Goal: Task Accomplishment & Management: Manage account settings

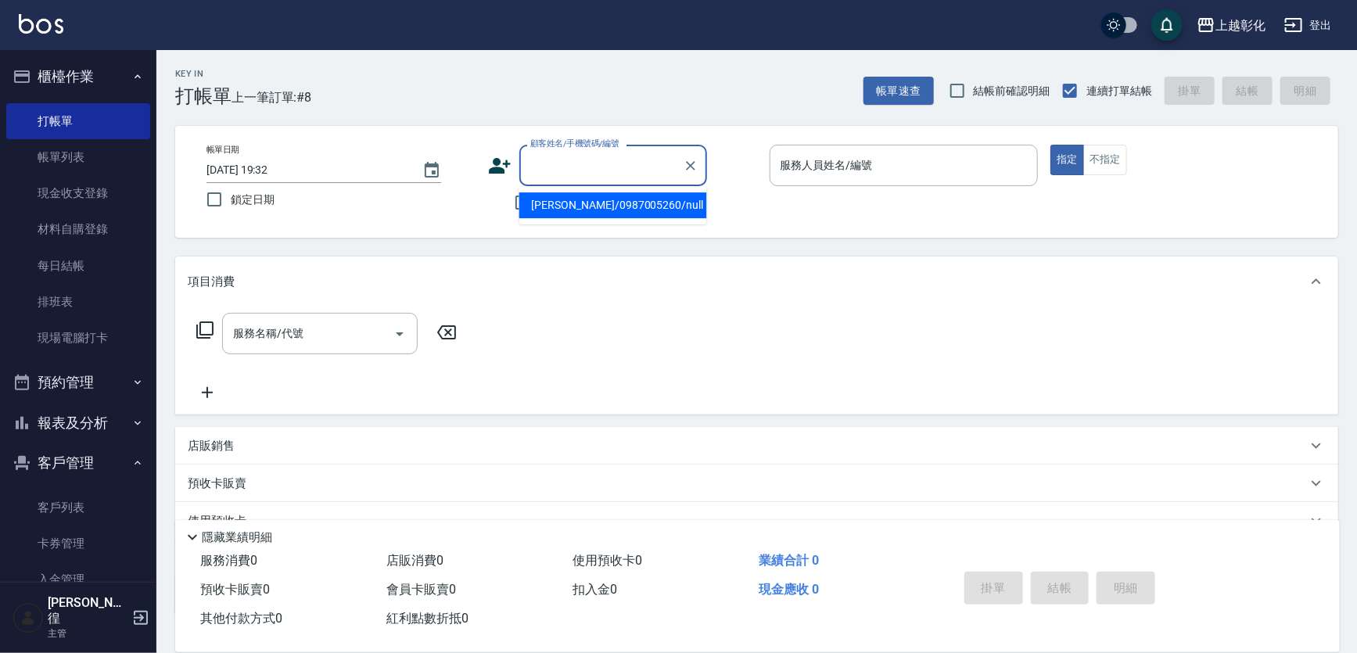
click at [553, 176] on input "顧客姓名/手機號碼/編號" at bounding box center [602, 165] width 150 height 27
click at [584, 203] on li "[PERSON_NAME]/0912682906/null" at bounding box center [613, 205] width 188 height 26
type input "[PERSON_NAME]/0912682906/null"
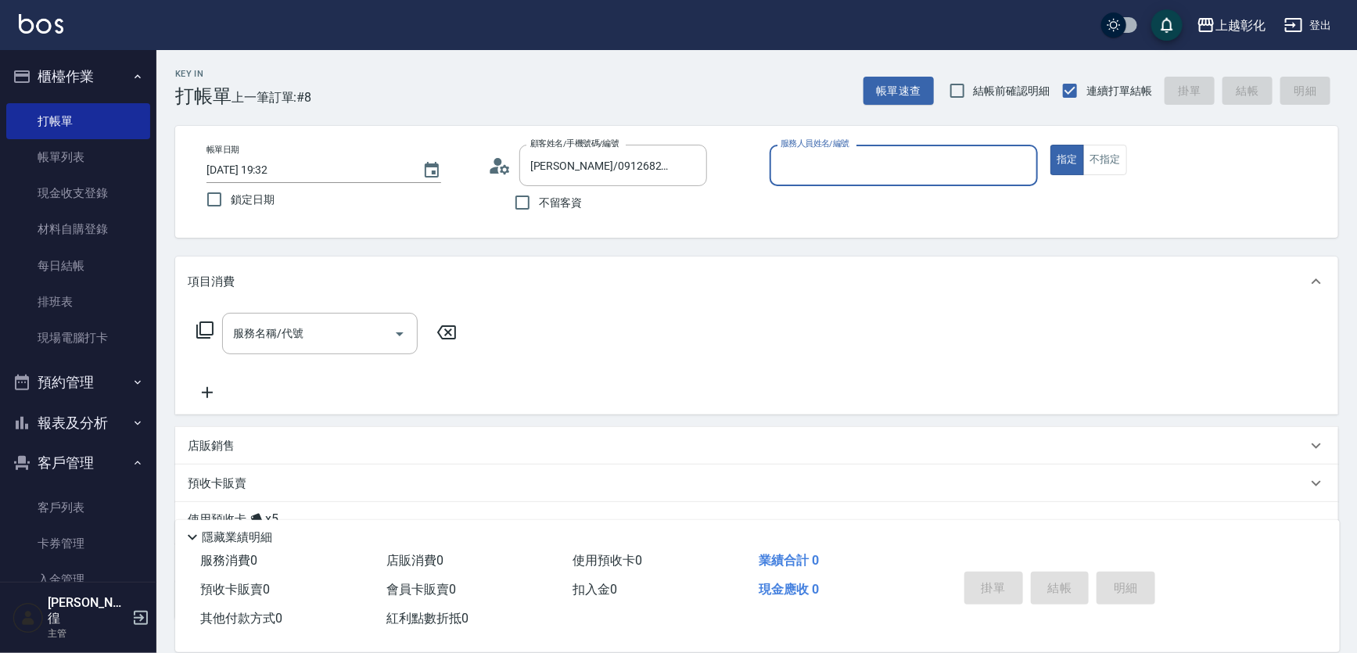
click at [845, 157] on input "服務人員姓名/編號" at bounding box center [904, 165] width 255 height 27
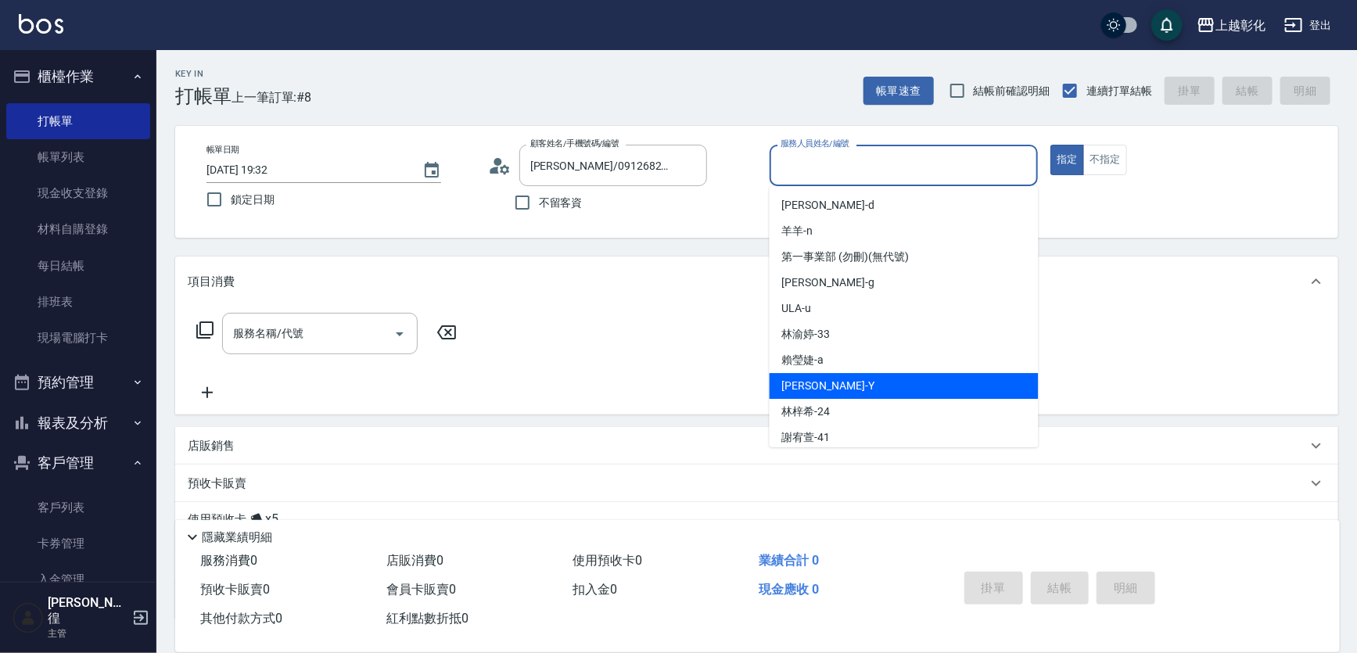
click at [828, 385] on div "[PERSON_NAME] -Y" at bounding box center [904, 386] width 269 height 26
type input "[PERSON_NAME]-Y"
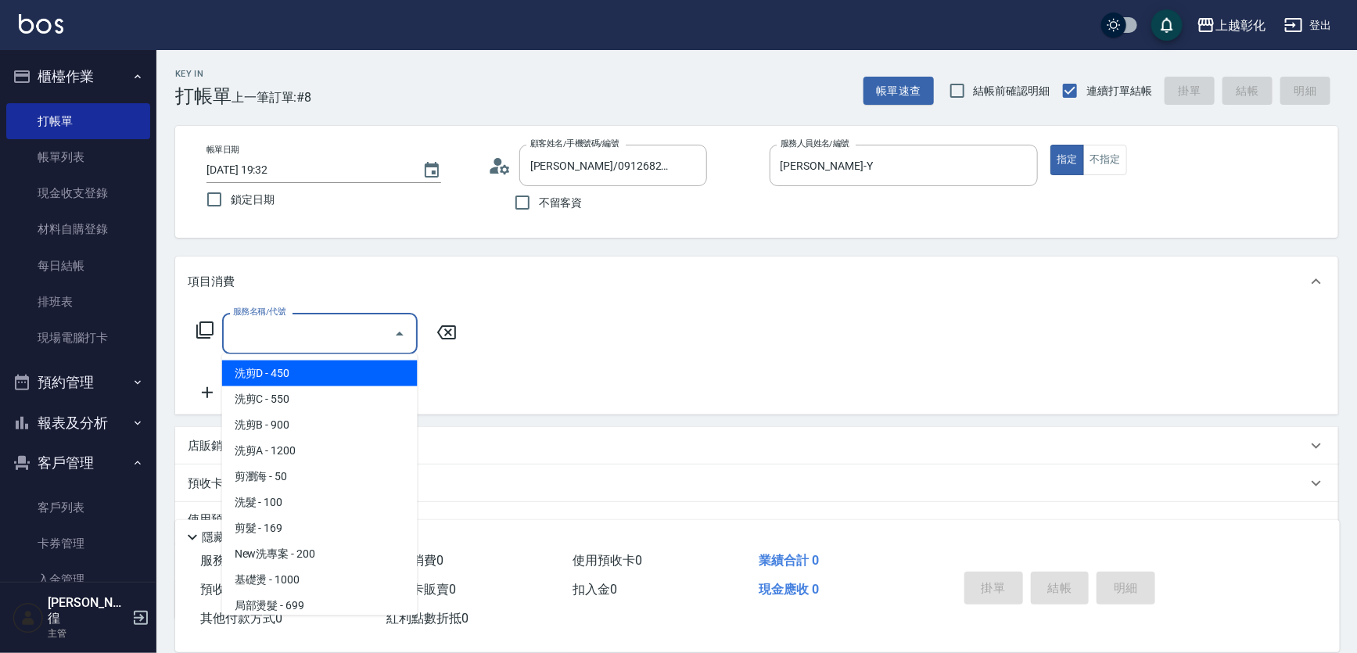
click at [271, 324] on div "服務名稱/代號 服務名稱/代號" at bounding box center [320, 333] width 196 height 41
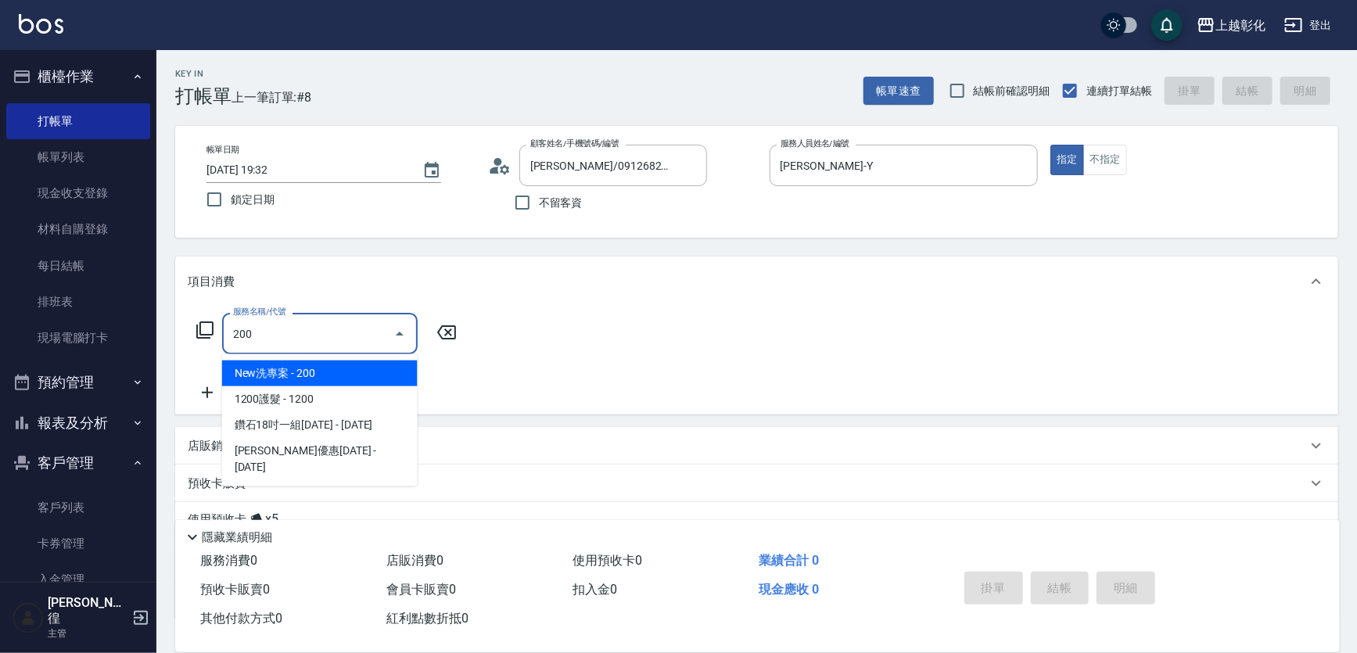
click at [297, 375] on span "New洗專案 - 200" at bounding box center [320, 374] width 196 height 26
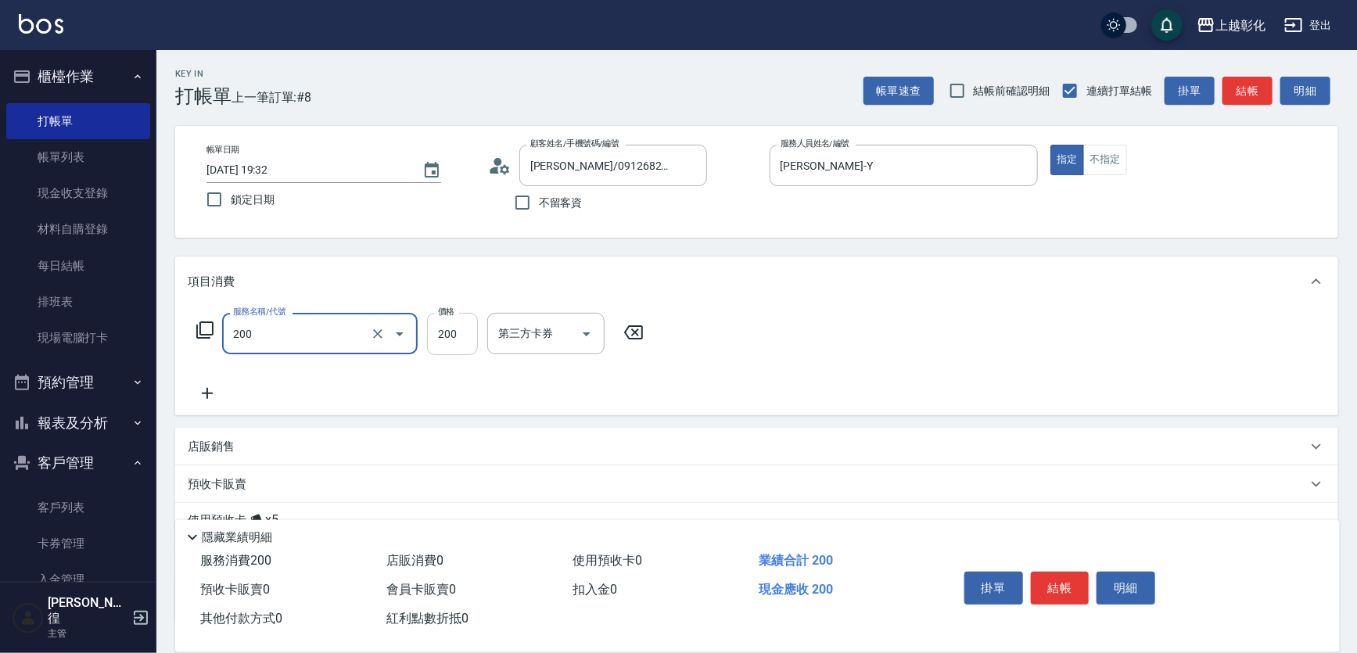
type input "New洗專案(200)"
click at [453, 337] on input "200" at bounding box center [452, 334] width 51 height 42
click at [599, 408] on div "服務名稱/代號 New洗專案(200) 服務名稱/代號 價格 200 價格 第三方卡券 第三方卡券" at bounding box center [756, 361] width 1163 height 109
click at [858, 376] on div "服務名稱/代號 New洗專案(200) 服務名稱/代號 價格 200 價格 第三方卡券 第三方卡券" at bounding box center [756, 361] width 1163 height 109
click at [860, 376] on div "服務名稱/代號 New洗專案(200) 服務名稱/代號 價格 200 價格 第三方卡券 第三方卡券" at bounding box center [756, 361] width 1163 height 109
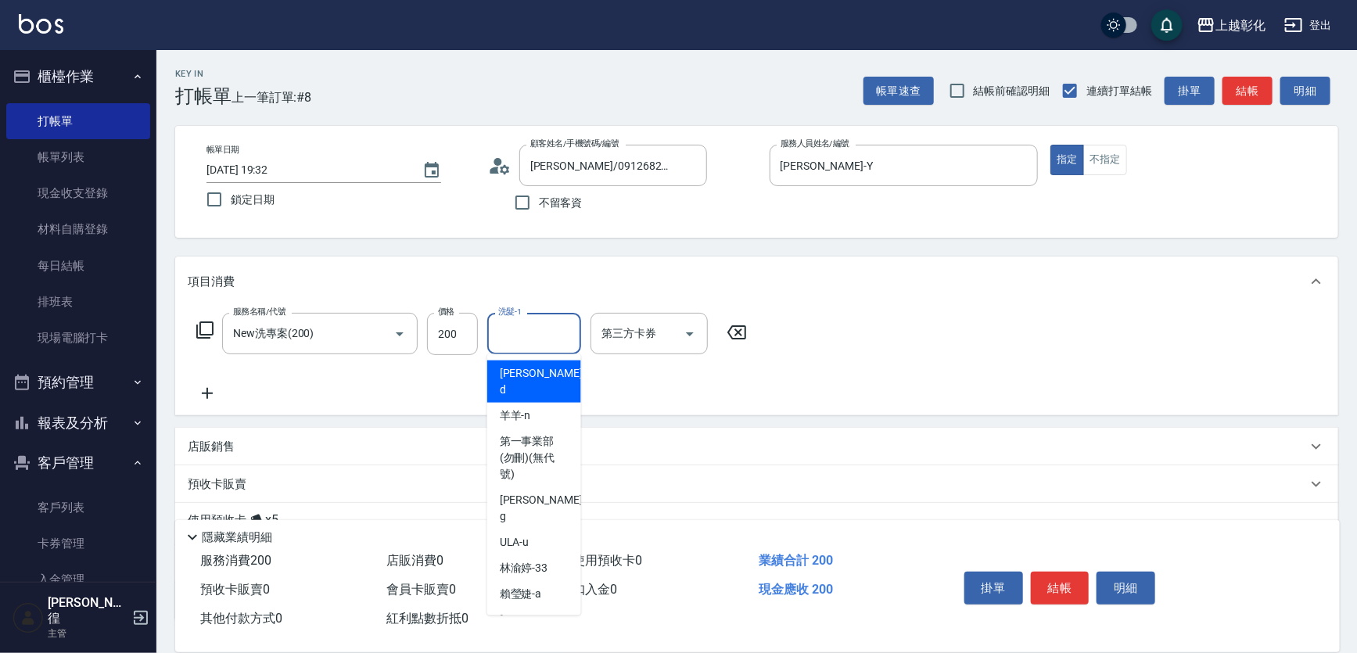
click at [553, 343] on input "洗髮-1" at bounding box center [534, 333] width 80 height 27
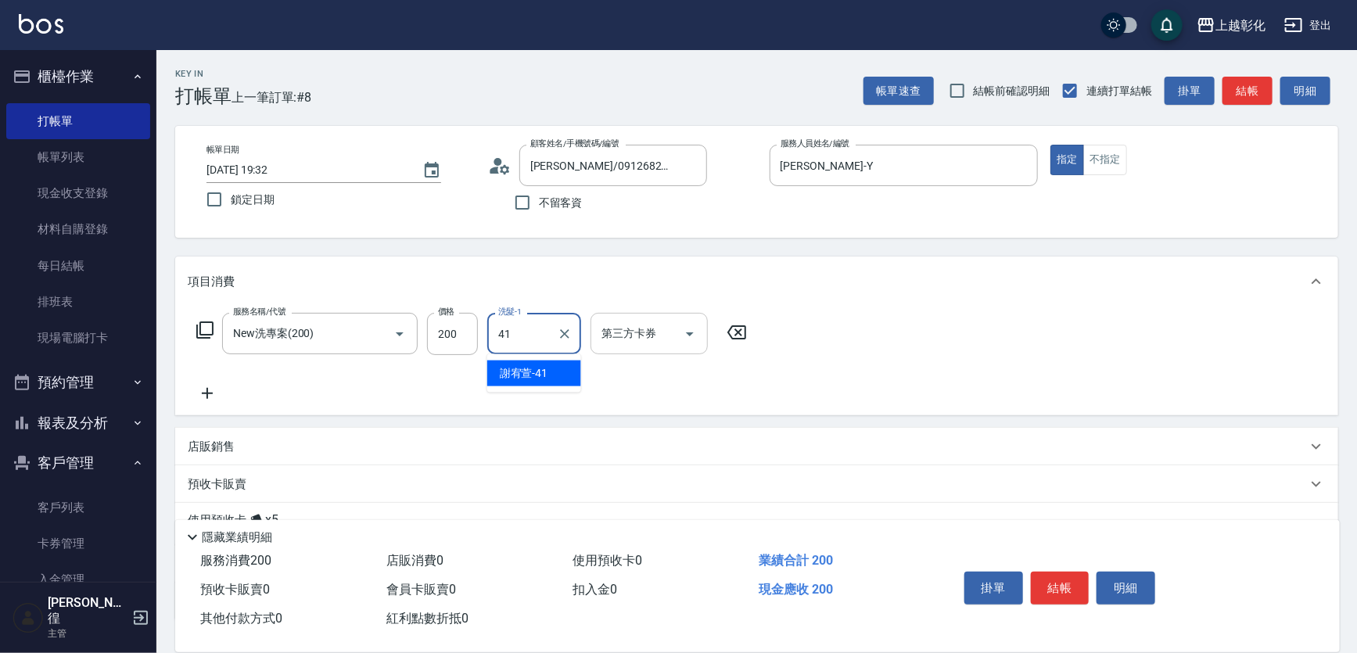
type input "41"
click at [659, 342] on input "第三方卡券" at bounding box center [638, 333] width 80 height 27
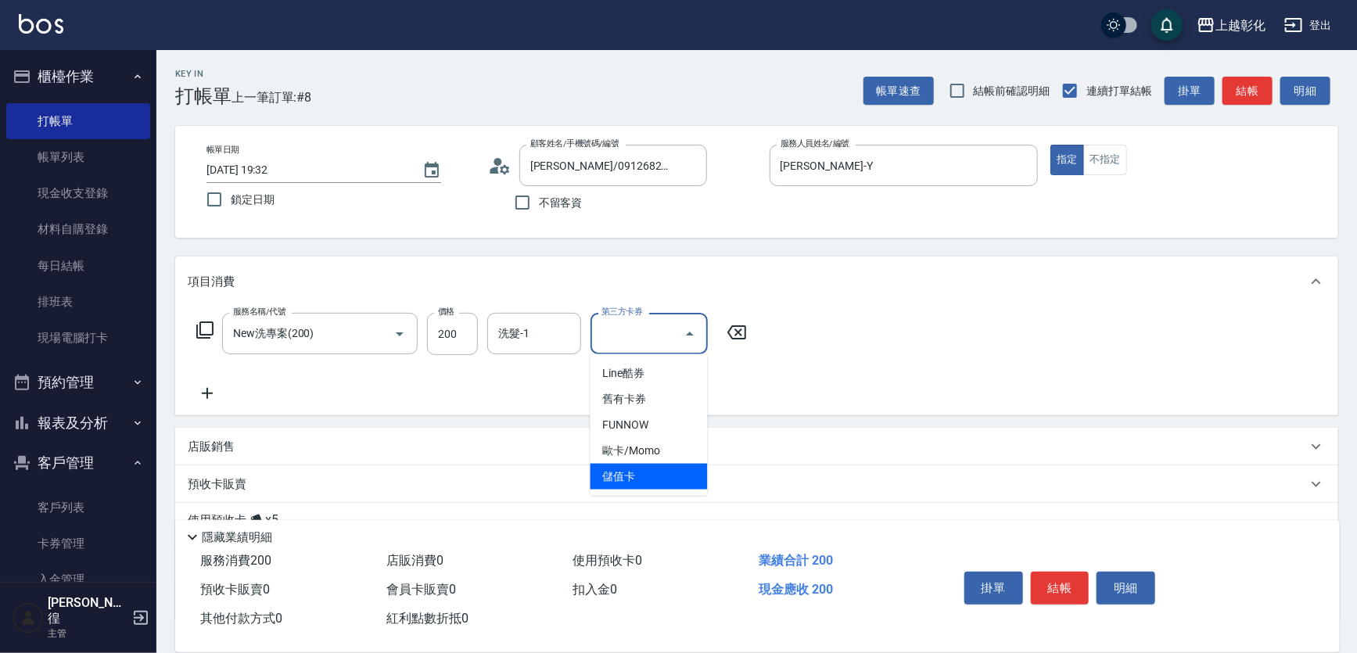
click at [662, 480] on span "儲值卡" at bounding box center [649, 477] width 117 height 26
type input "儲值卡"
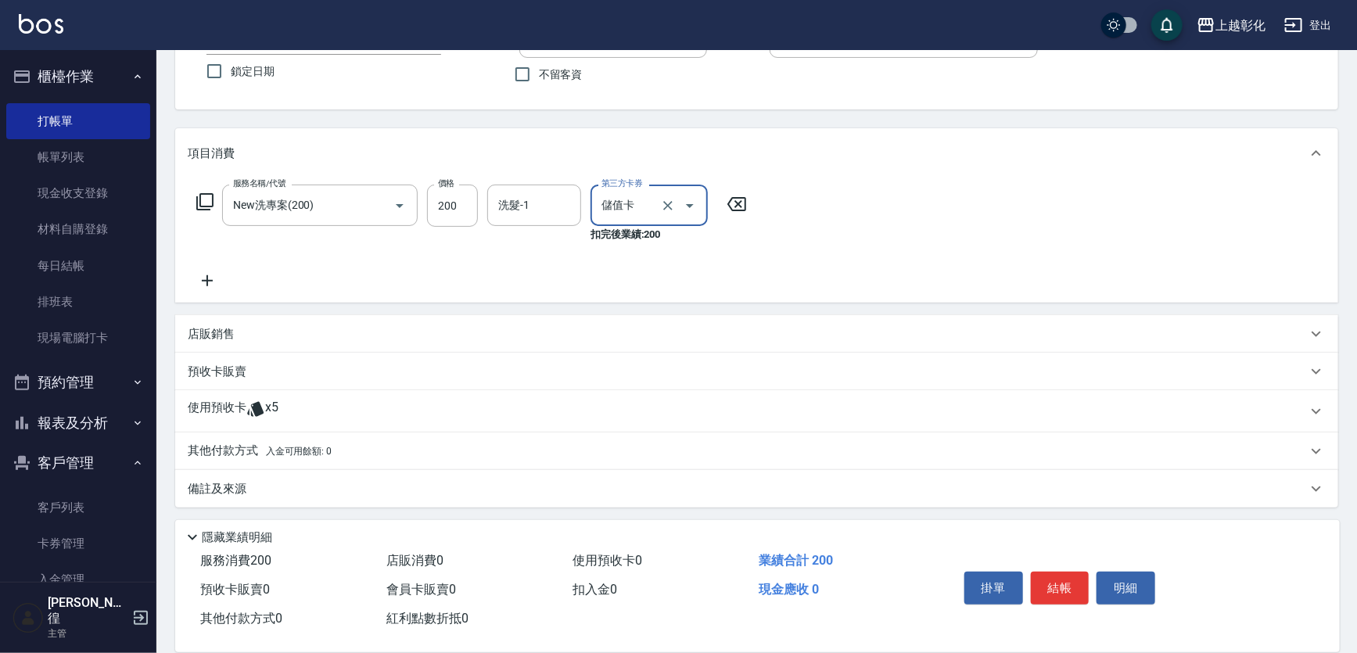
scroll to position [129, 0]
click at [282, 413] on div "使用預收卡 x5" at bounding box center [748, 410] width 1120 height 23
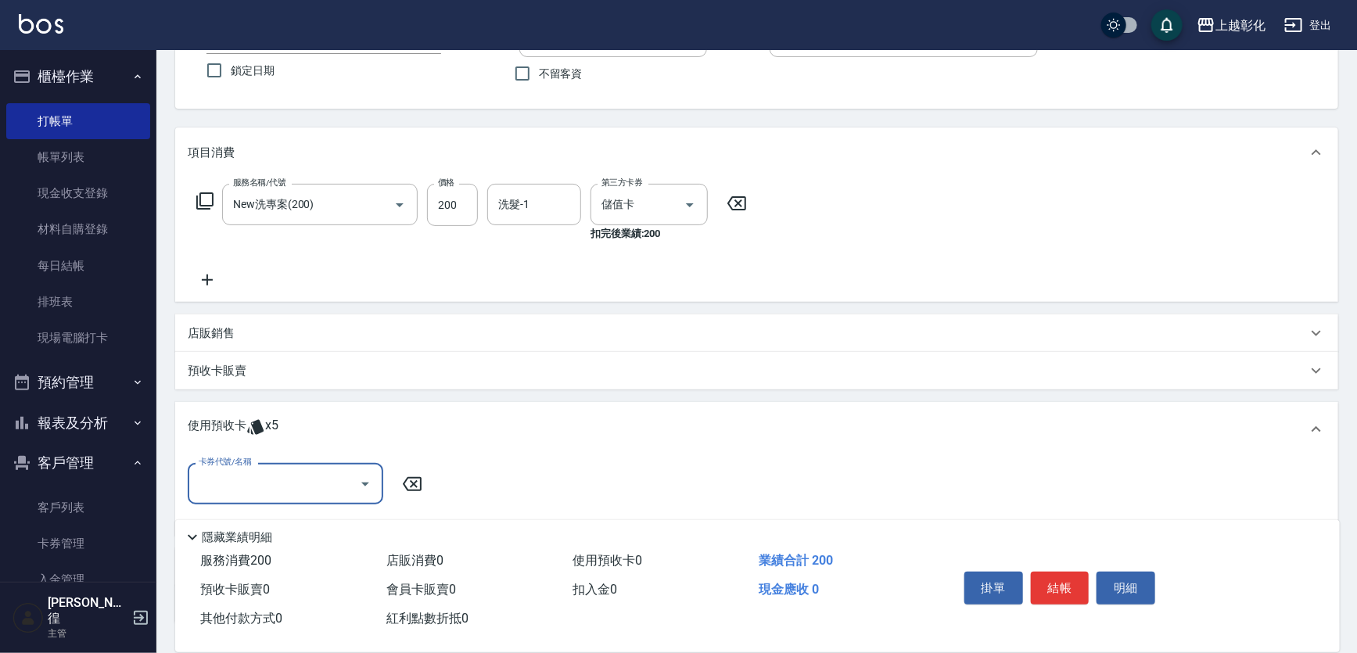
scroll to position [0, 0]
click at [282, 501] on div "卡券代號/名稱" at bounding box center [286, 483] width 196 height 41
click at [292, 519] on div "精油洗髮 剩餘5張" at bounding box center [286, 524] width 196 height 26
type input "精油洗髮"
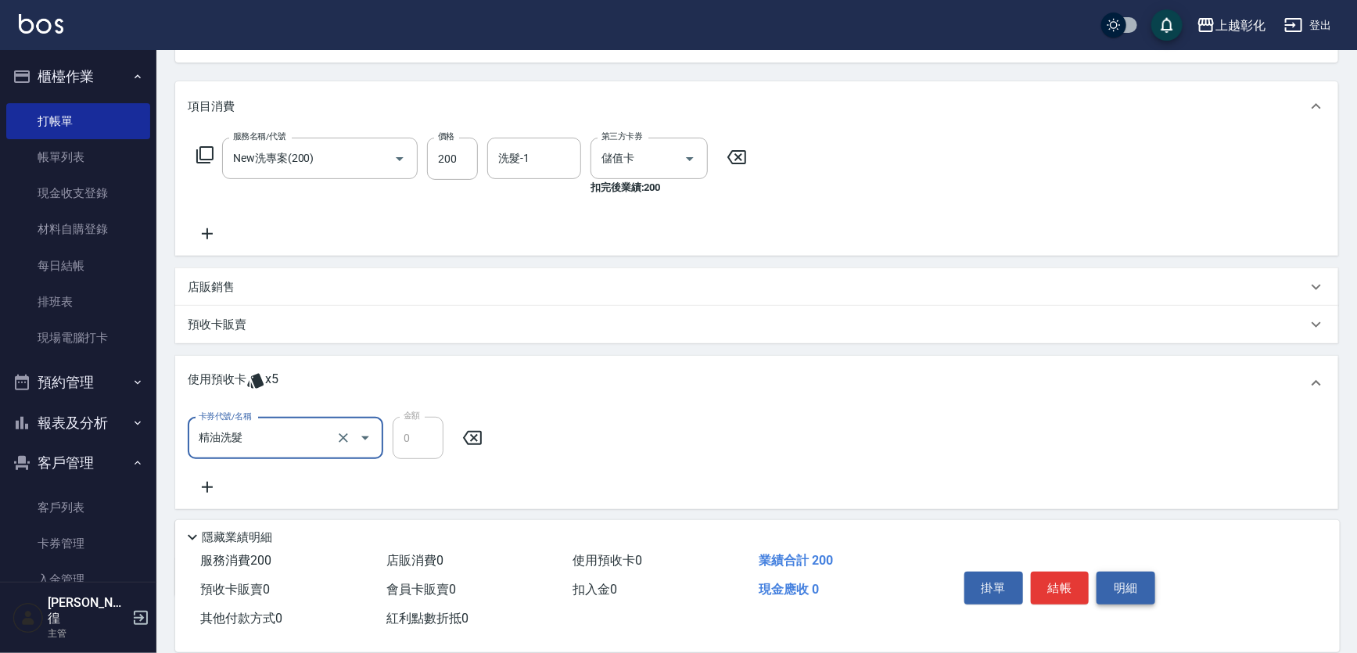
scroll to position [200, 0]
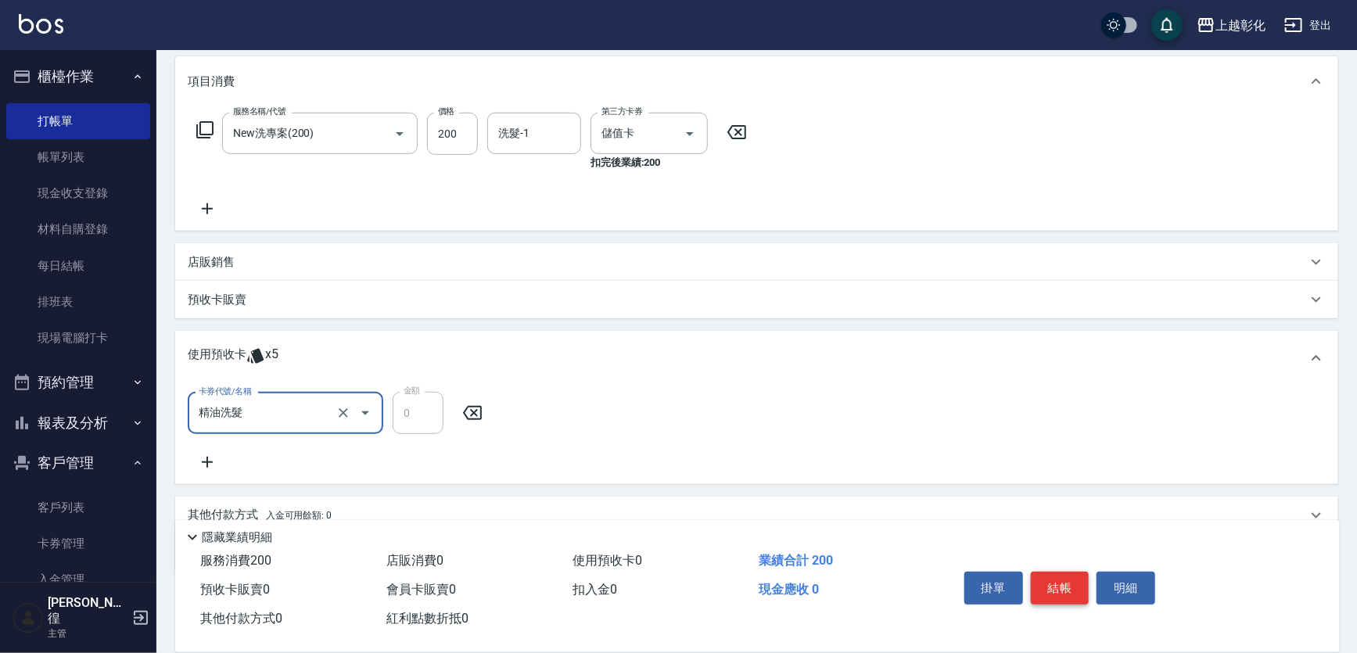
click at [1044, 579] on button "結帳" at bounding box center [1060, 588] width 59 height 33
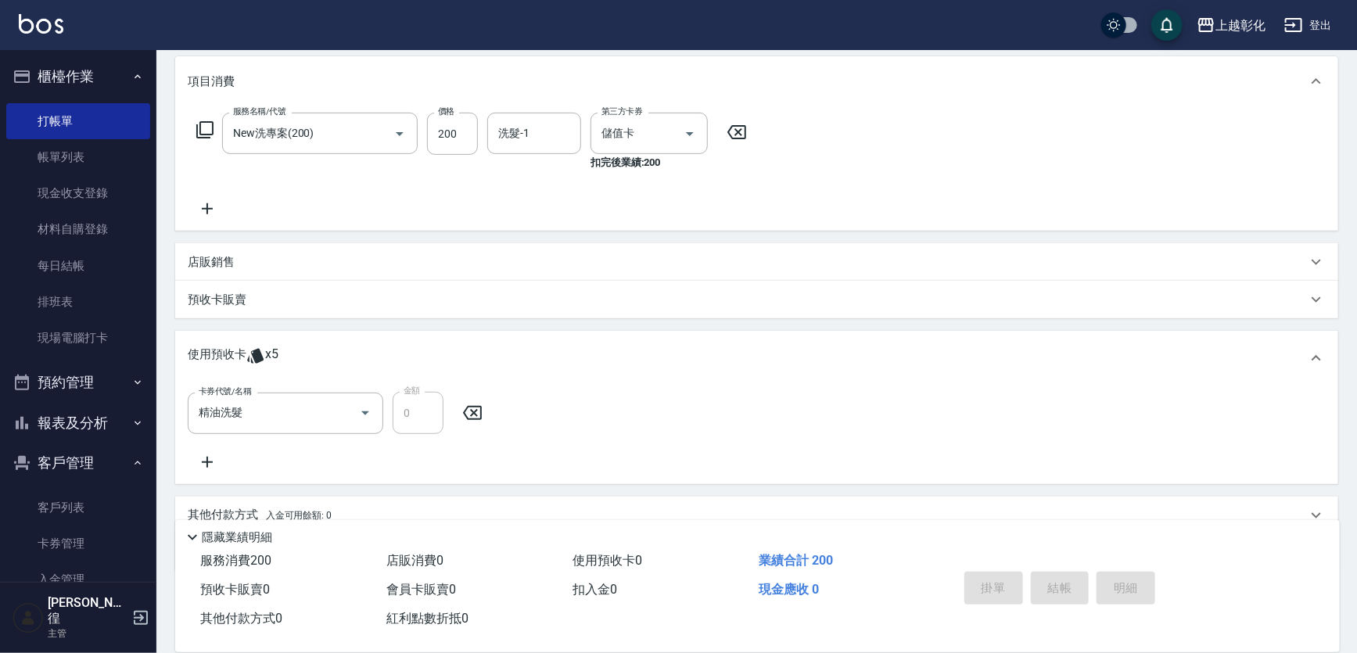
type input "[DATE] 20:36"
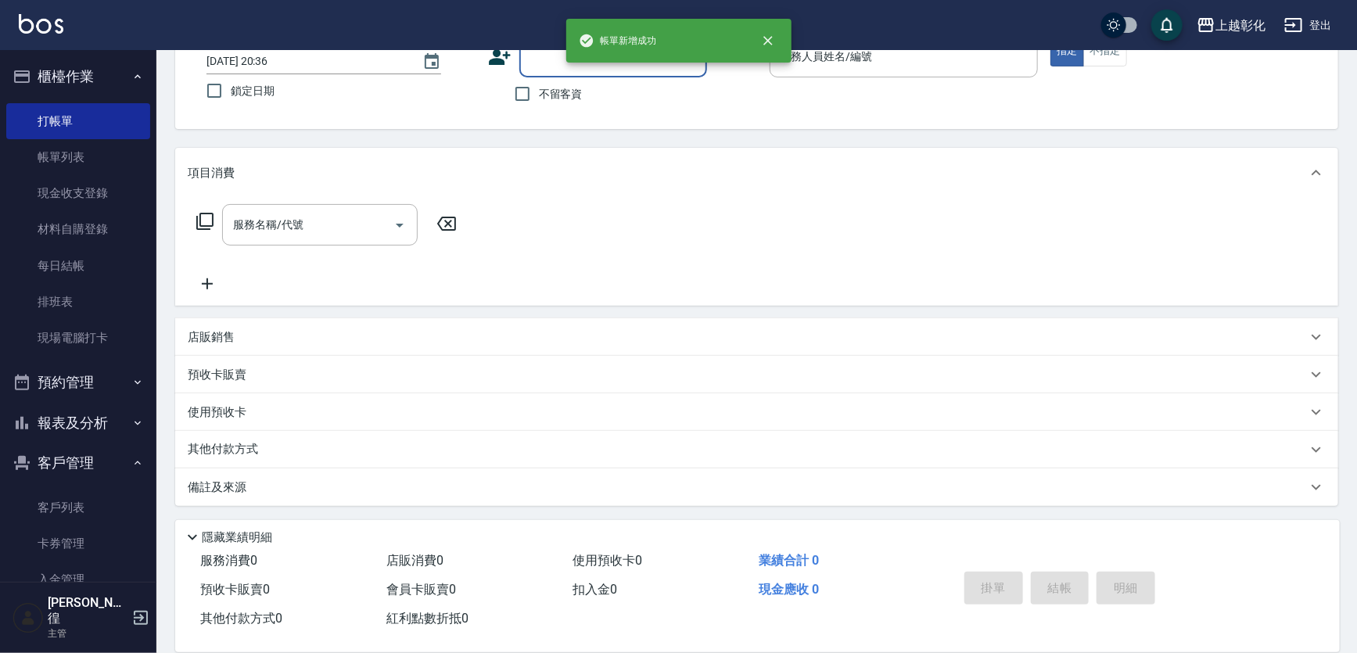
scroll to position [0, 0]
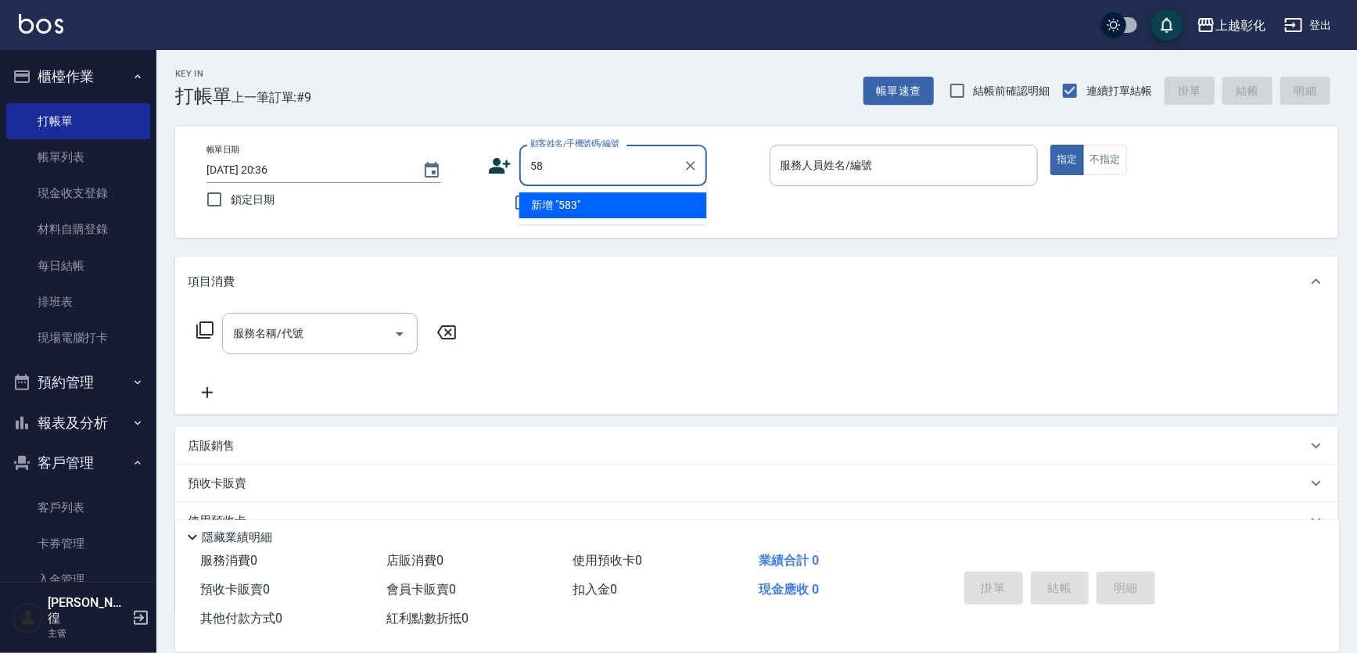
type input "5"
type input "0958362018"
click at [686, 175] on div at bounding box center [690, 165] width 20 height 41
click at [692, 165] on icon "Clear" at bounding box center [691, 166] width 16 height 16
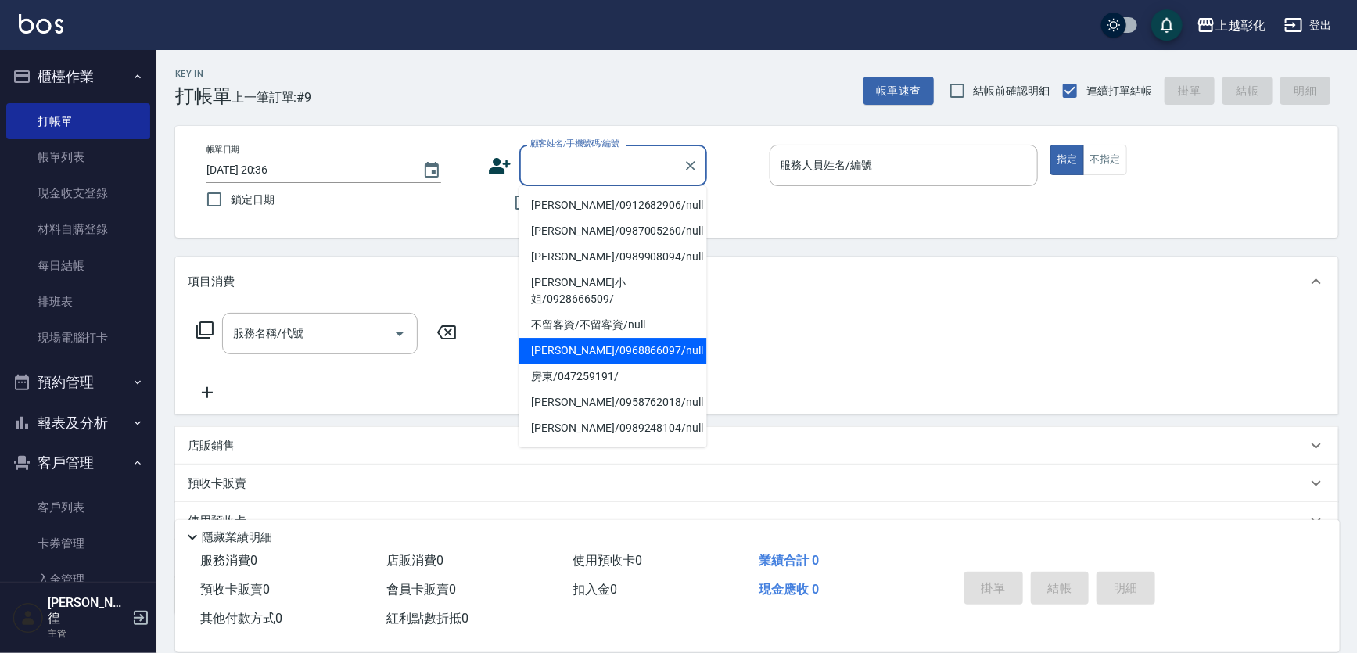
click at [438, 211] on label "鎖定日期" at bounding box center [330, 199] width 265 height 33
click at [231, 211] on input "鎖定日期" at bounding box center [214, 199] width 33 height 33
checkbox input "true"
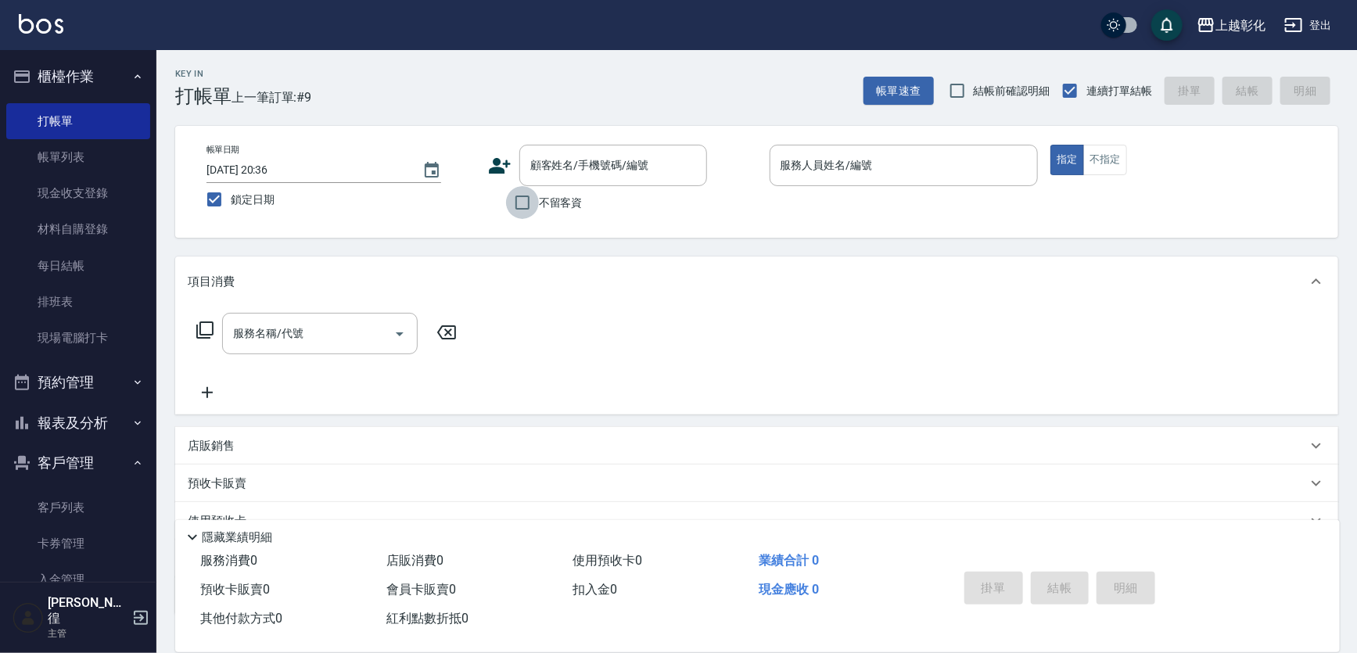
click at [514, 202] on input "不留客資" at bounding box center [522, 202] width 33 height 33
checkbox input "true"
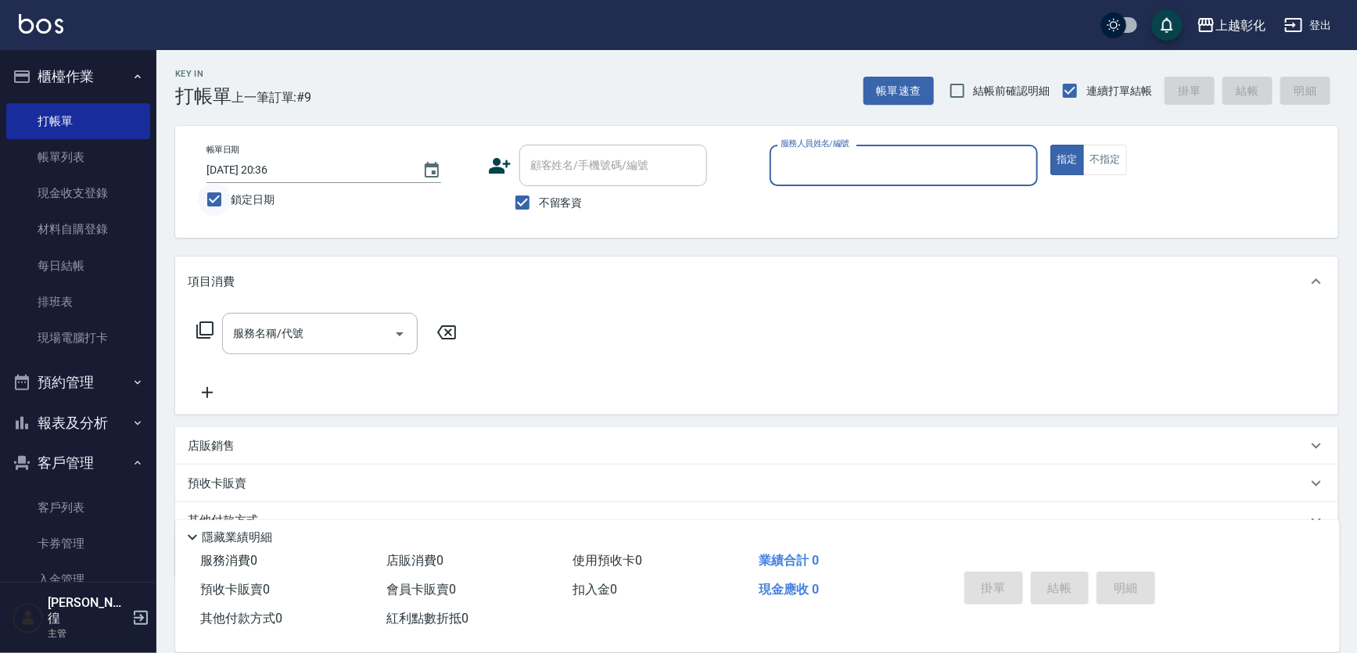
click at [213, 196] on input "鎖定日期" at bounding box center [214, 199] width 33 height 33
checkbox input "false"
type input "[DATE] 20:49"
click at [822, 164] on input "服務人員姓名/編號" at bounding box center [904, 165] width 255 height 27
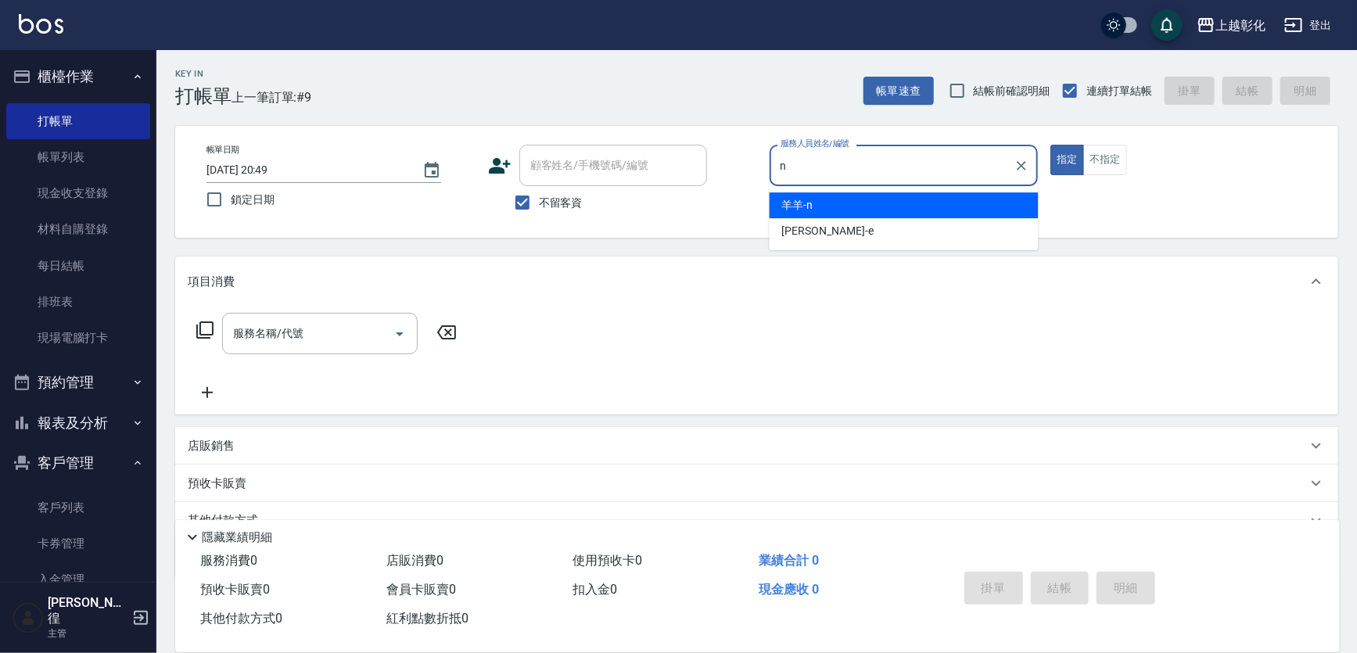
type input "羊羊-n"
type button "true"
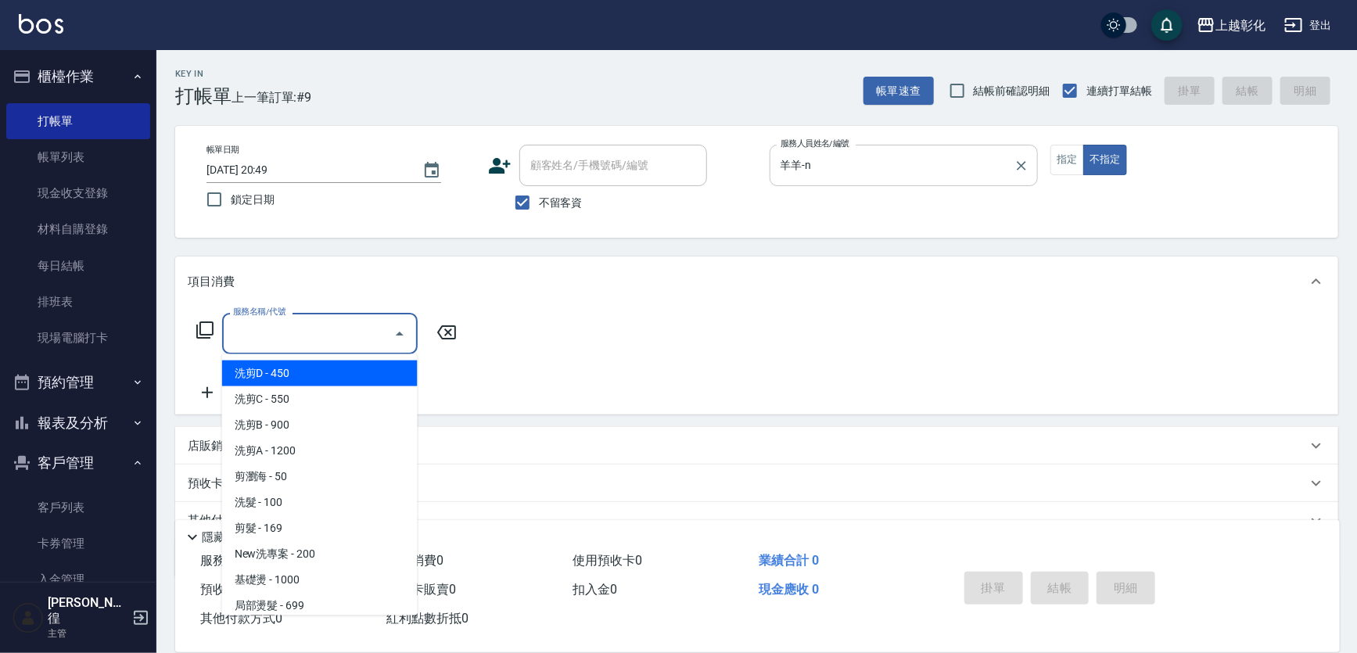
type input "洗剪D(002)"
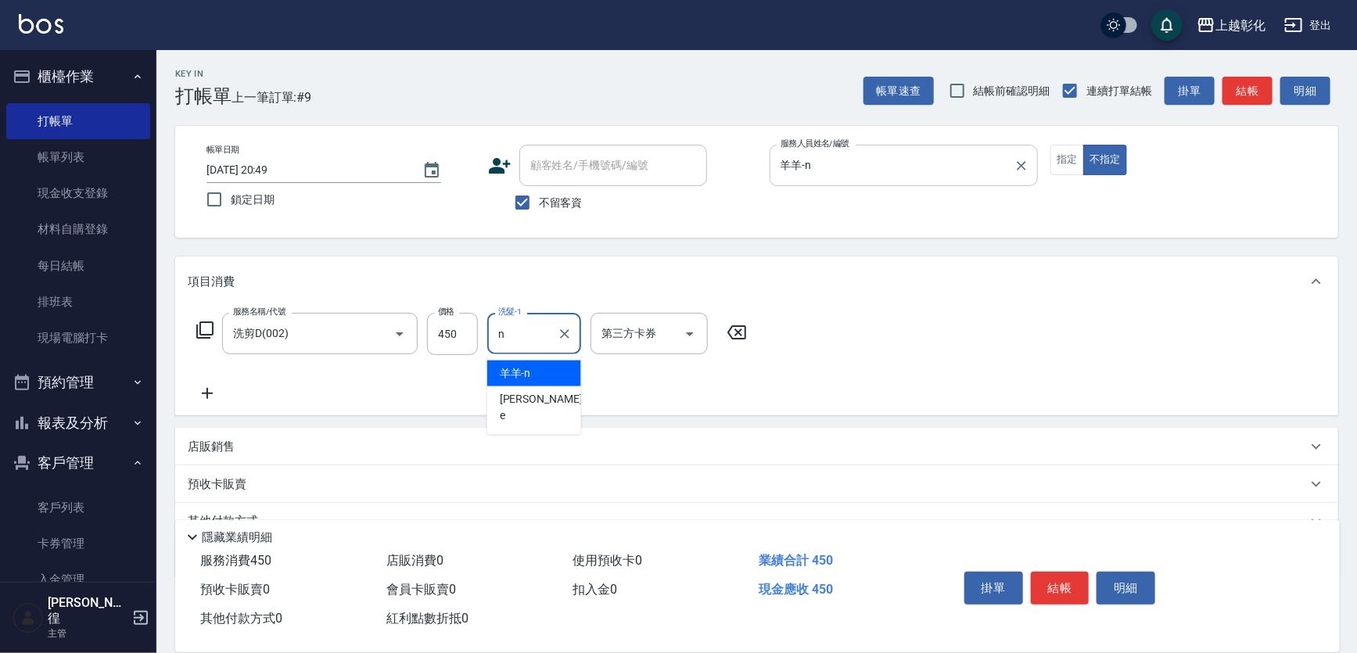
type input "羊羊-n"
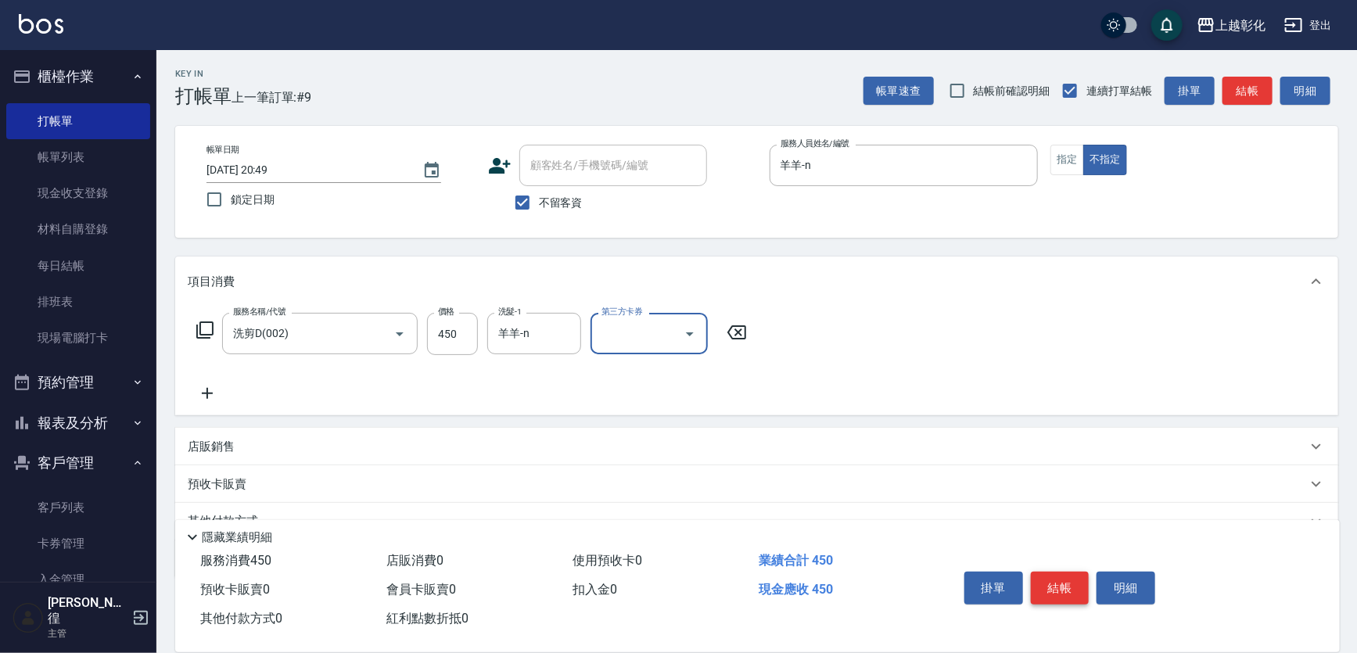
click at [1064, 600] on button "結帳" at bounding box center [1060, 588] width 59 height 33
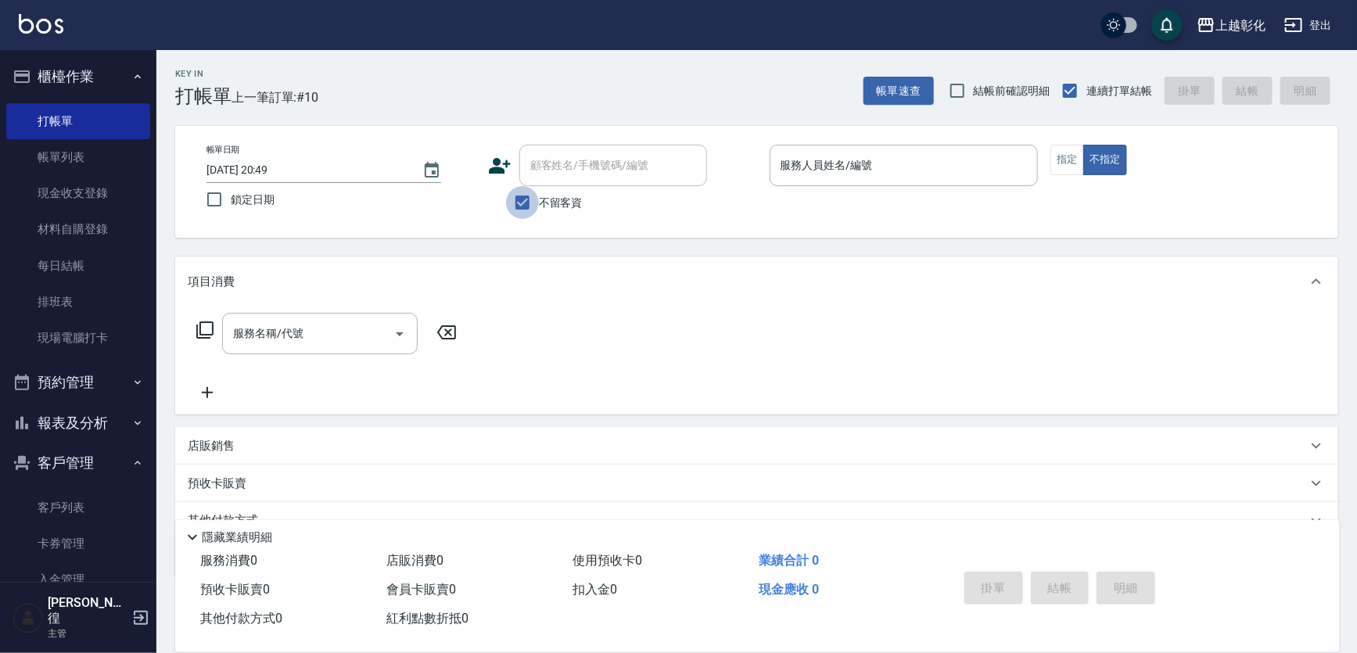
click at [526, 203] on input "不留客資" at bounding box center [522, 202] width 33 height 33
checkbox input "false"
click at [553, 164] on input "顧客姓名/手機號碼/編號" at bounding box center [602, 165] width 150 height 27
type input "[PERSON_NAME]/0917987545/null"
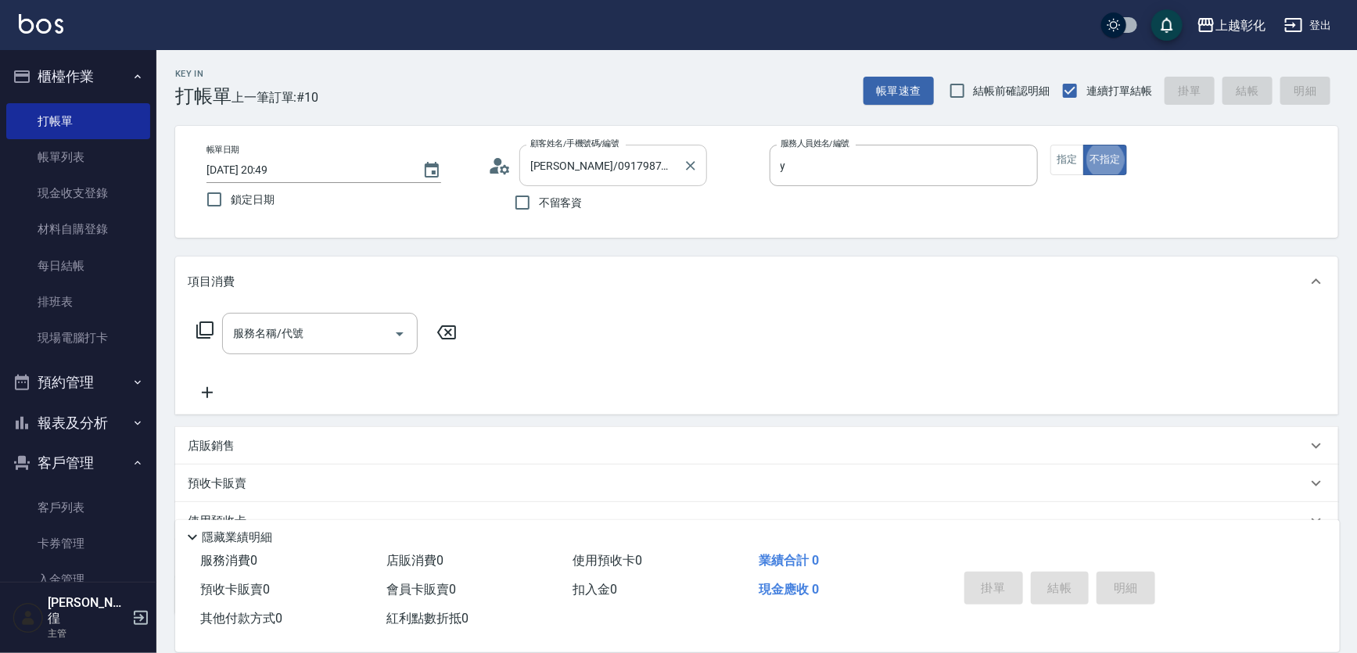
type input "[PERSON_NAME]-Y"
type button "false"
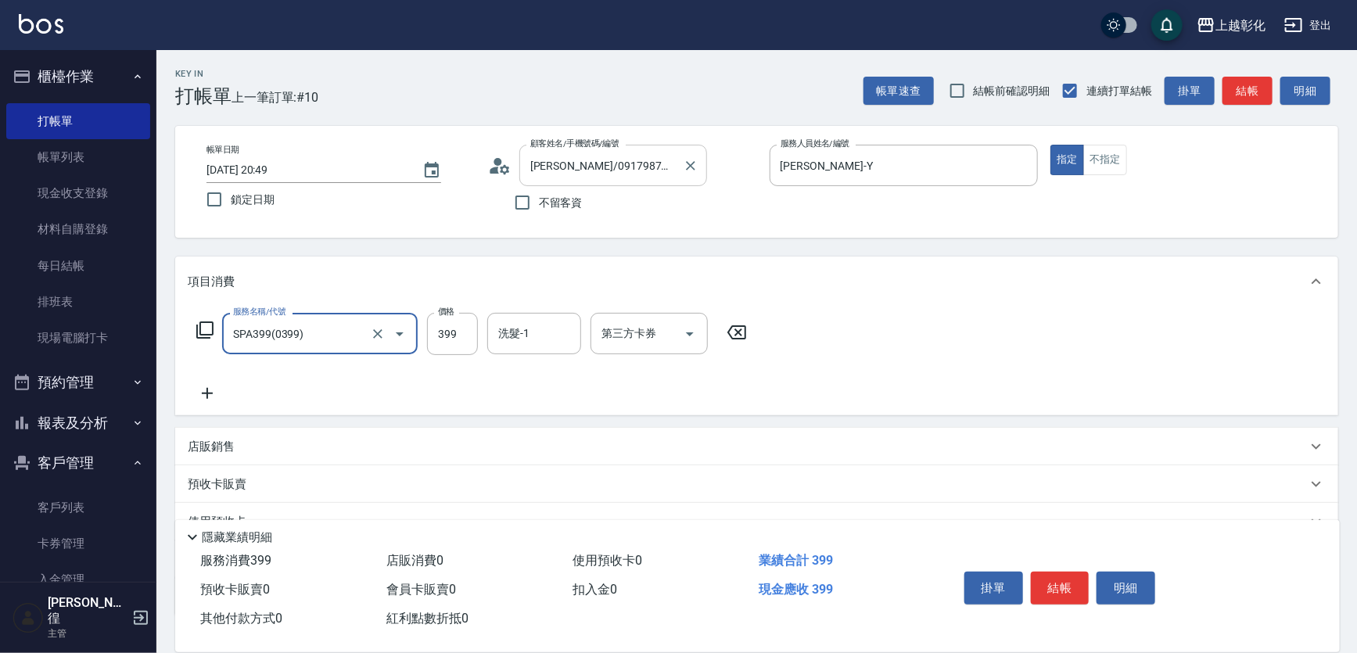
type input "SPA399(0399)"
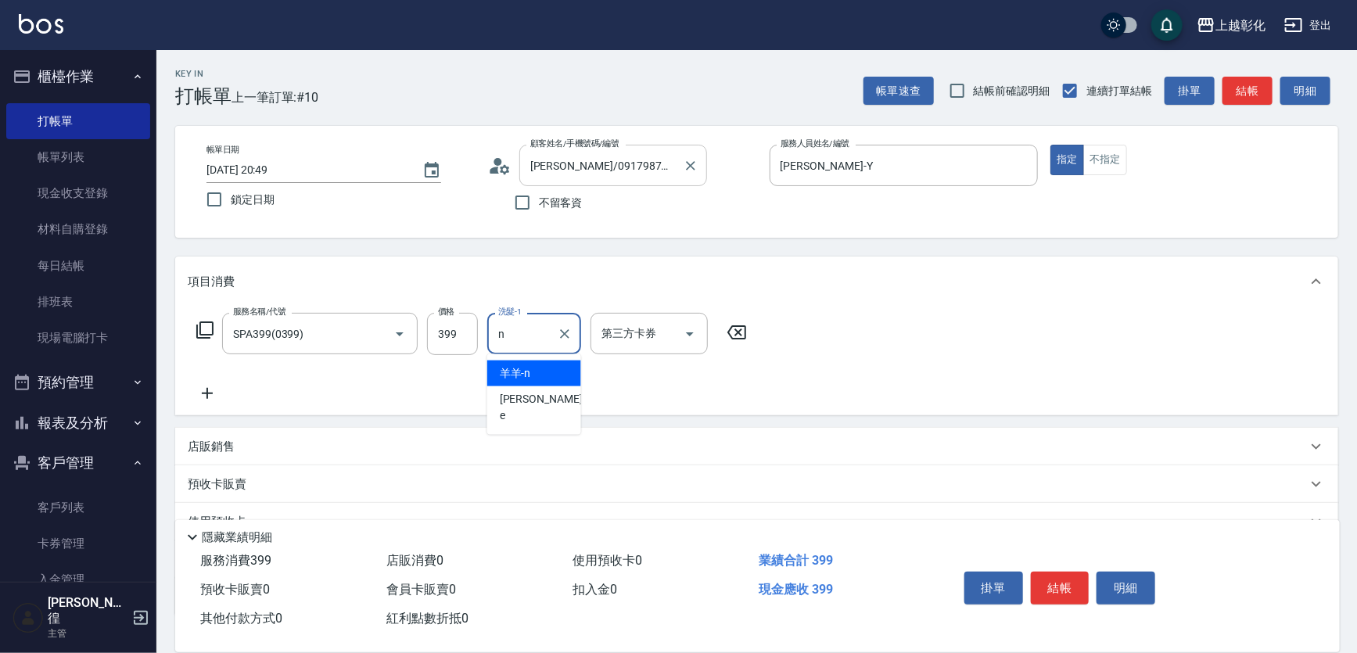
type input "羊羊-n"
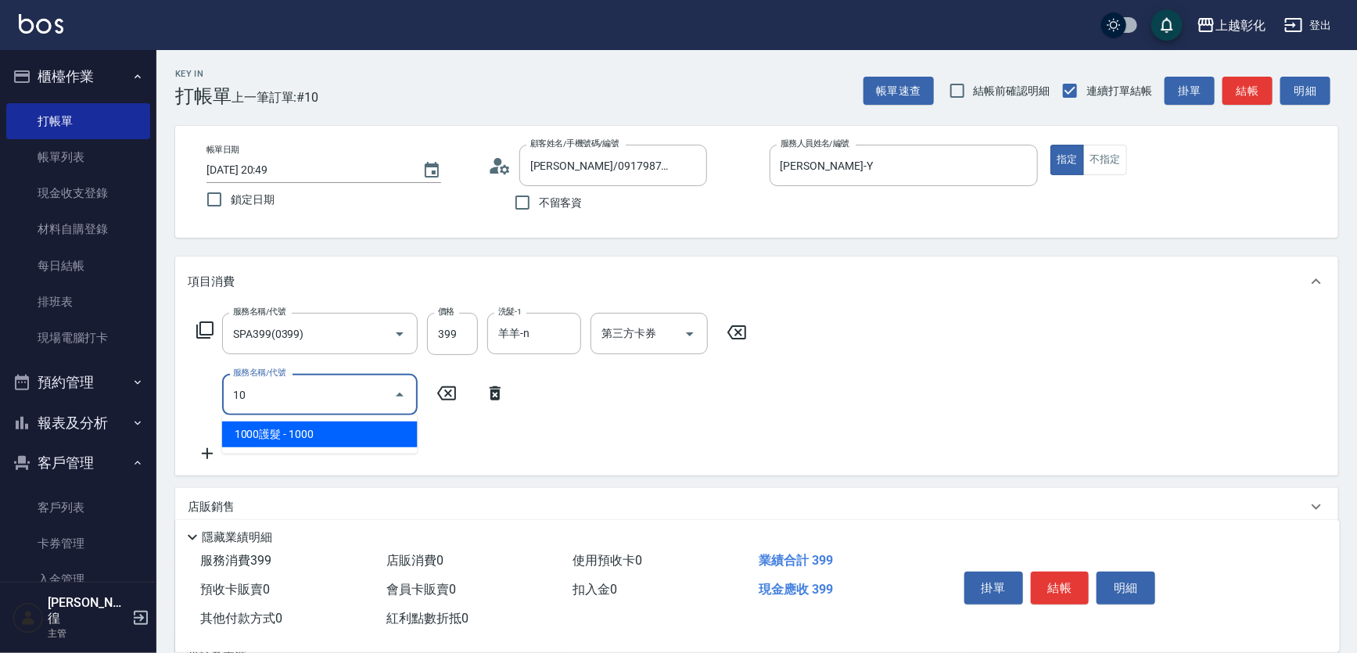
type input "1"
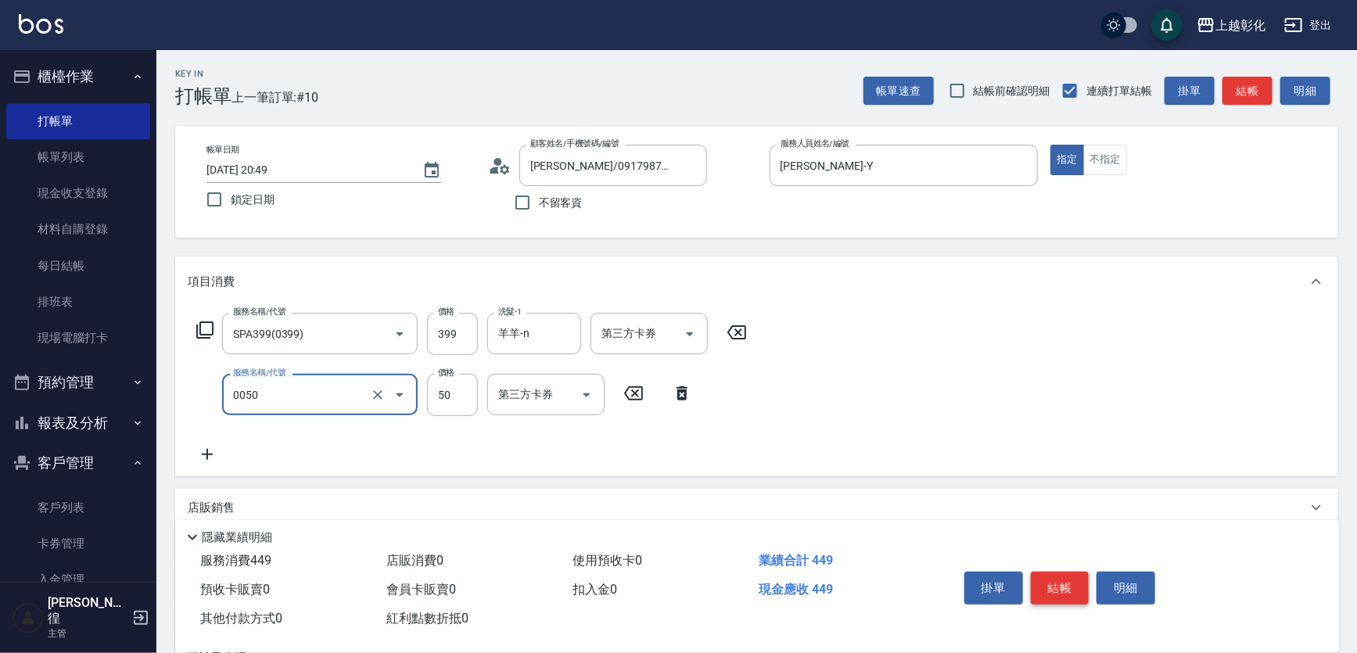
type input "剪瀏海(0050)"
click at [1063, 572] on button "結帳" at bounding box center [1060, 588] width 59 height 33
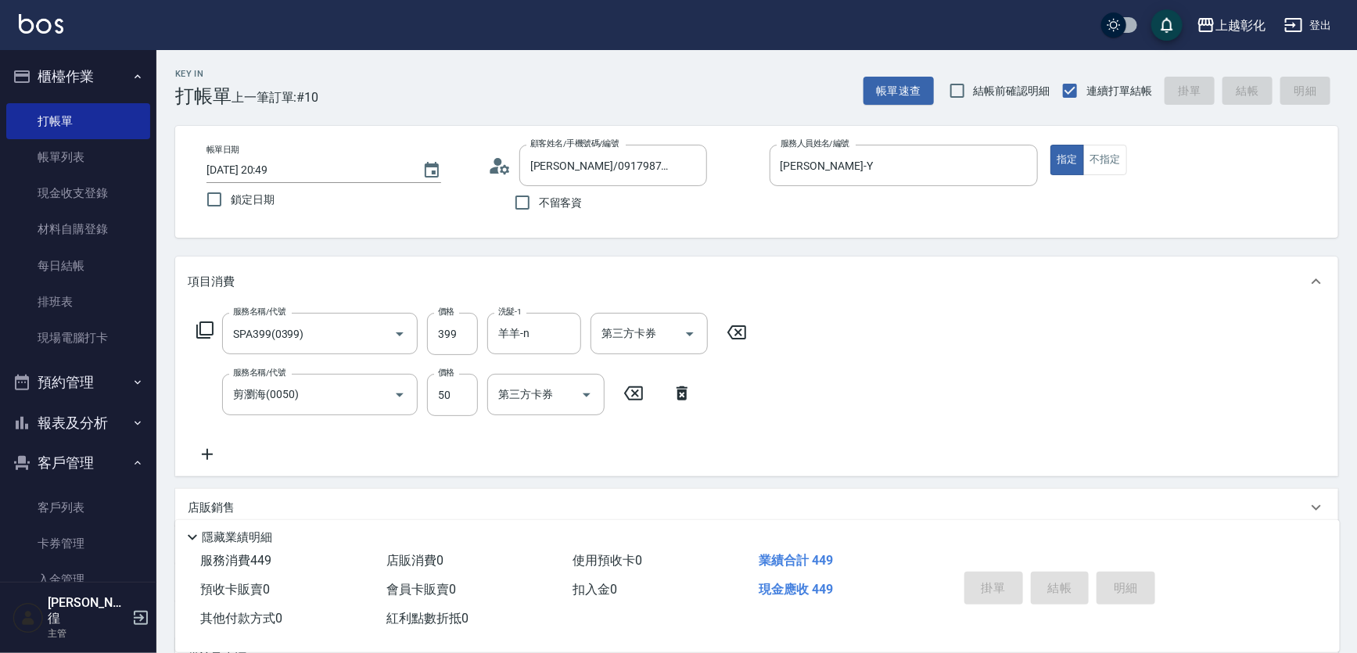
type input "[DATE] 20:51"
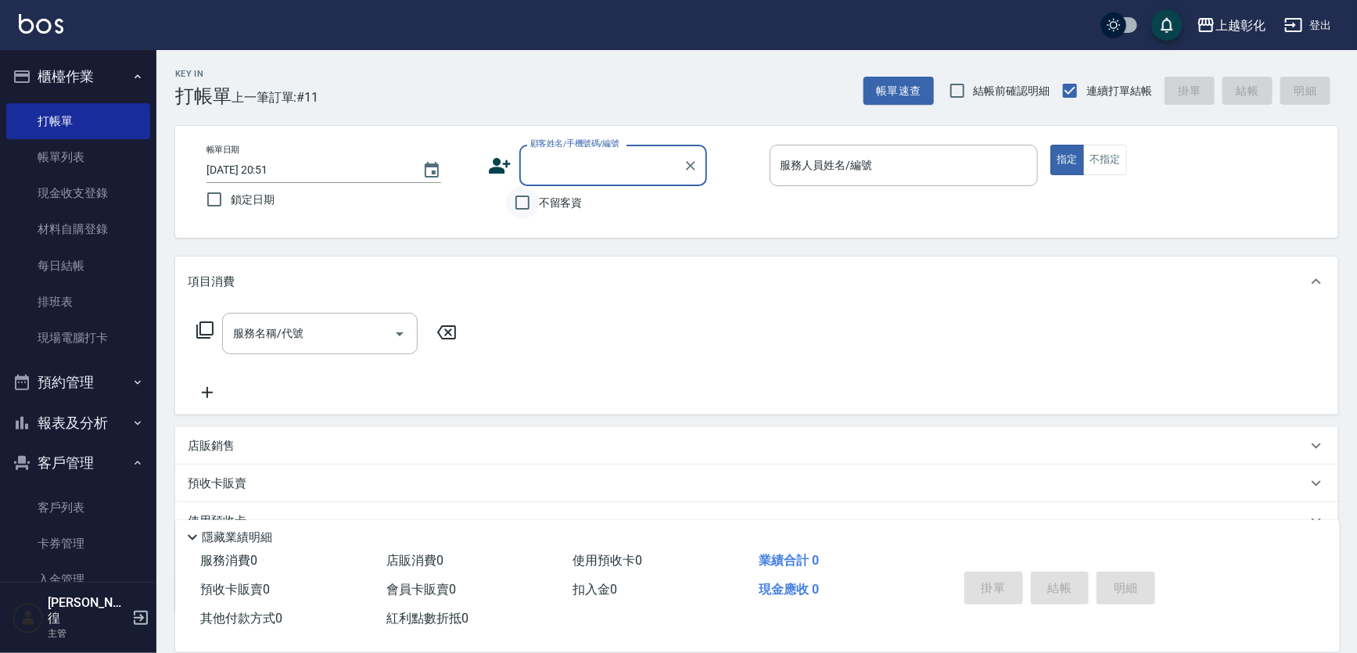
click at [520, 205] on input "不留客資" at bounding box center [522, 202] width 33 height 33
checkbox input "true"
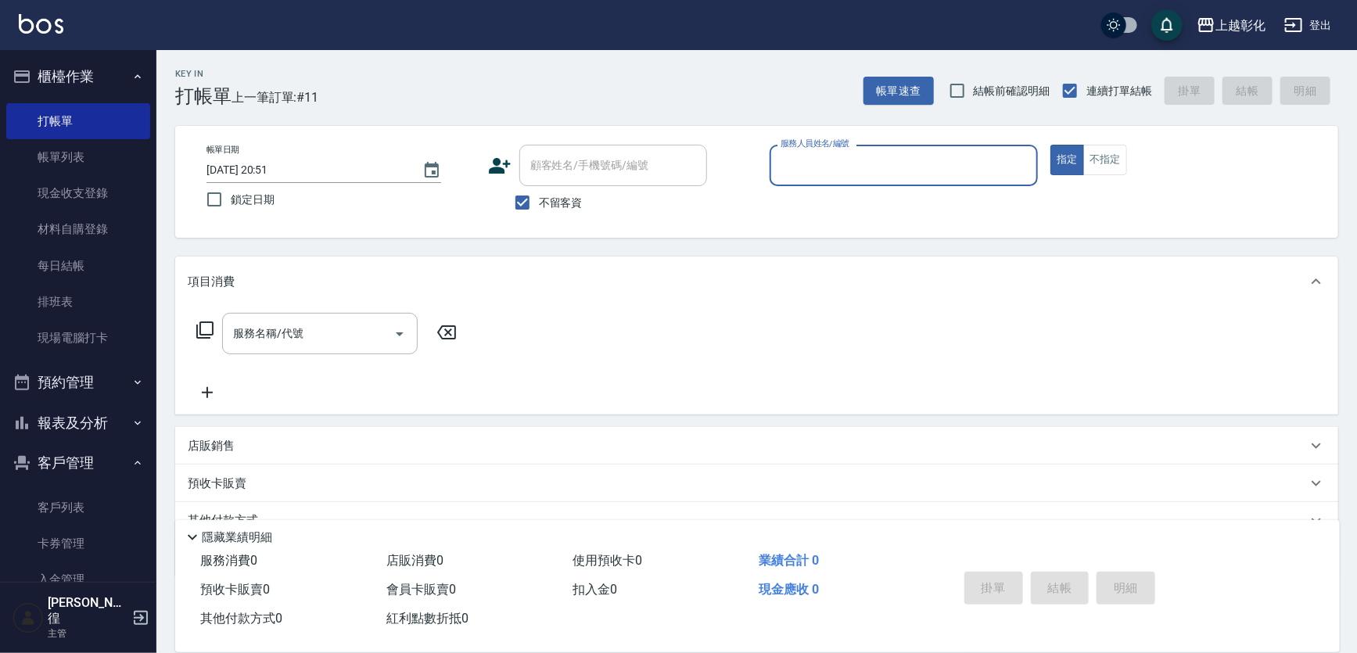
click at [818, 168] on input "服務人員姓名/編號" at bounding box center [904, 165] width 255 height 27
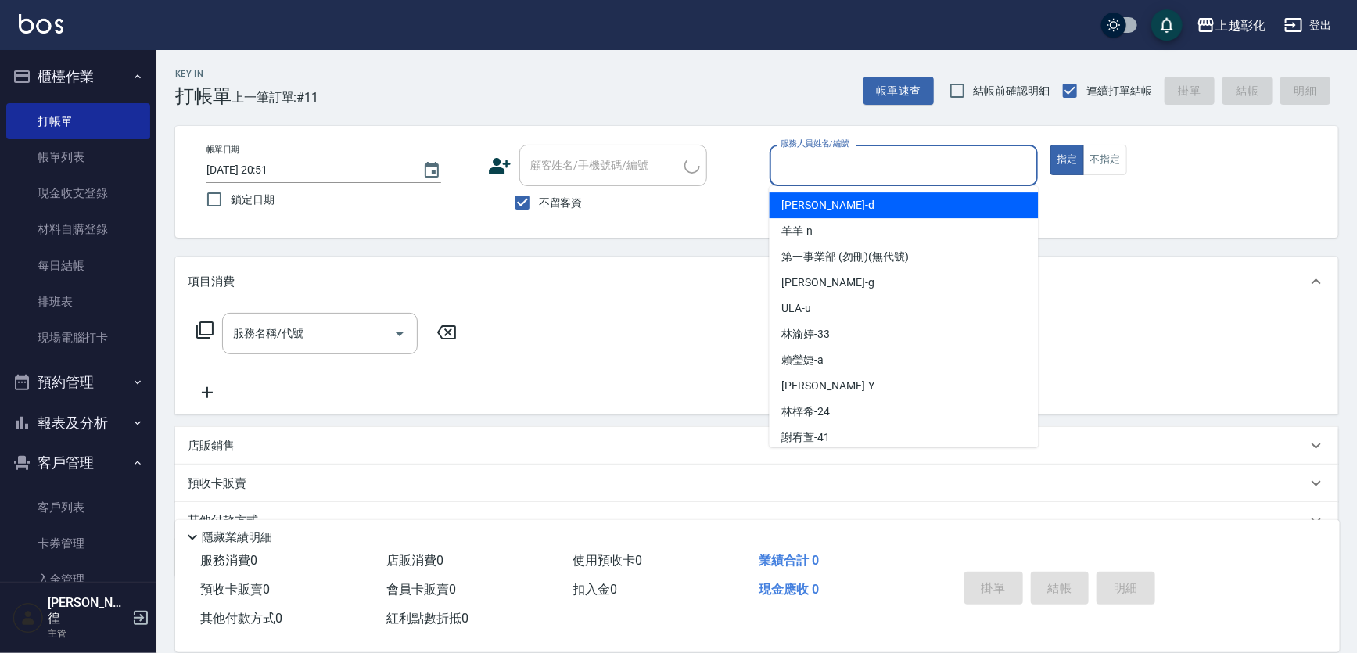
type input "[PERSON_NAME]/0966844340/"
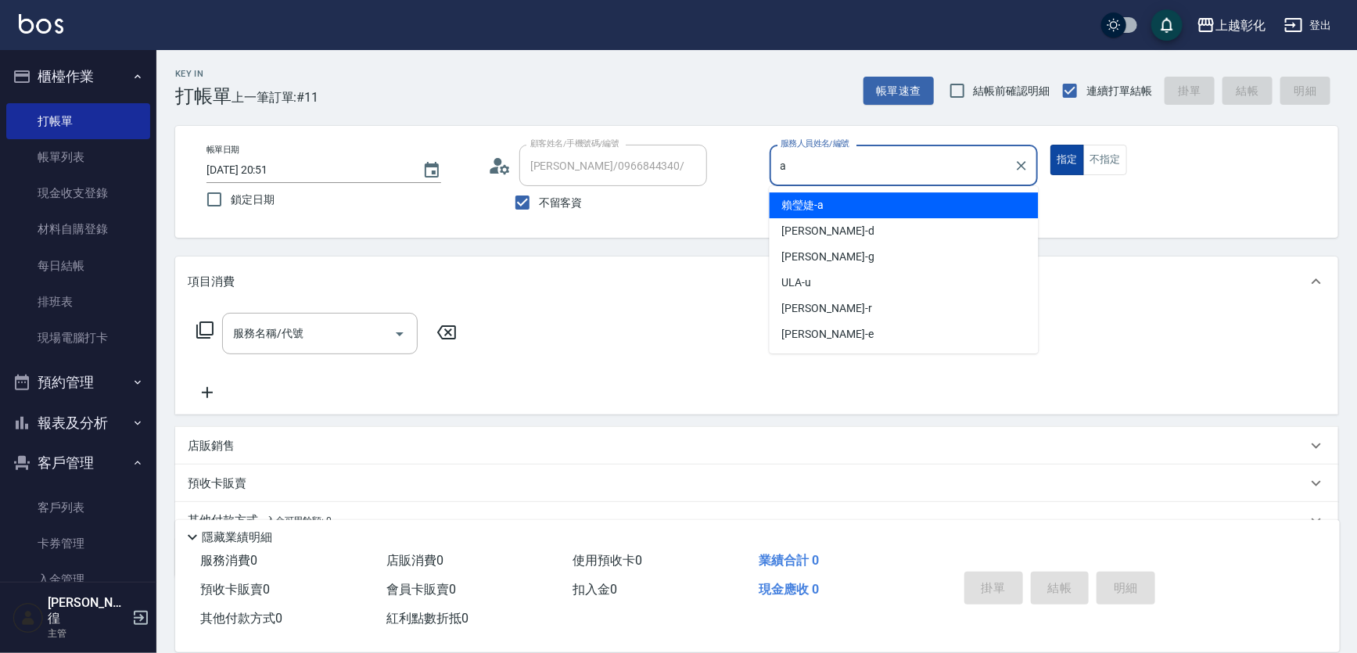
type input "a"
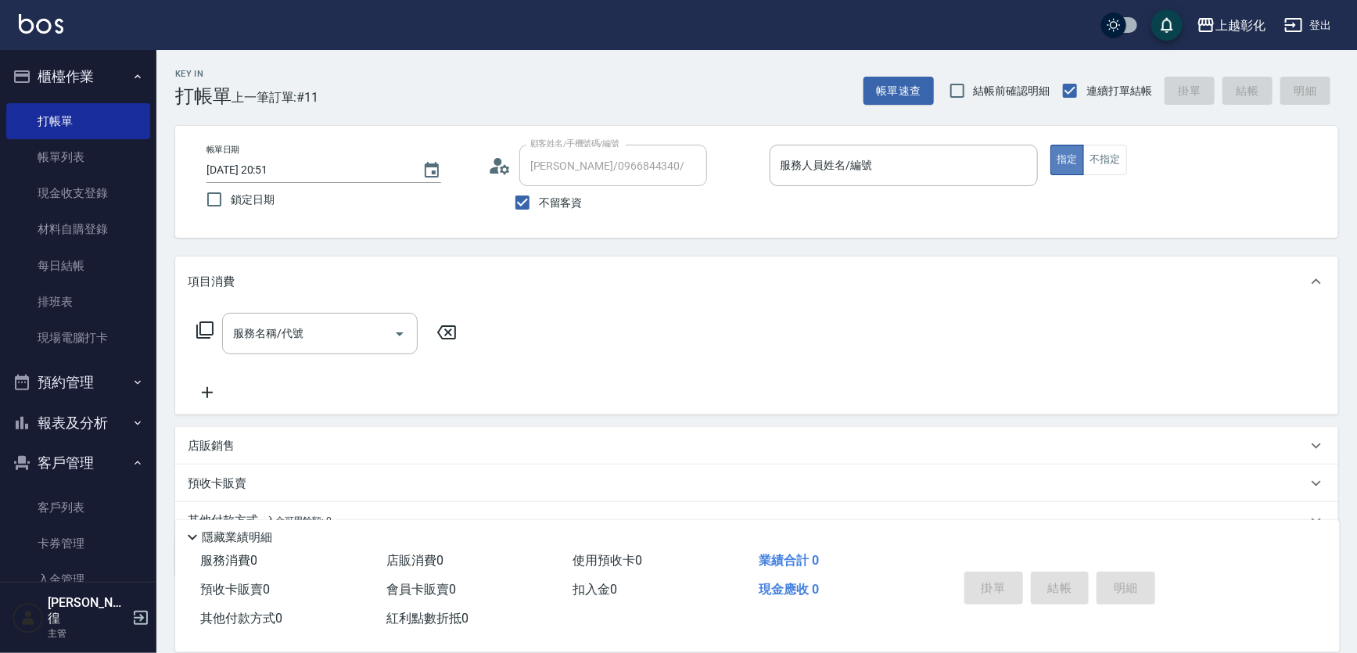
click at [1072, 164] on button "指定" at bounding box center [1068, 160] width 34 height 31
click at [1116, 166] on button "不指定" at bounding box center [1106, 160] width 44 height 31
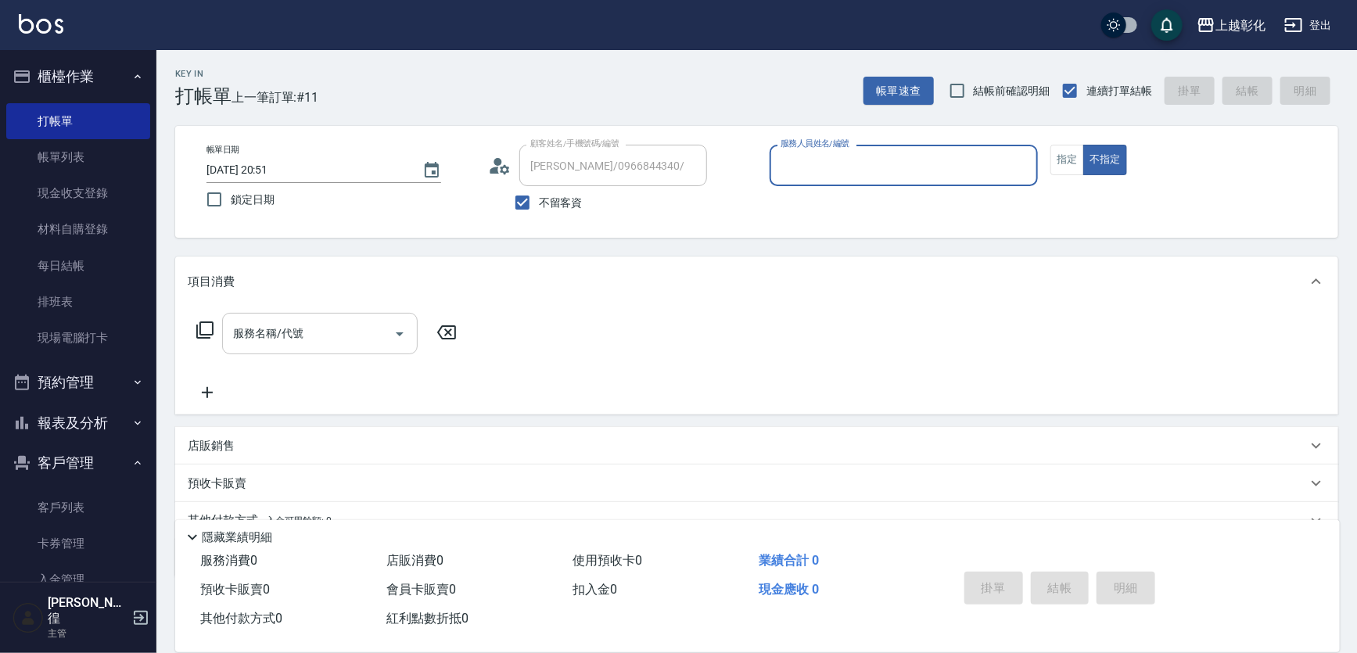
click at [287, 336] on input "服務名稱/代號" at bounding box center [308, 333] width 158 height 27
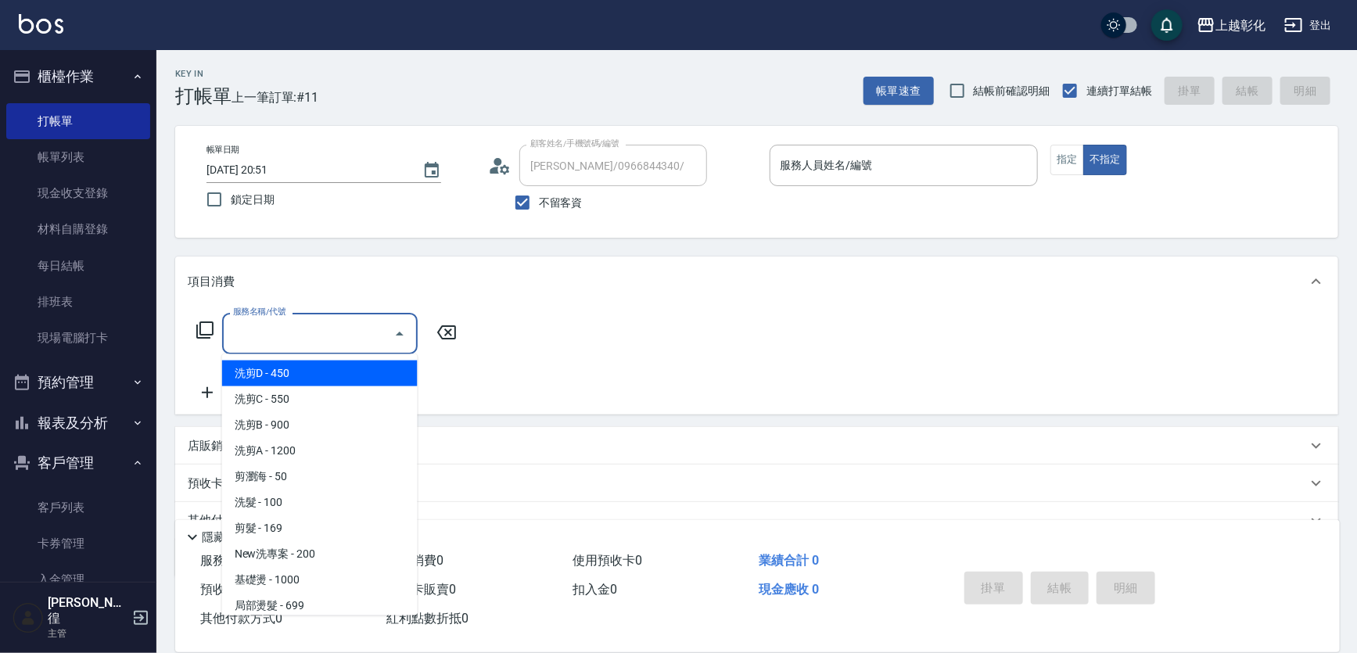
type input "0"
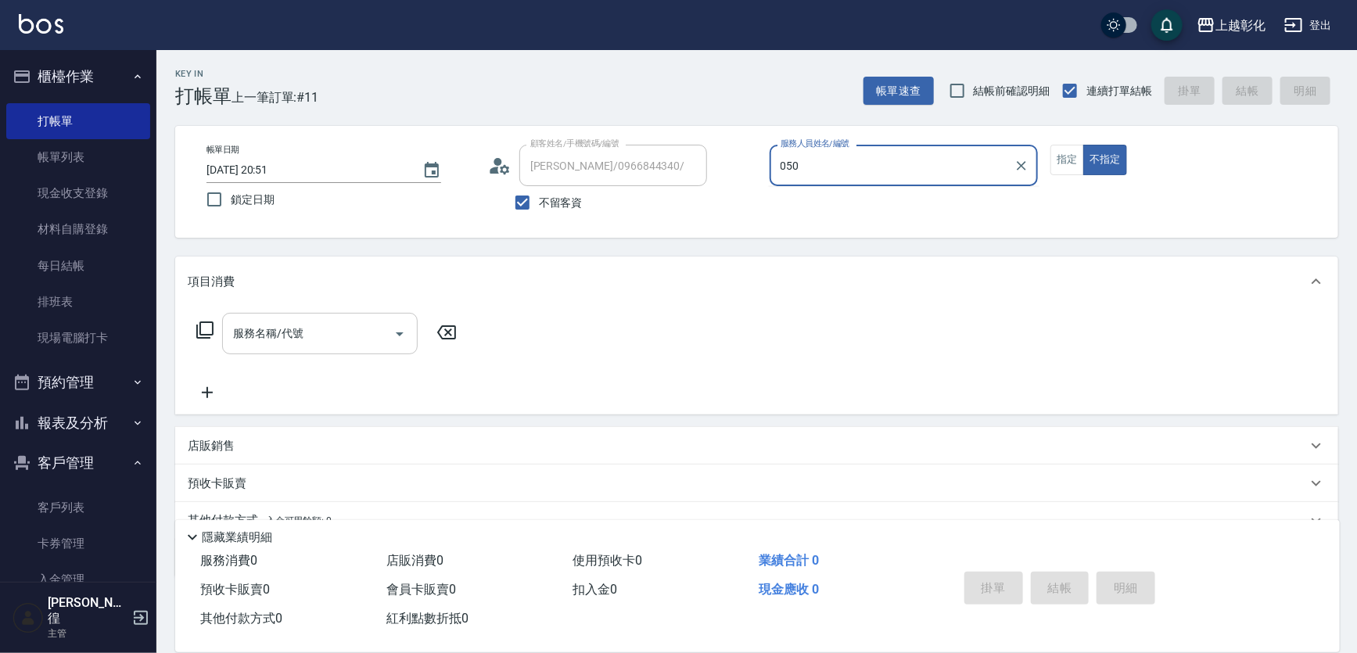
type input "050"
drag, startPoint x: 297, startPoint y: 329, endPoint x: 306, endPoint y: 329, distance: 8.6
click at [297, 329] on input "服務名稱/代號" at bounding box center [308, 333] width 158 height 27
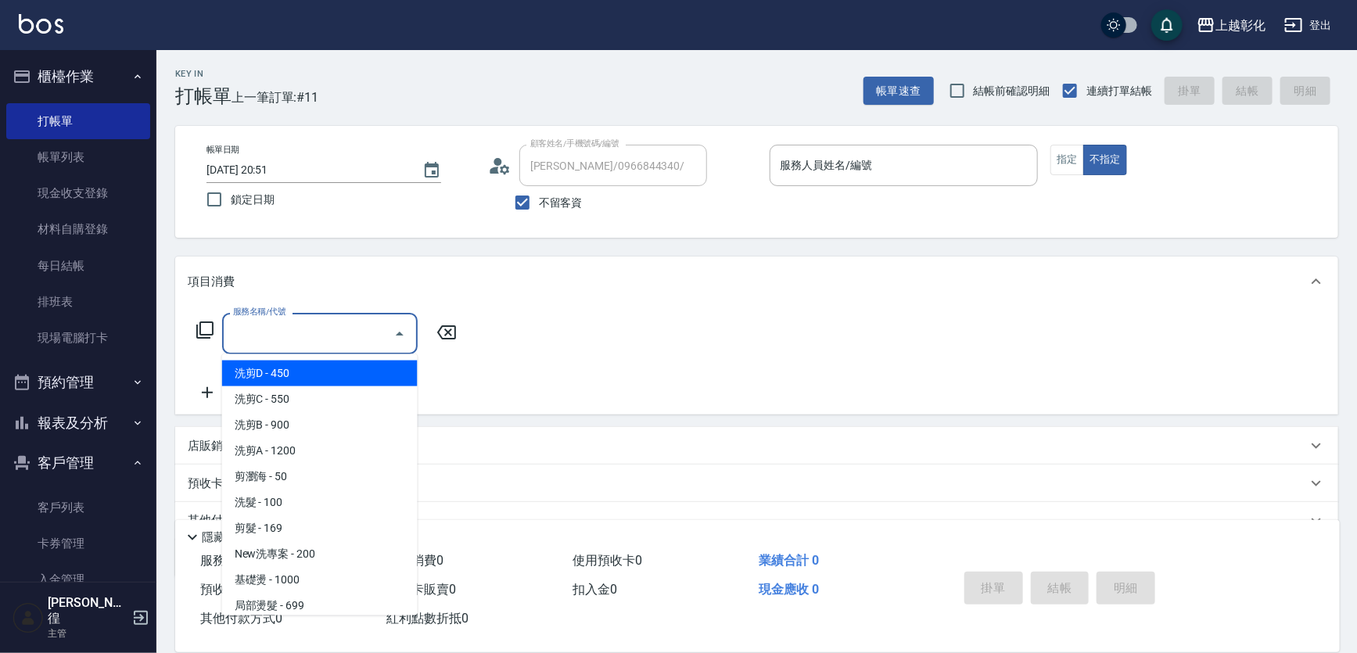
type input "0"
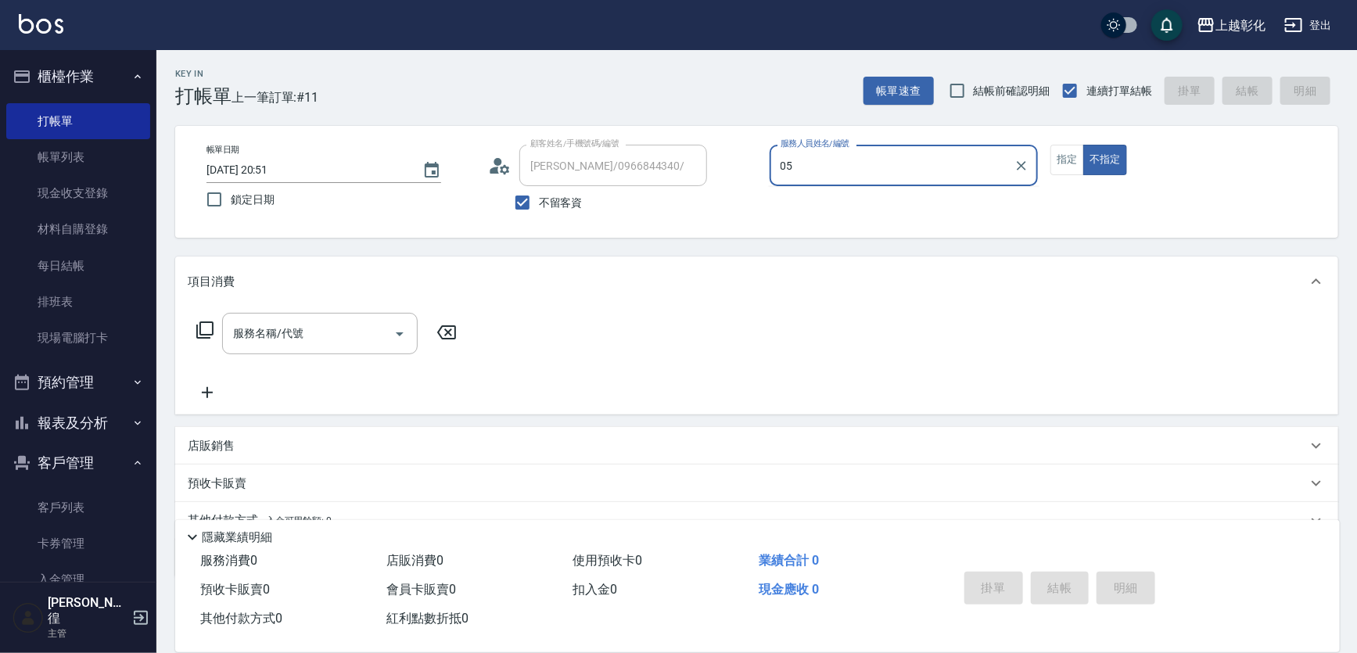
type input "0"
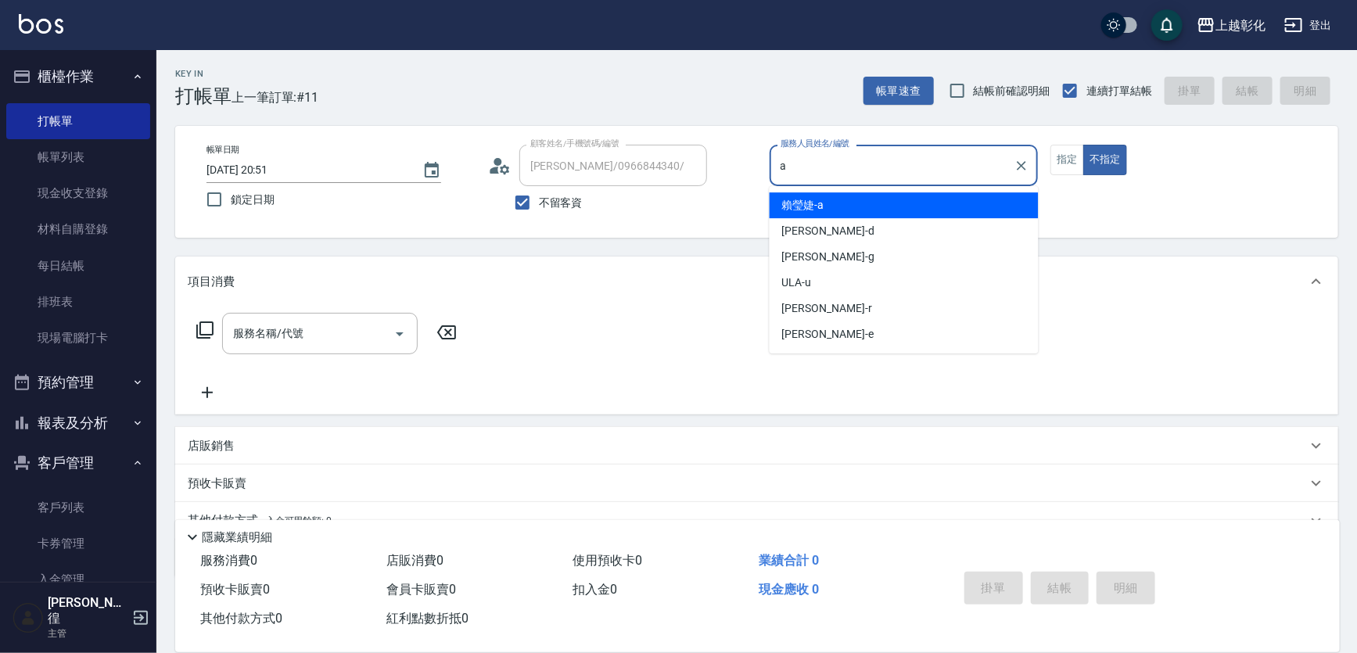
click at [831, 209] on div "[PERSON_NAME]" at bounding box center [904, 205] width 269 height 26
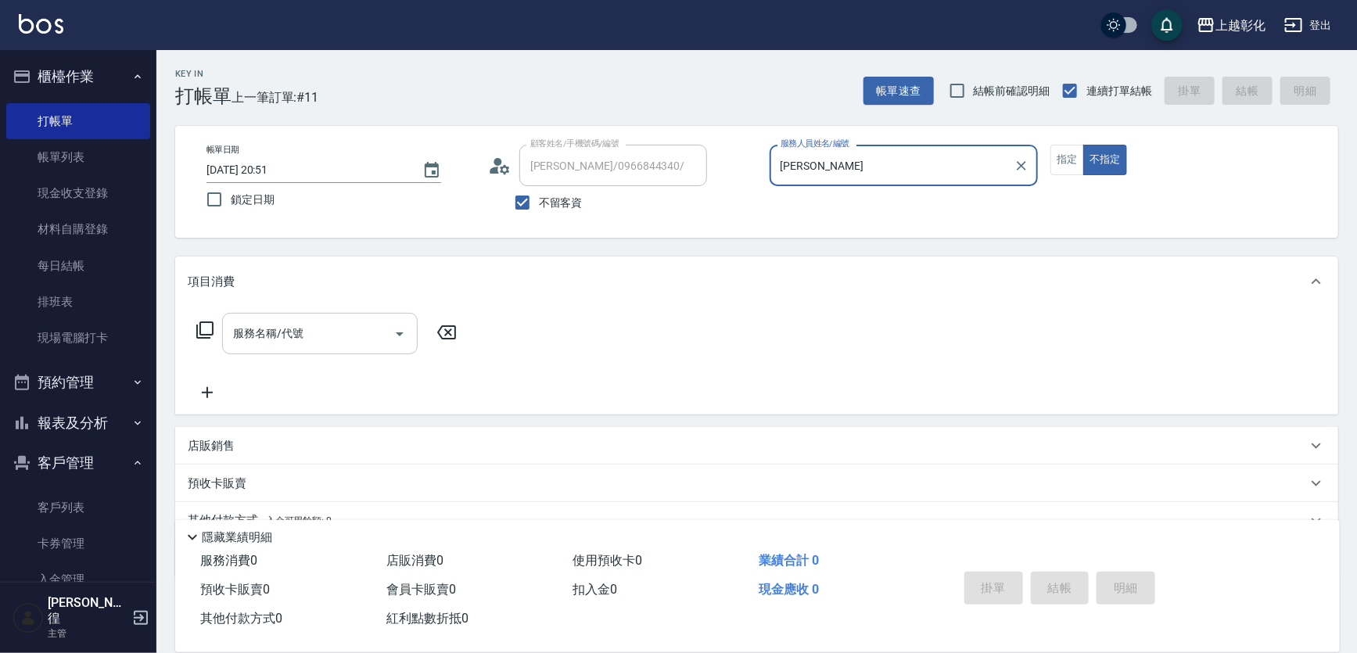
type input "[PERSON_NAME]"
click at [322, 332] on input "服務名稱/代號" at bounding box center [308, 333] width 158 height 27
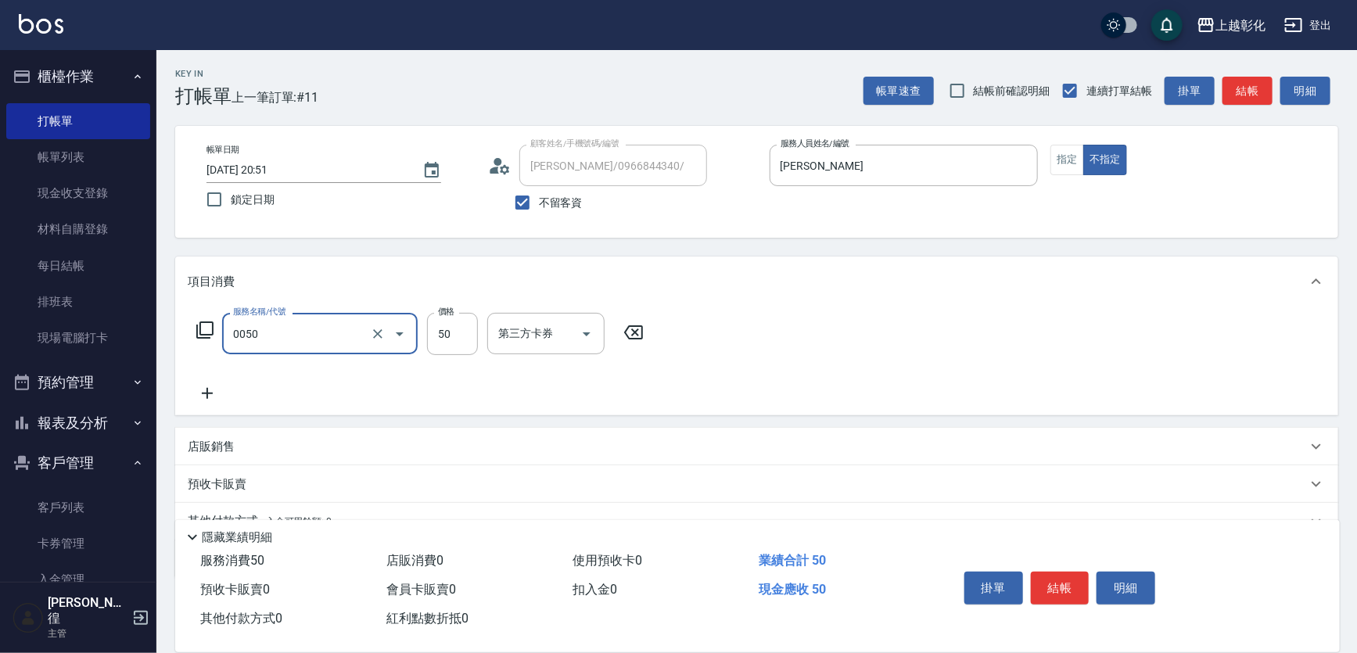
type input "剪瀏海(0050)"
click at [1067, 584] on button "結帳" at bounding box center [1060, 588] width 59 height 33
type input "[DATE] 20:52"
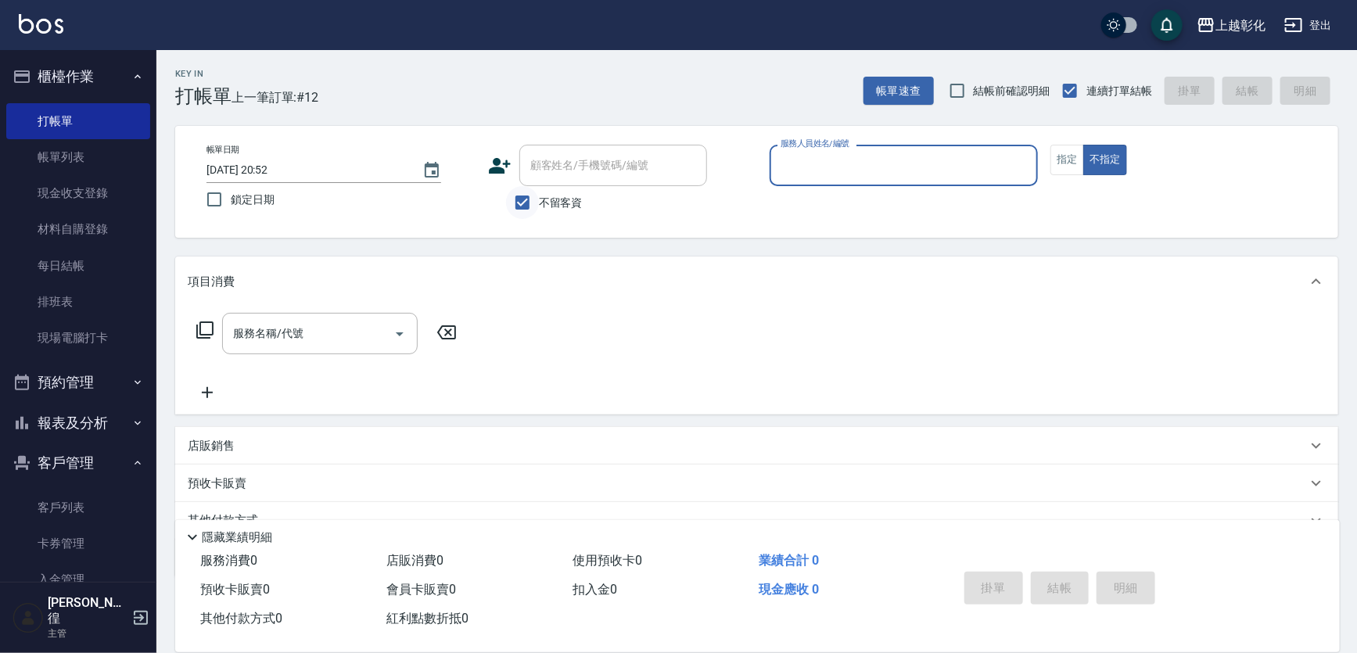
click at [523, 203] on input "不留客資" at bounding box center [522, 202] width 33 height 33
checkbox input "false"
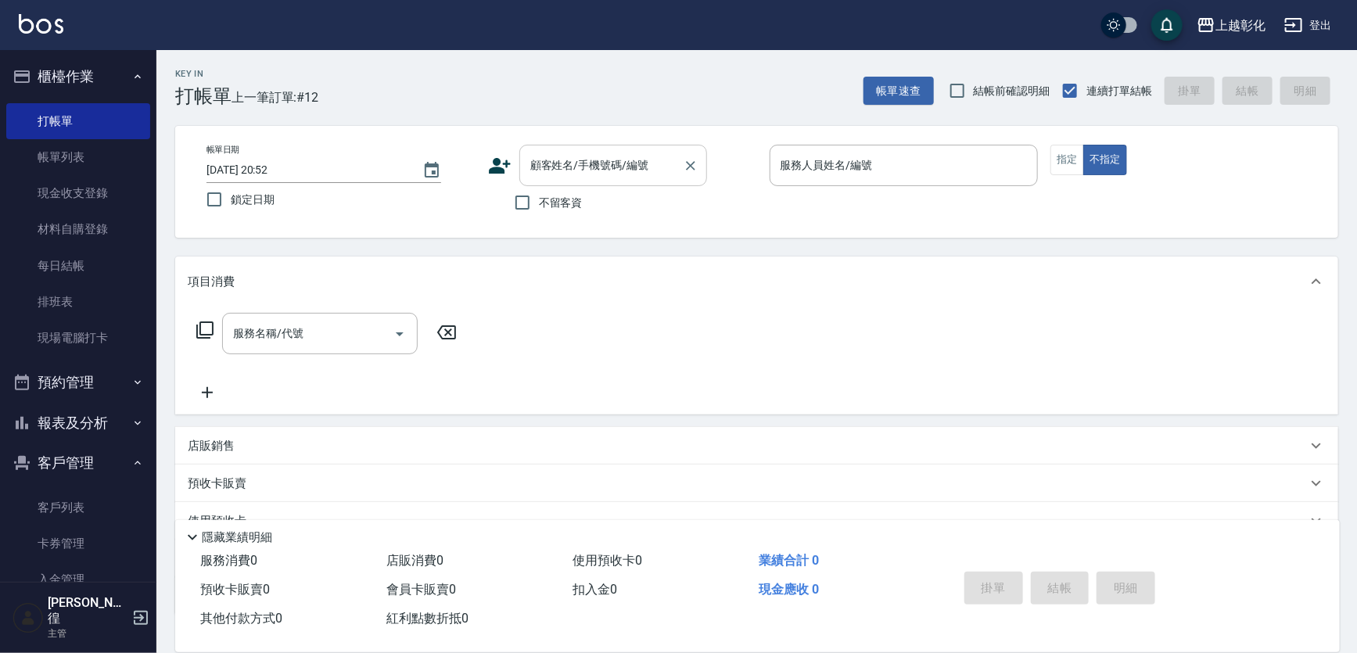
click at [571, 172] on input "顧客姓名/手機號碼/編號" at bounding box center [602, 165] width 150 height 27
click at [596, 200] on li "[PERSON_NAME]/0905067817/null" at bounding box center [613, 205] width 188 height 26
type input "[PERSON_NAME]/0905067817/null"
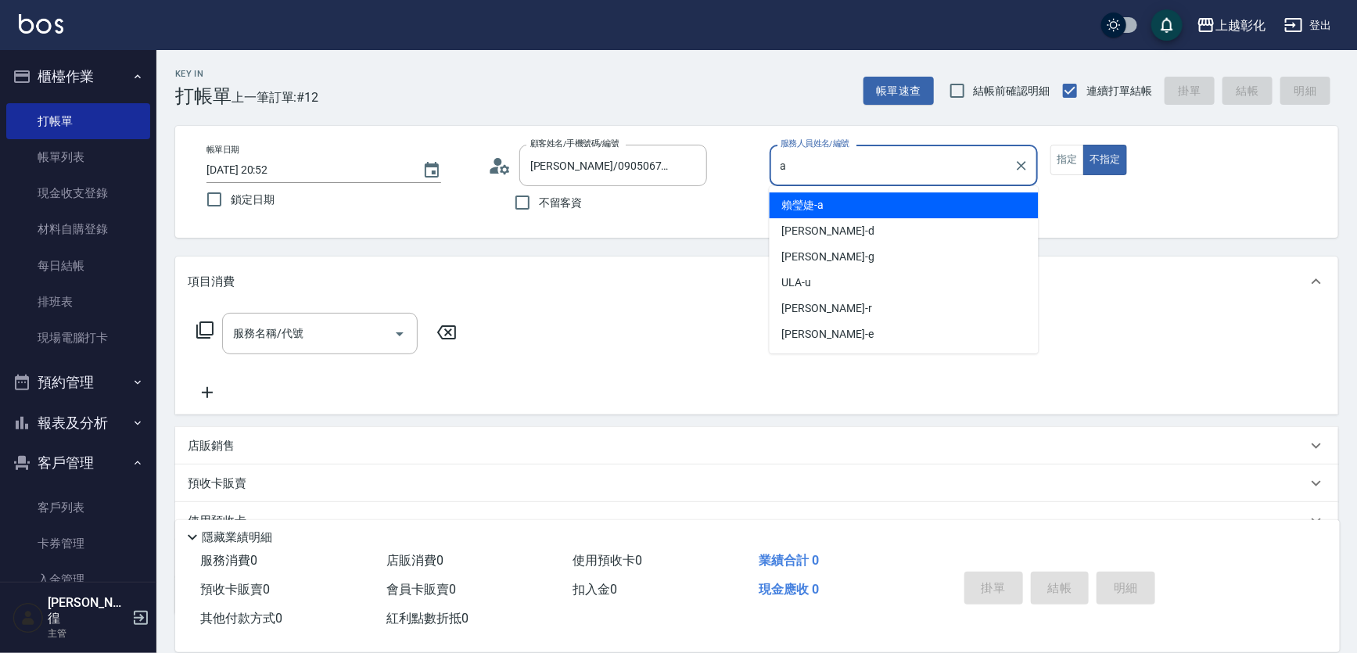
type input "[PERSON_NAME]"
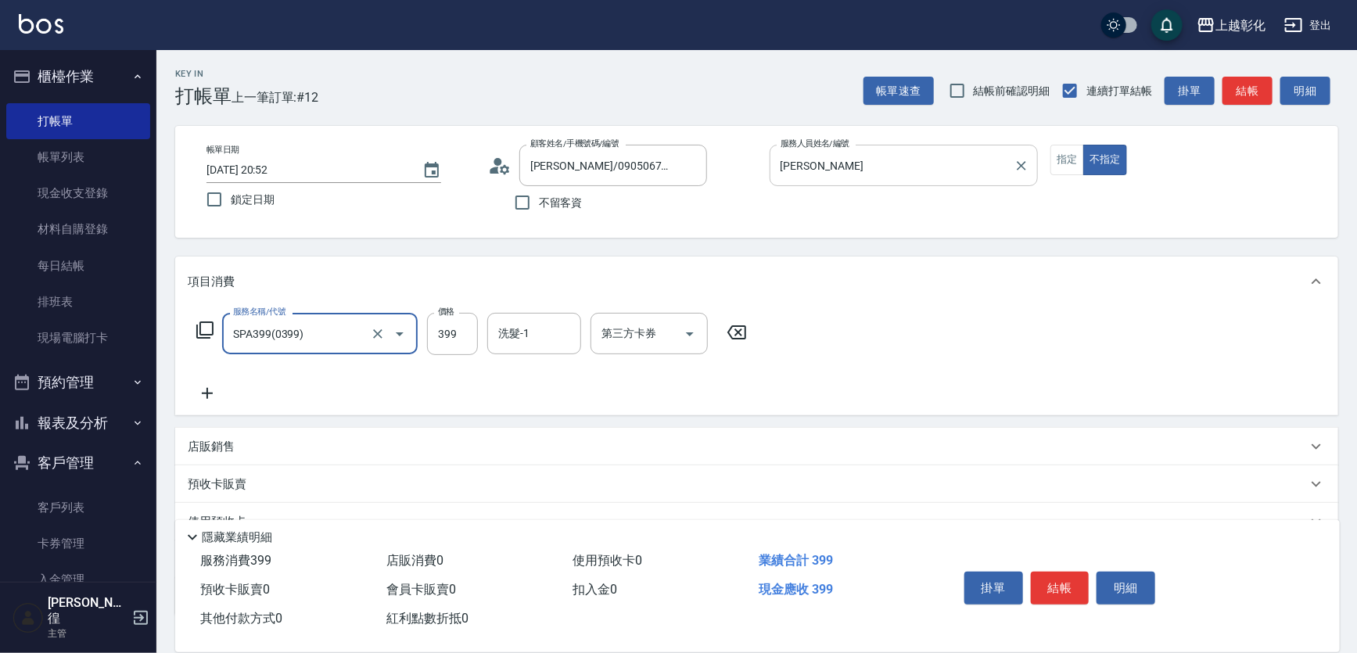
type input "SPA399(0399)"
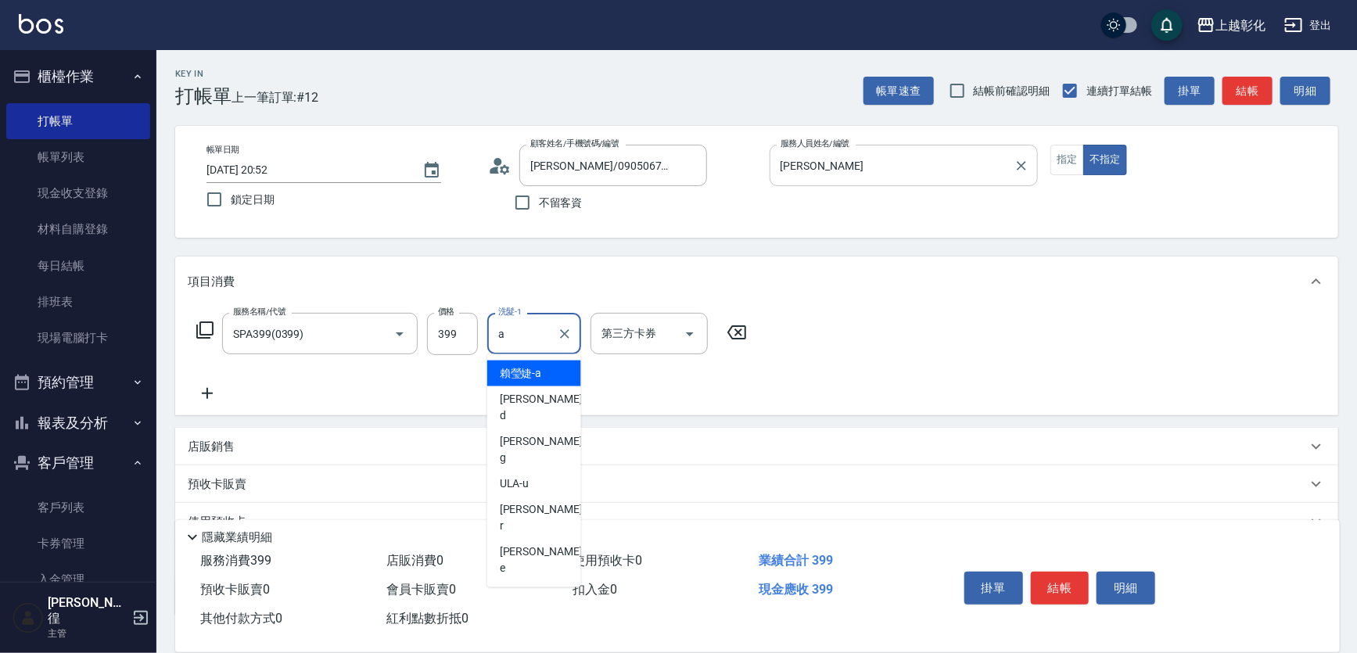
type input "[PERSON_NAME]"
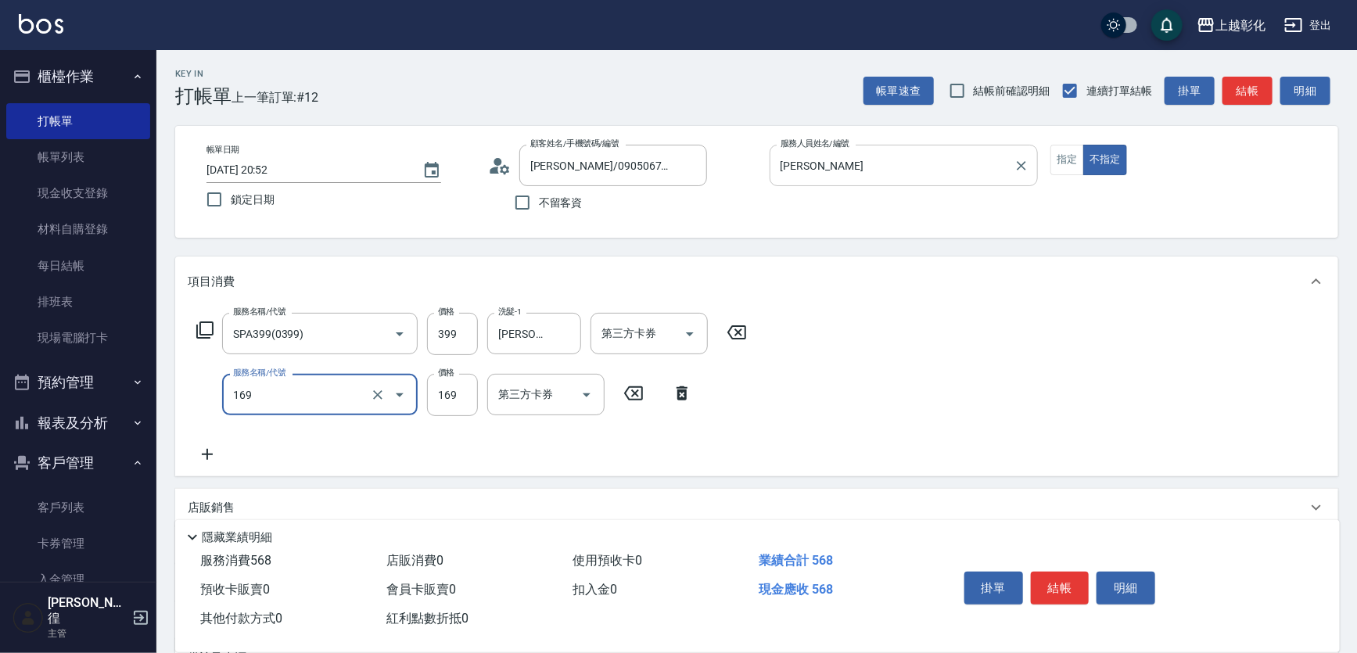
type input "剪髮(169)"
type input "100"
click at [1044, 576] on button "結帳" at bounding box center [1060, 588] width 59 height 33
type input "[DATE] 20:53"
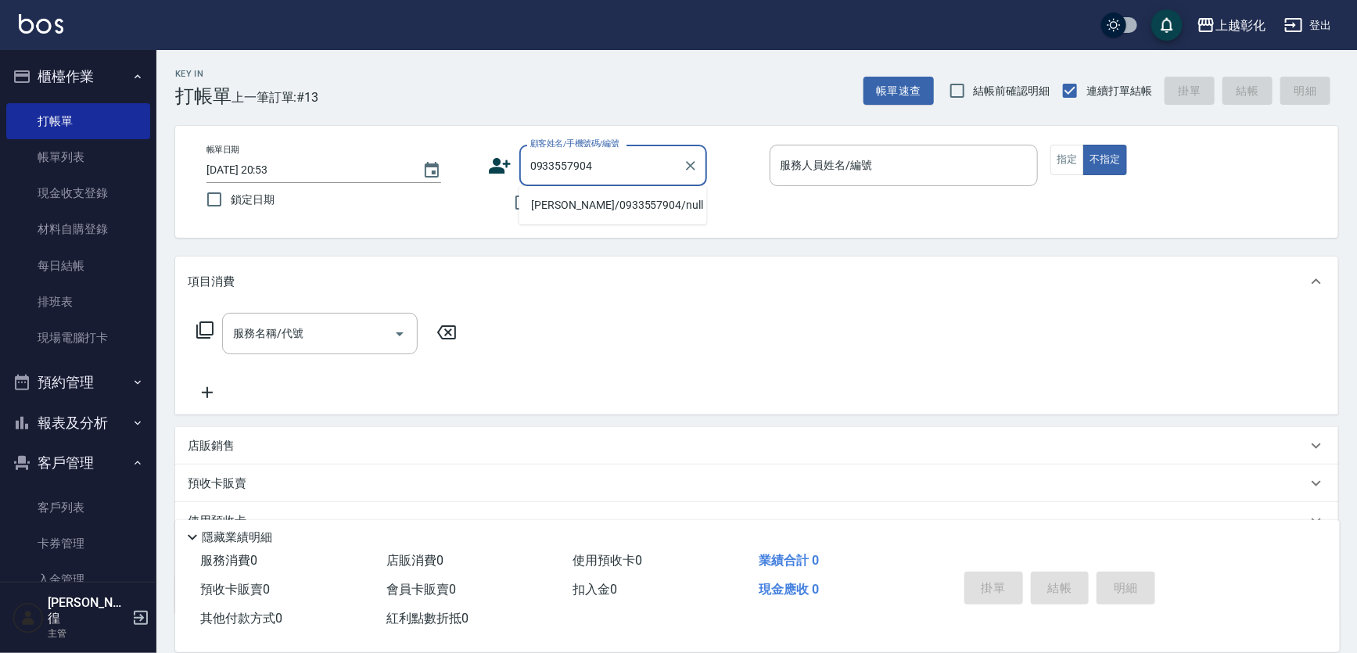
type input "[PERSON_NAME]/0933557904/null"
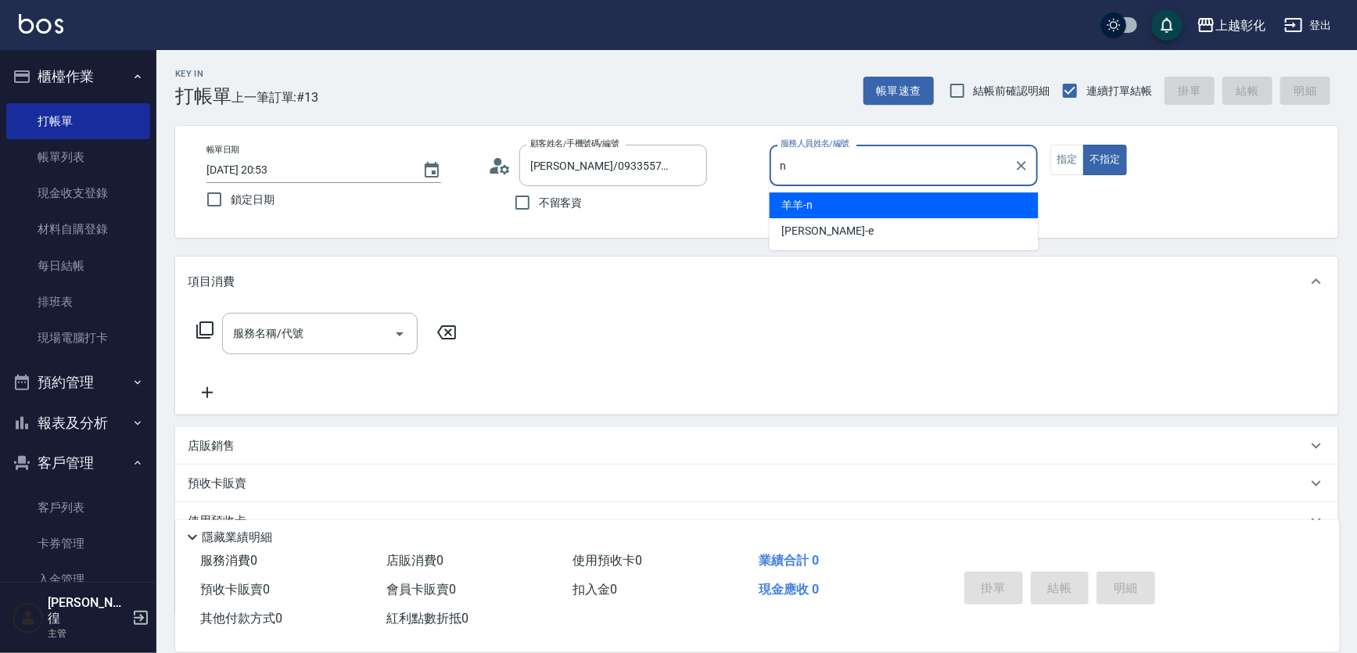
type input "羊羊-n"
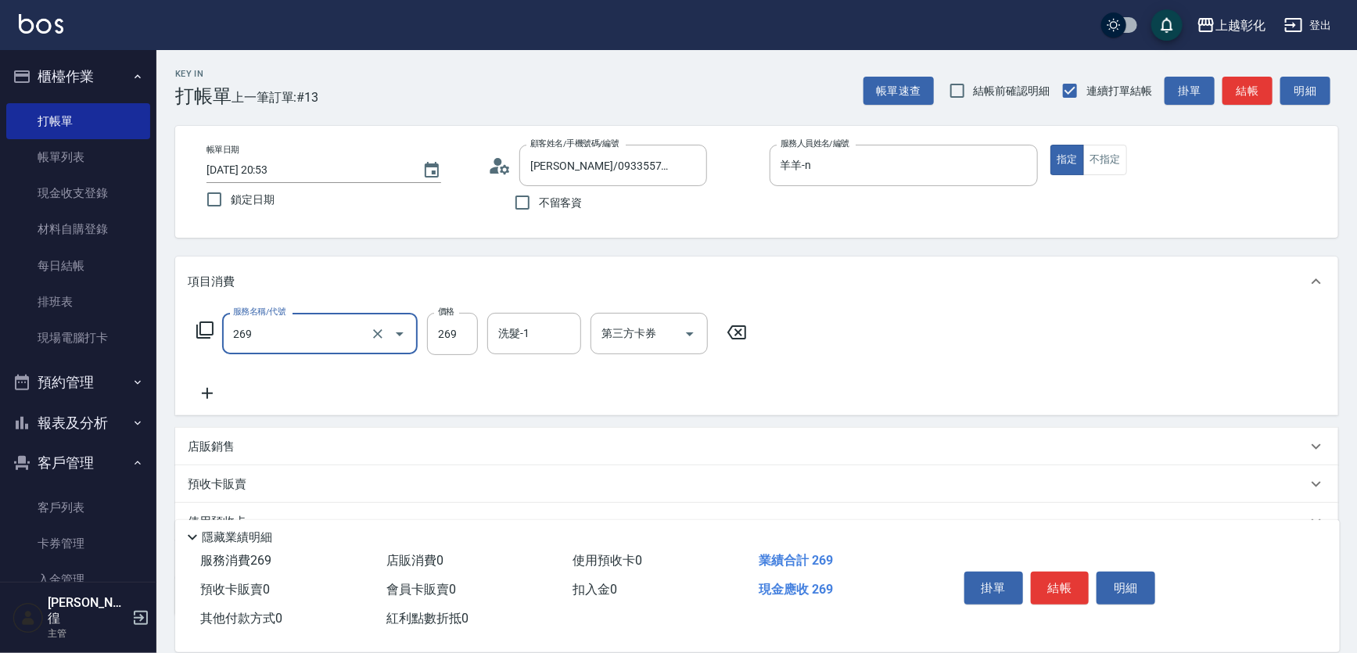
type input "一般洗剪(269)"
type input "300"
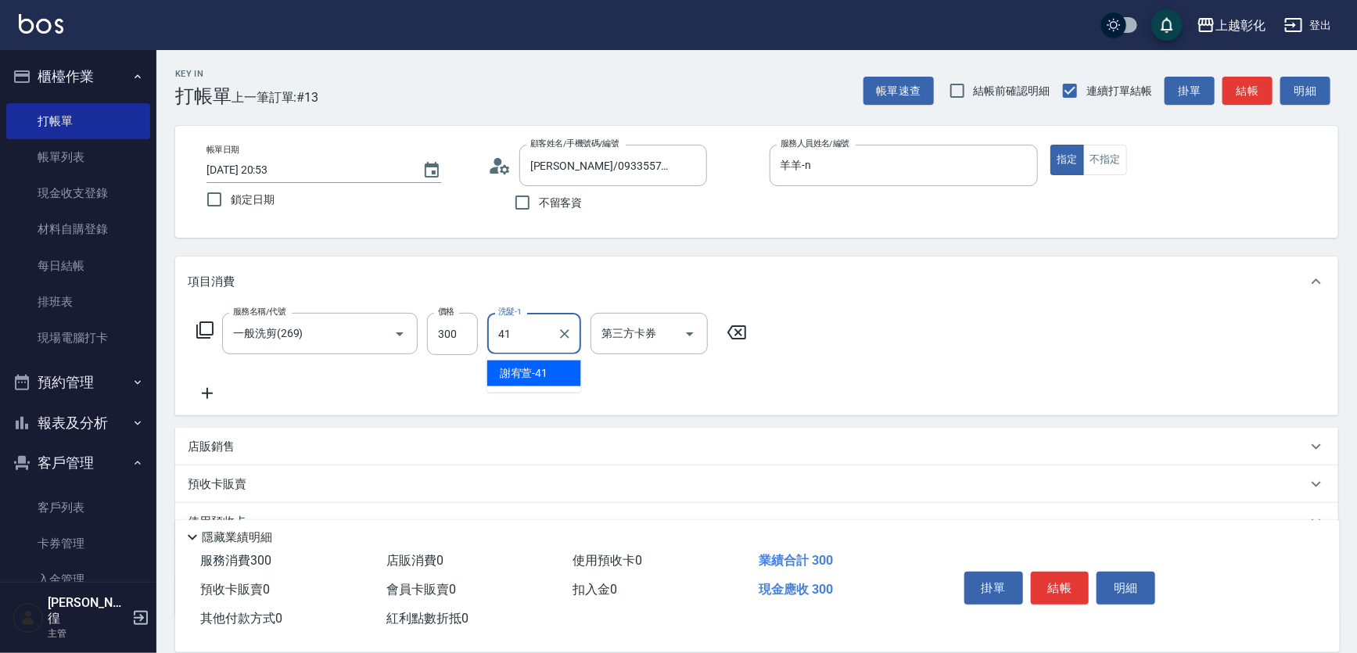
type input "[PERSON_NAME]-41"
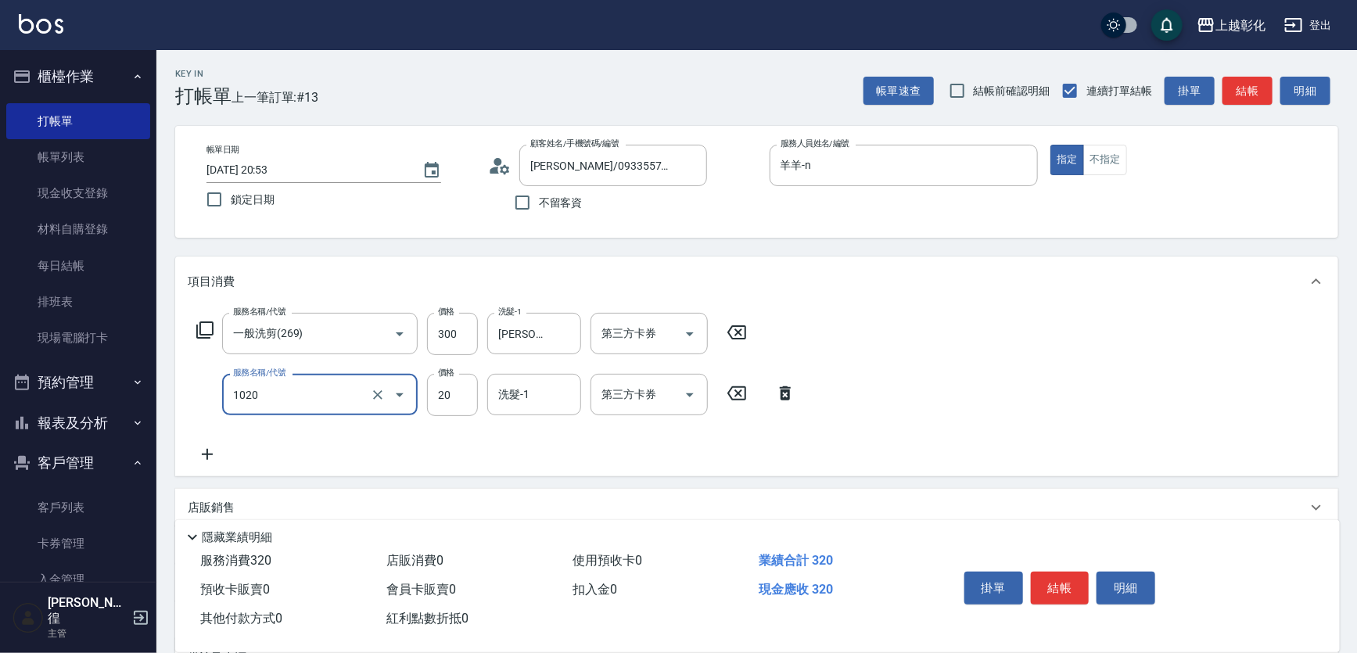
type input "潤絲(1020)"
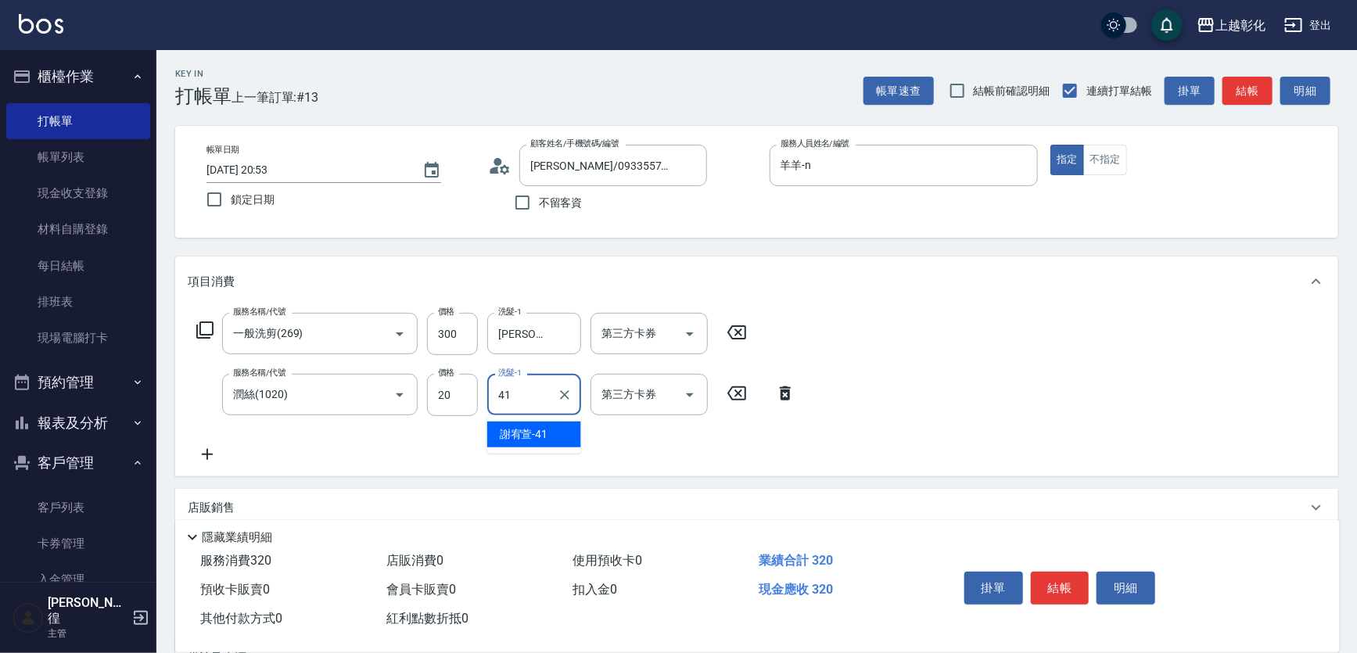
type input "[PERSON_NAME]-41"
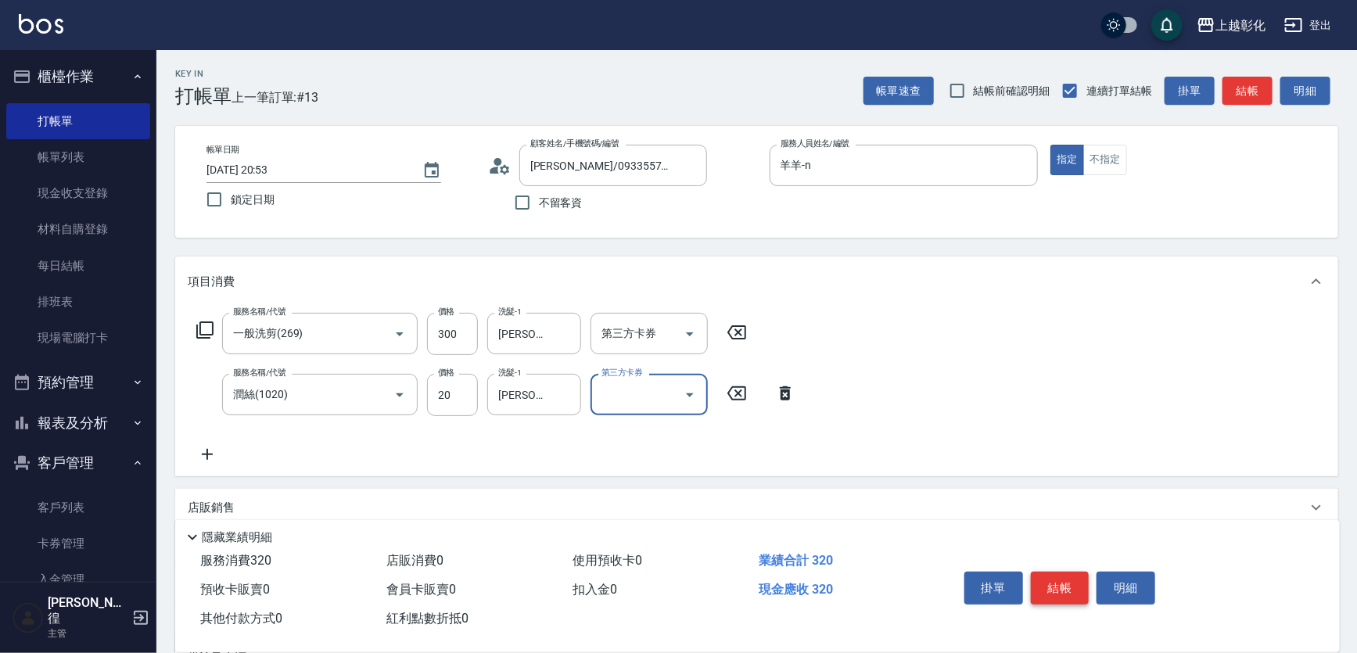
click at [1070, 586] on button "結帳" at bounding box center [1060, 588] width 59 height 33
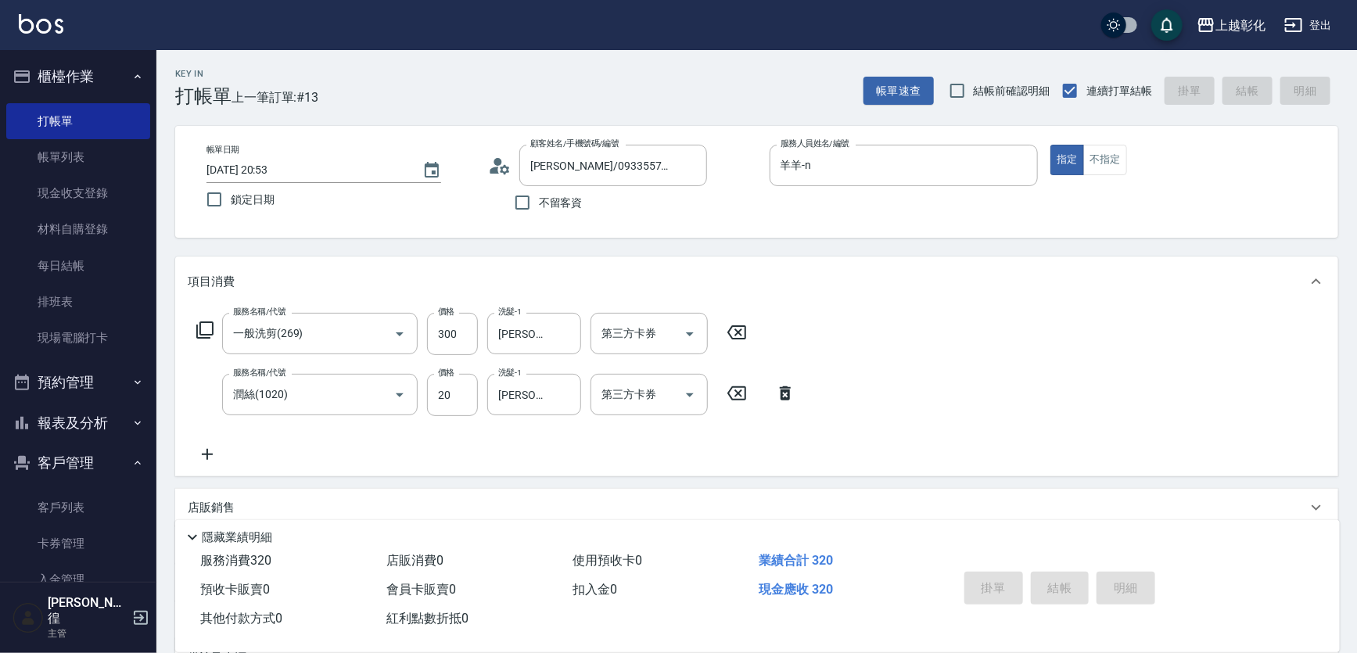
type input "[DATE] 20:54"
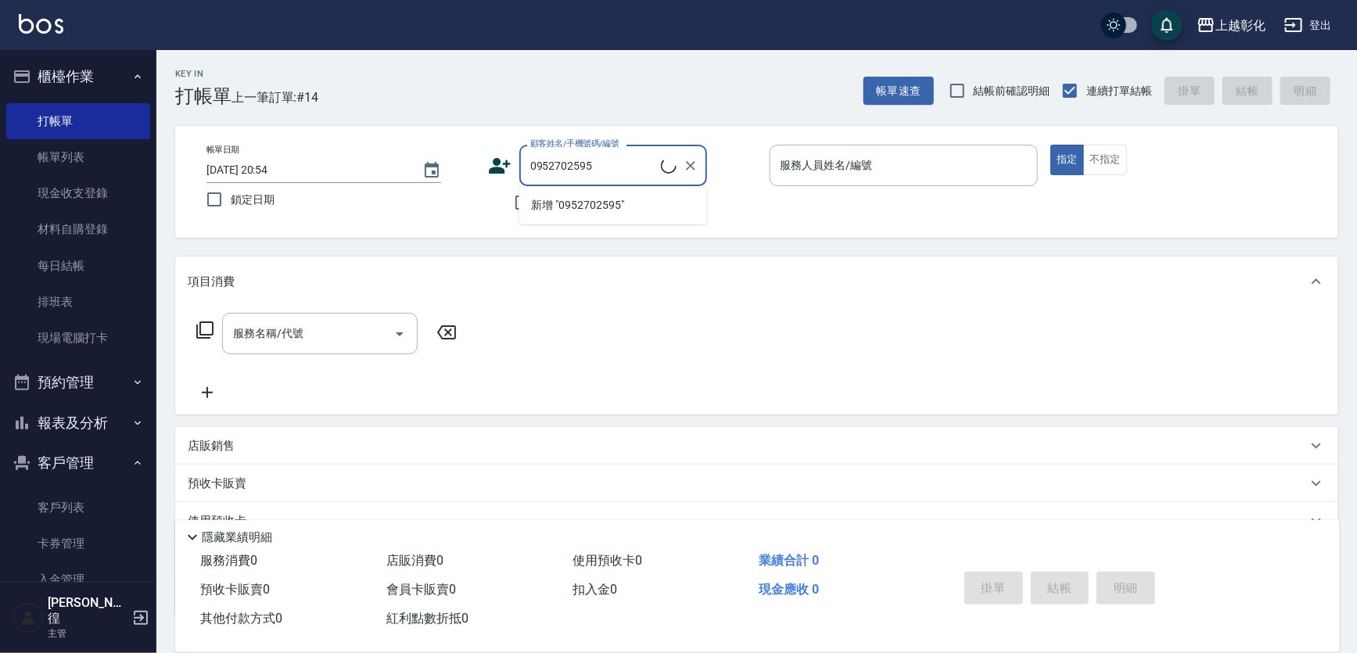
type input "[PERSON_NAME]/0952702595/null"
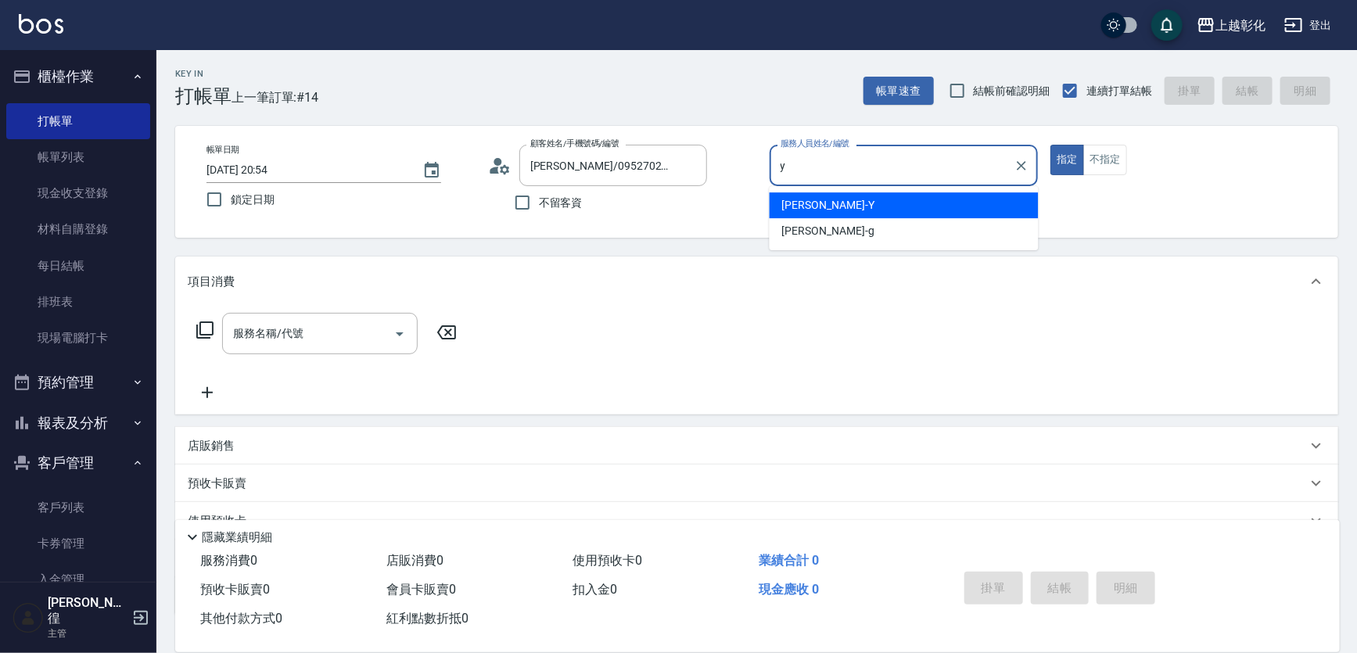
type input "[PERSON_NAME]-Y"
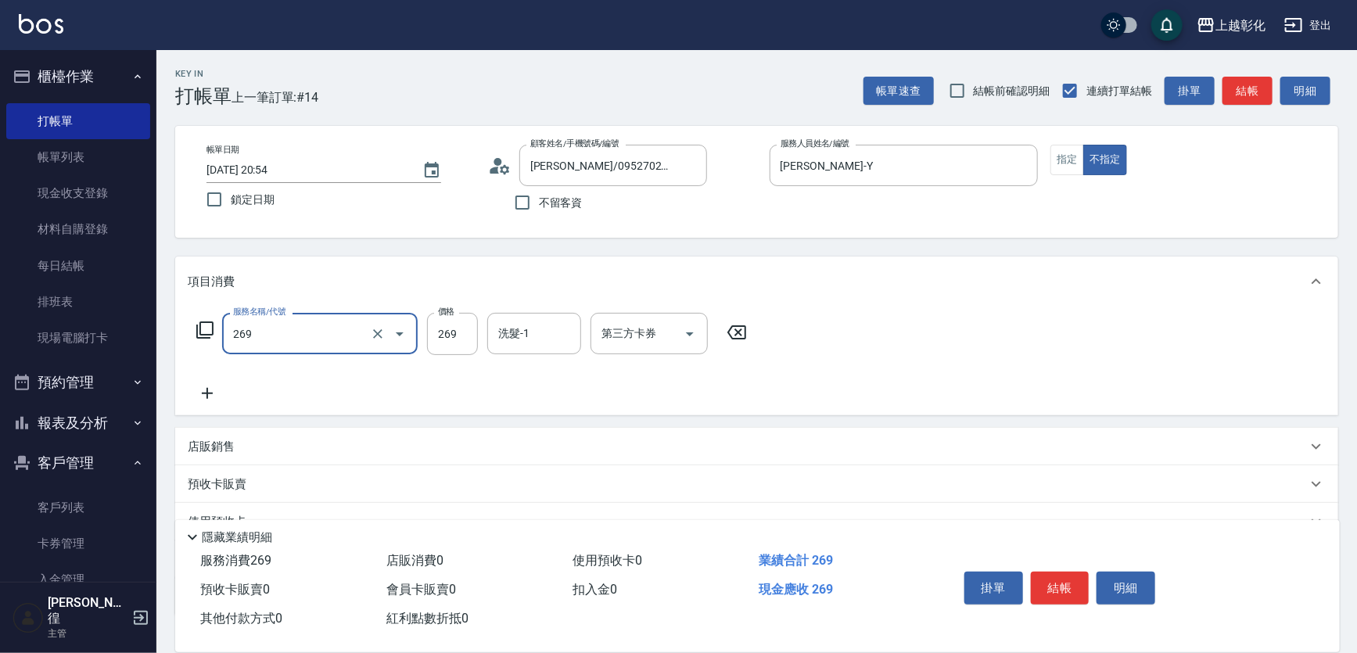
type input "一般洗剪(269)"
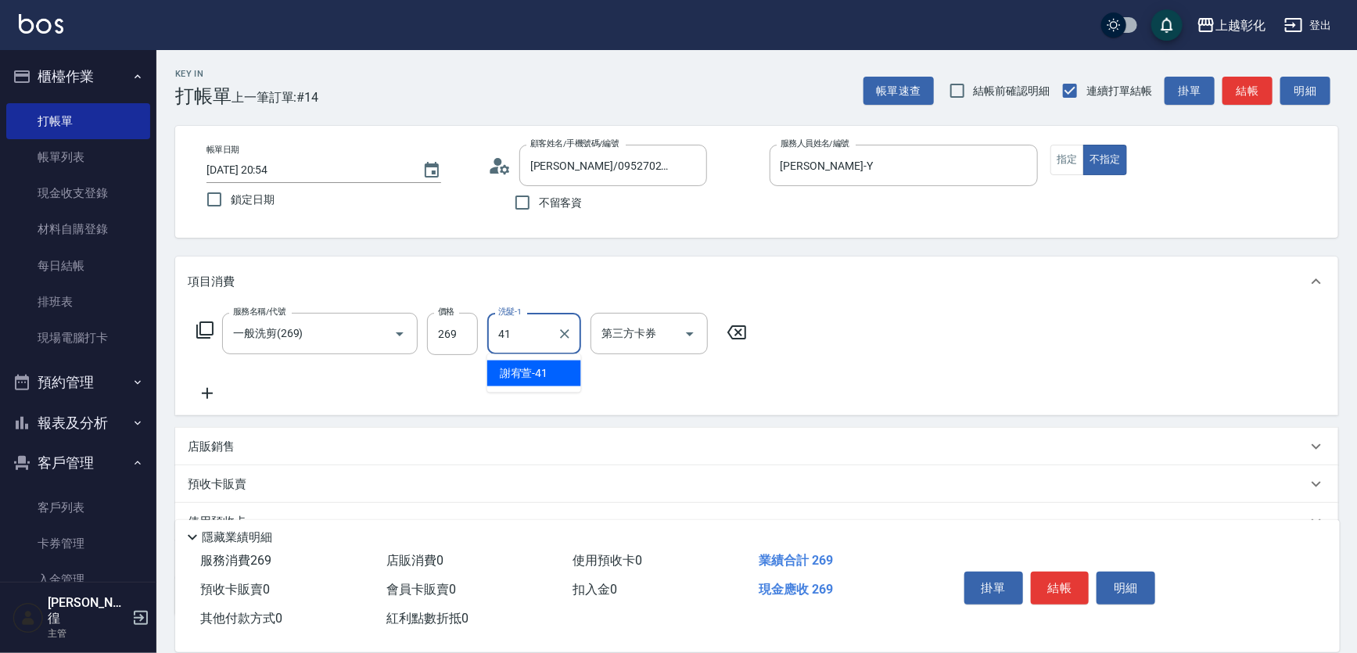
type input "[PERSON_NAME]-41"
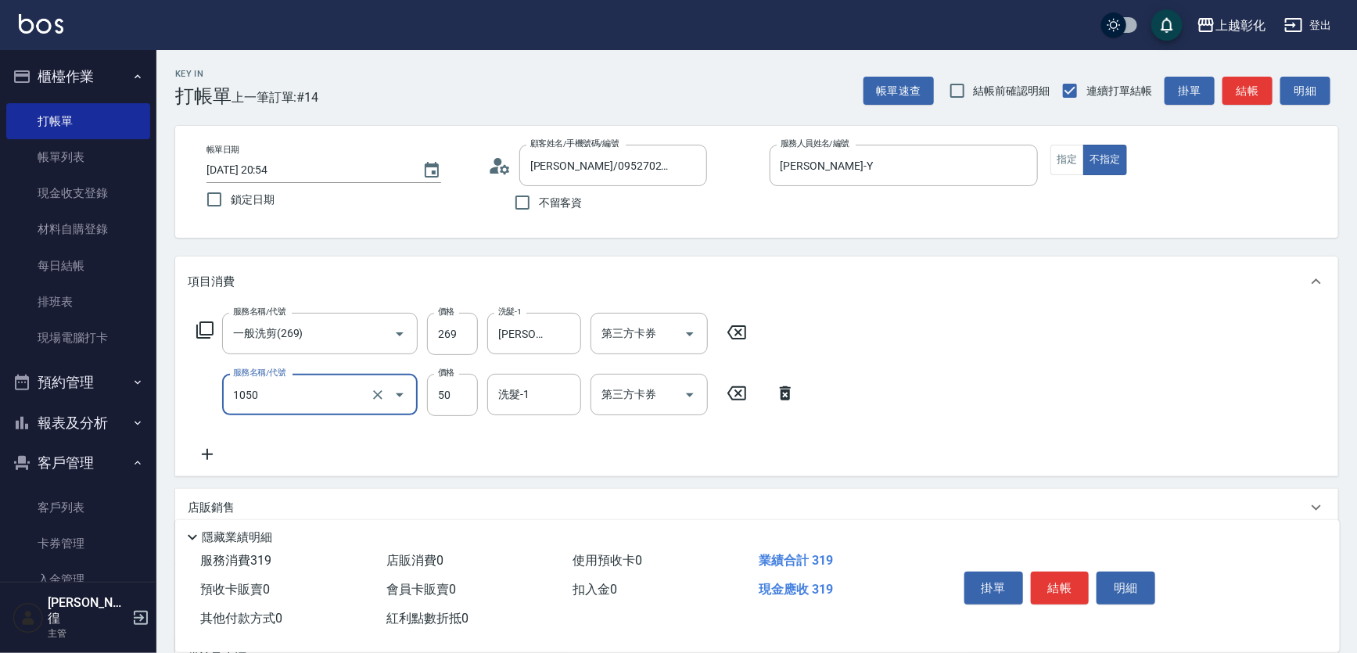
type input "精油(1050)"
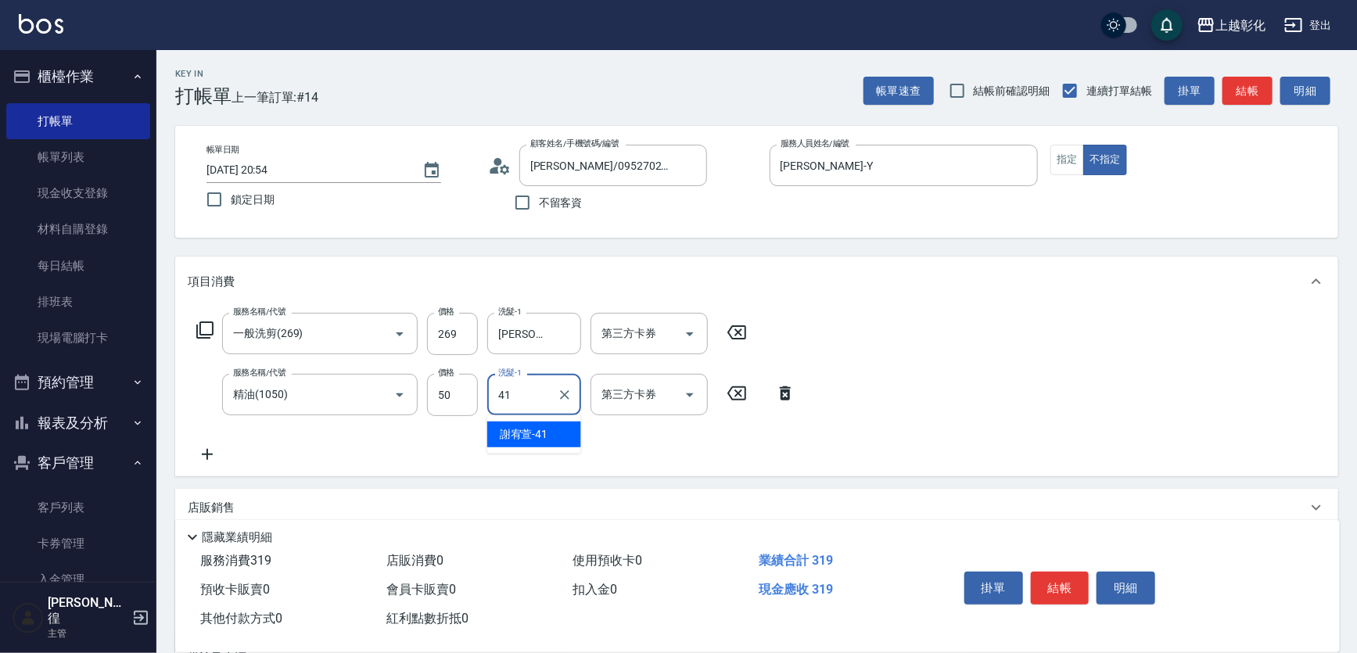
type input "[PERSON_NAME]-41"
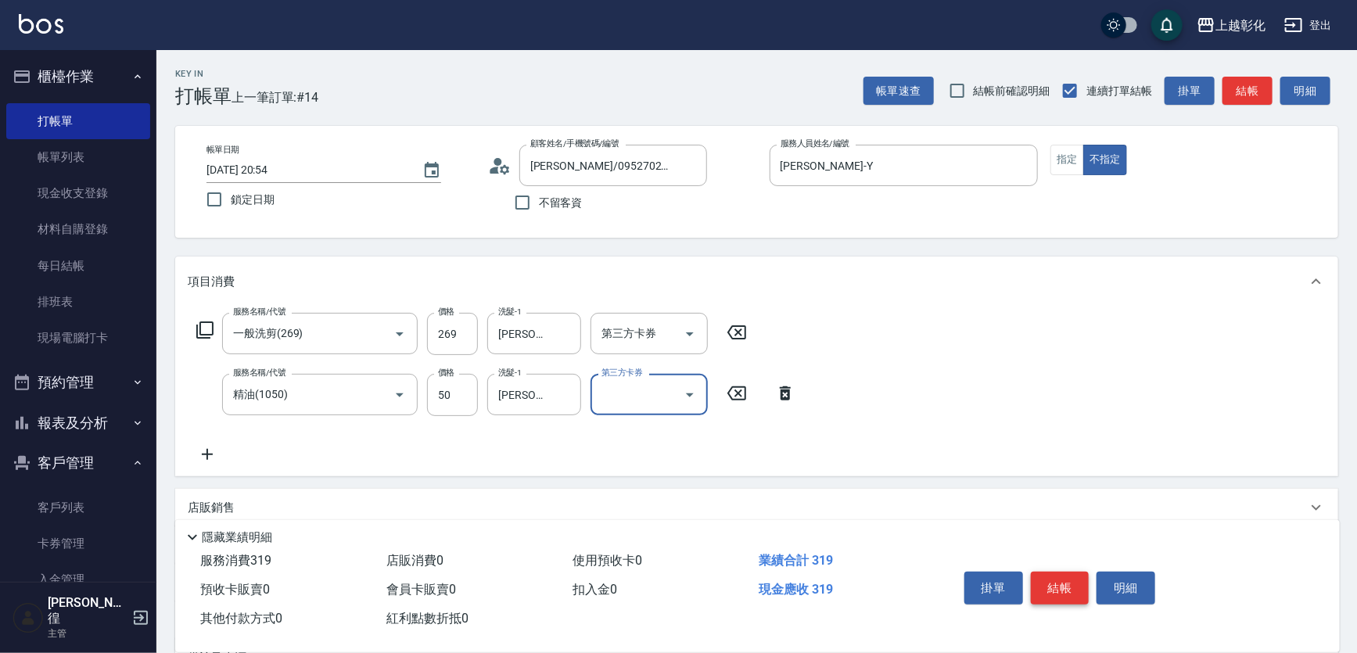
click at [1064, 590] on button "結帳" at bounding box center [1060, 588] width 59 height 33
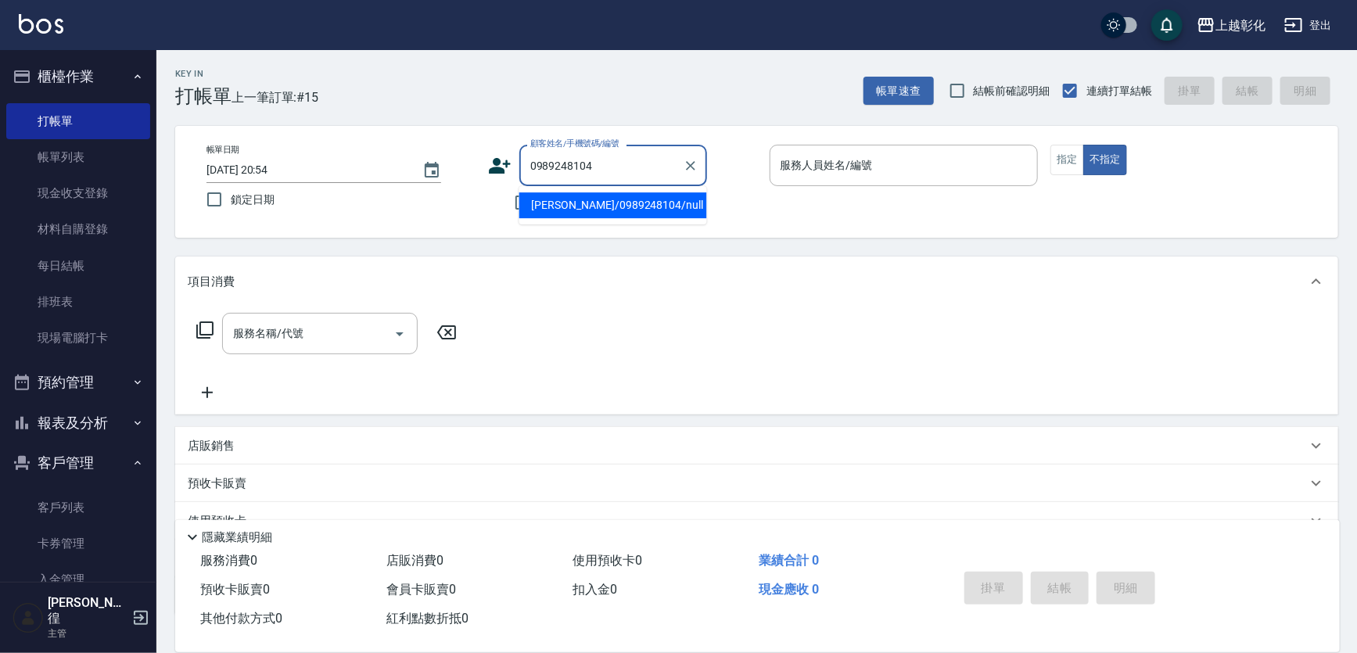
type input "[PERSON_NAME]/0989248104/null"
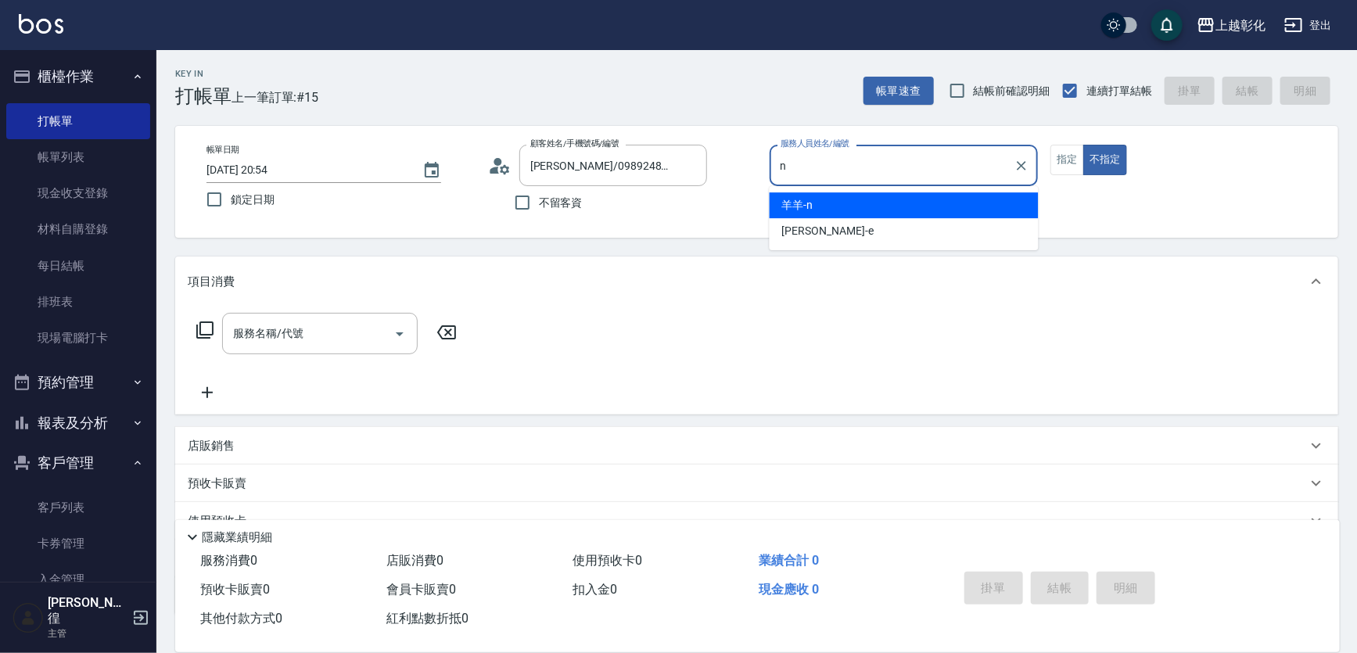
type input "羊羊-n"
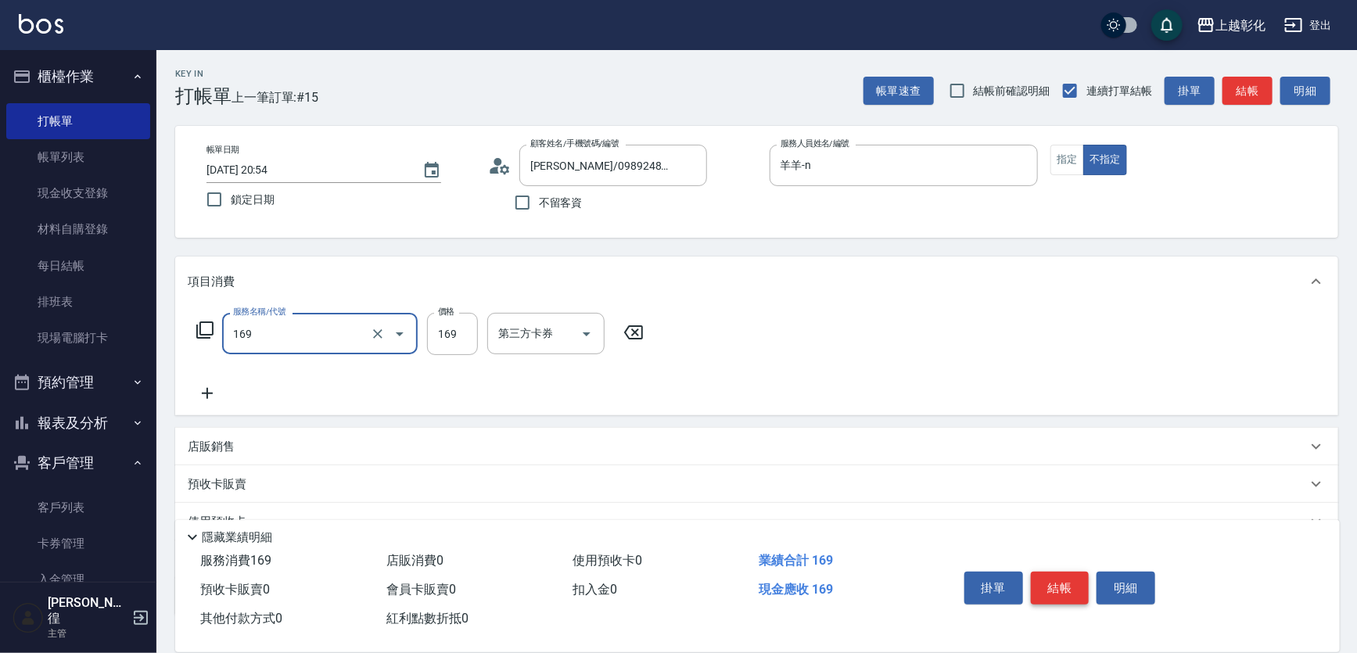
type input "剪髮(169)"
click at [1064, 590] on button "結帳" at bounding box center [1060, 588] width 59 height 33
type input "[DATE] 20:55"
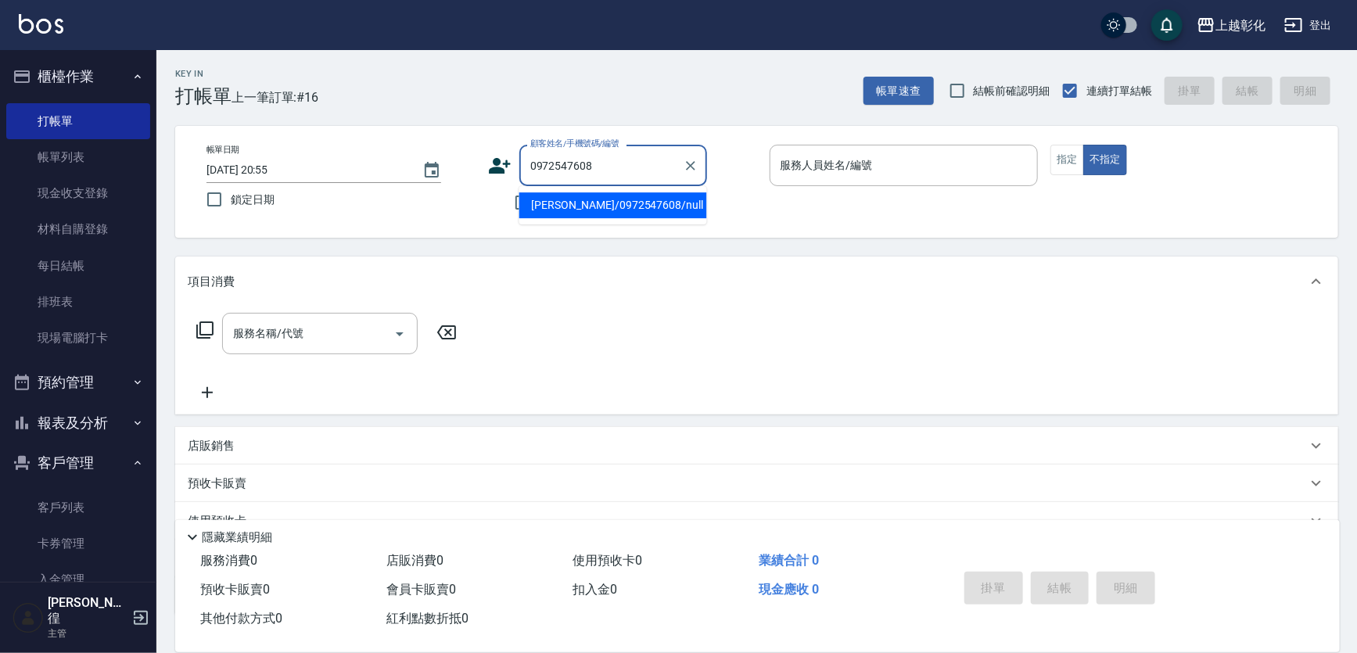
type input "[PERSON_NAME]/0972547608/null"
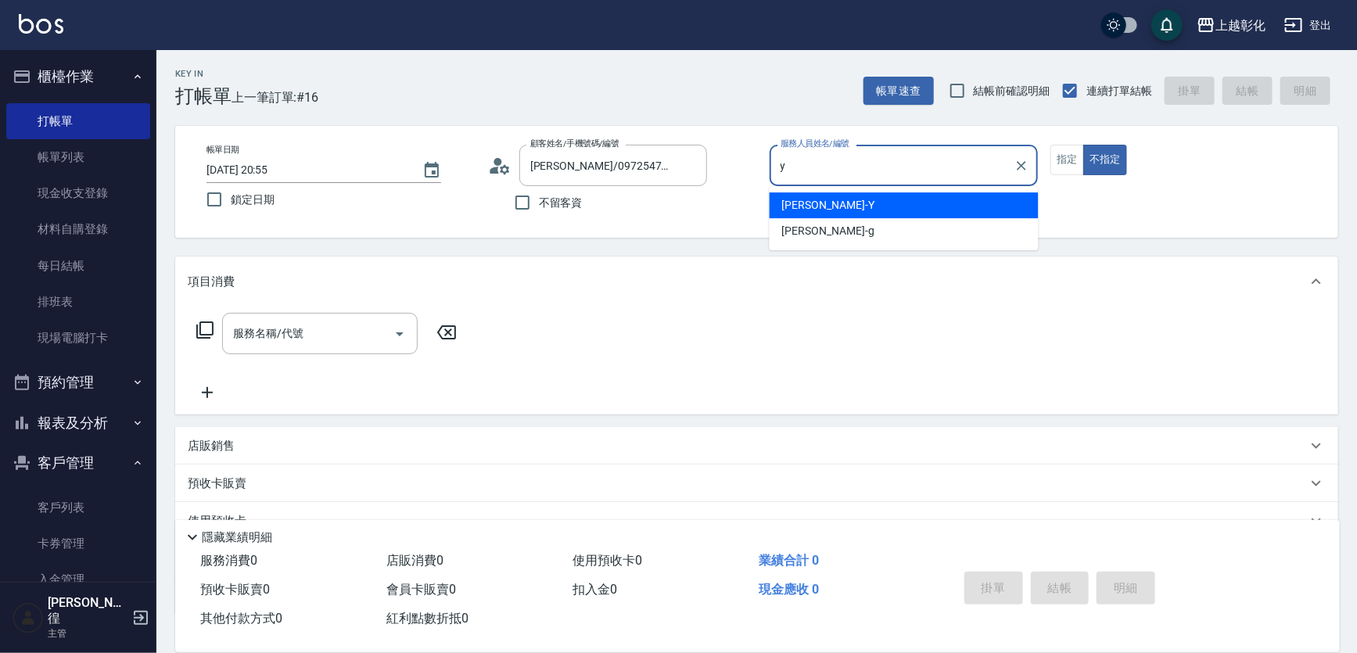
type input "[PERSON_NAME]-Y"
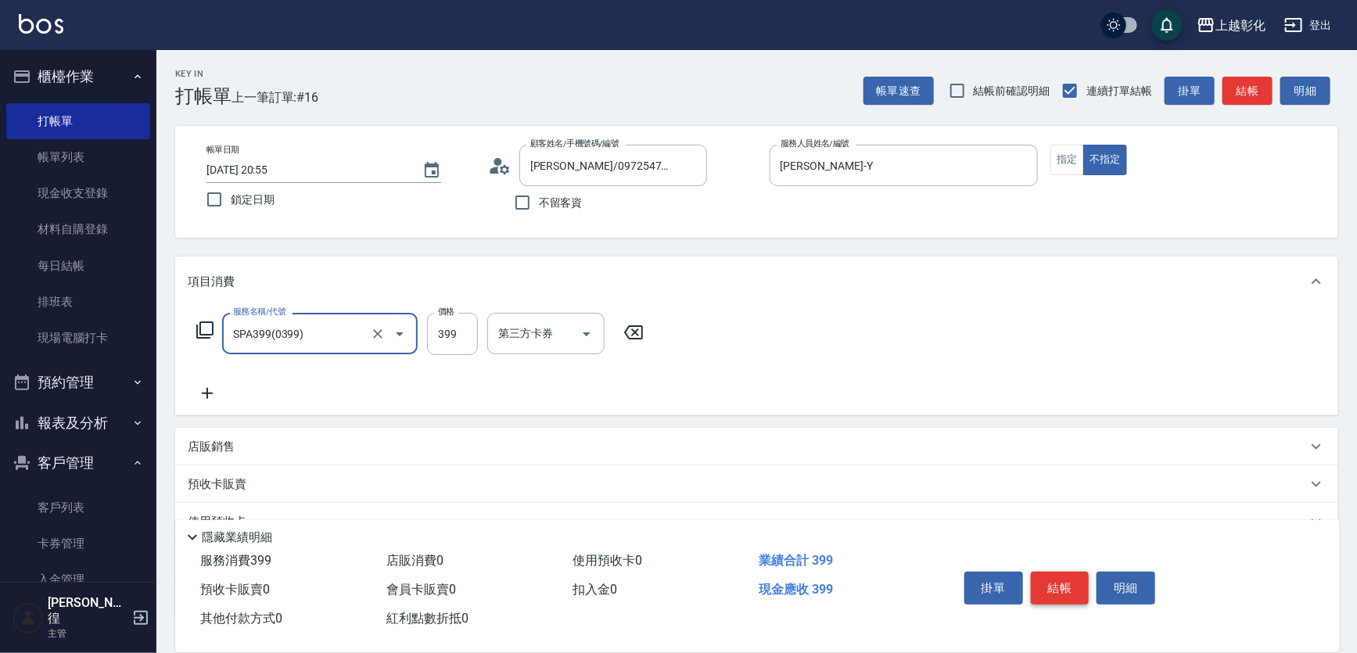
type input "SPA399(0399)"
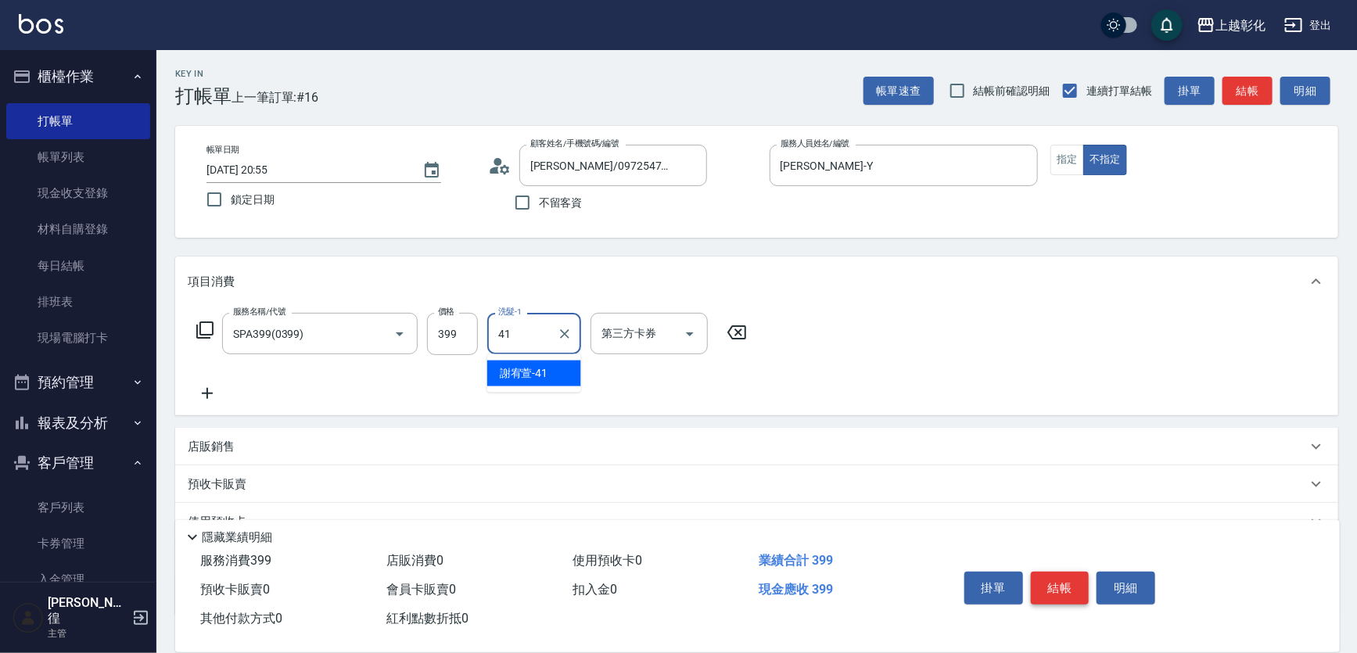
type input "[PERSON_NAME]-41"
click at [1071, 584] on button "結帳" at bounding box center [1060, 588] width 59 height 33
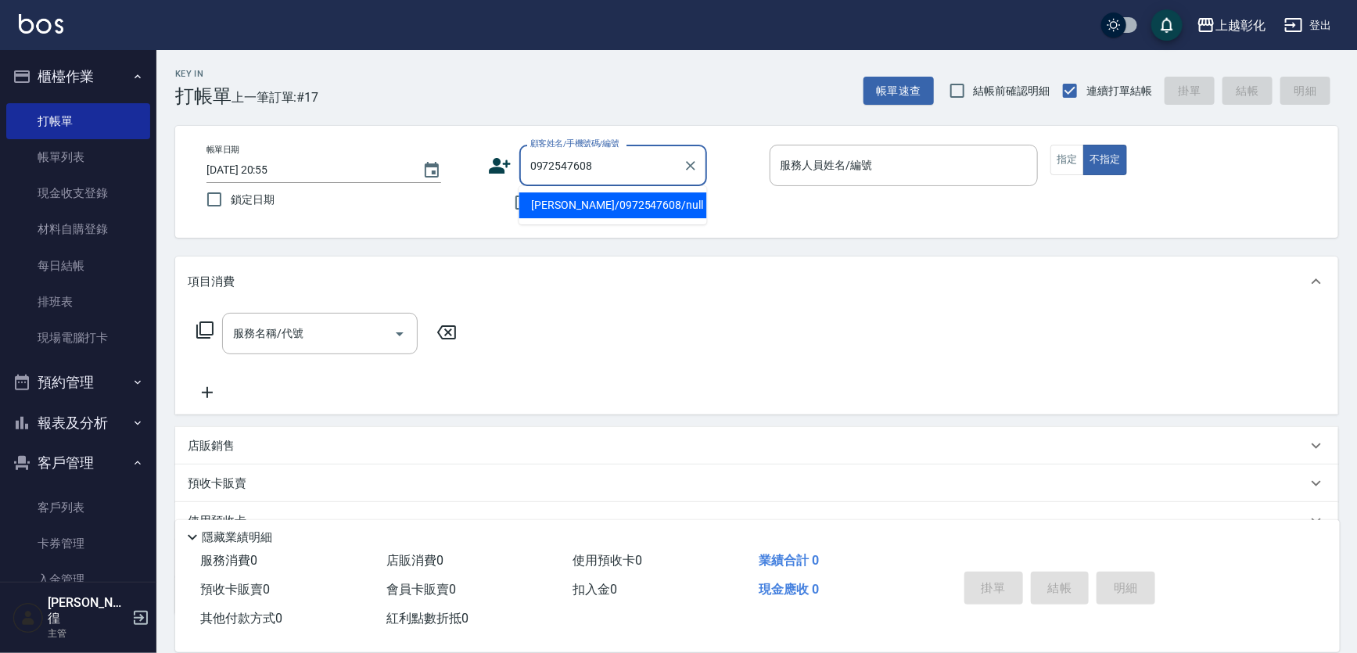
type input "[PERSON_NAME]/0972547608/null"
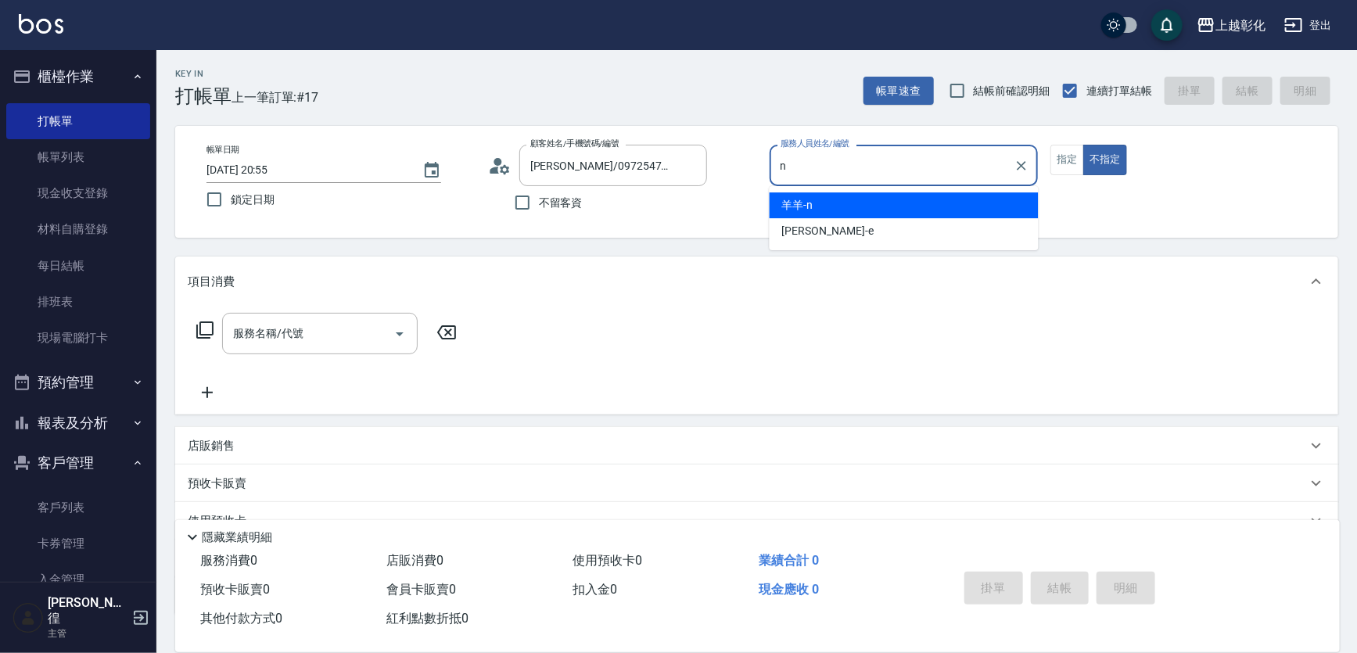
type input "羊羊-n"
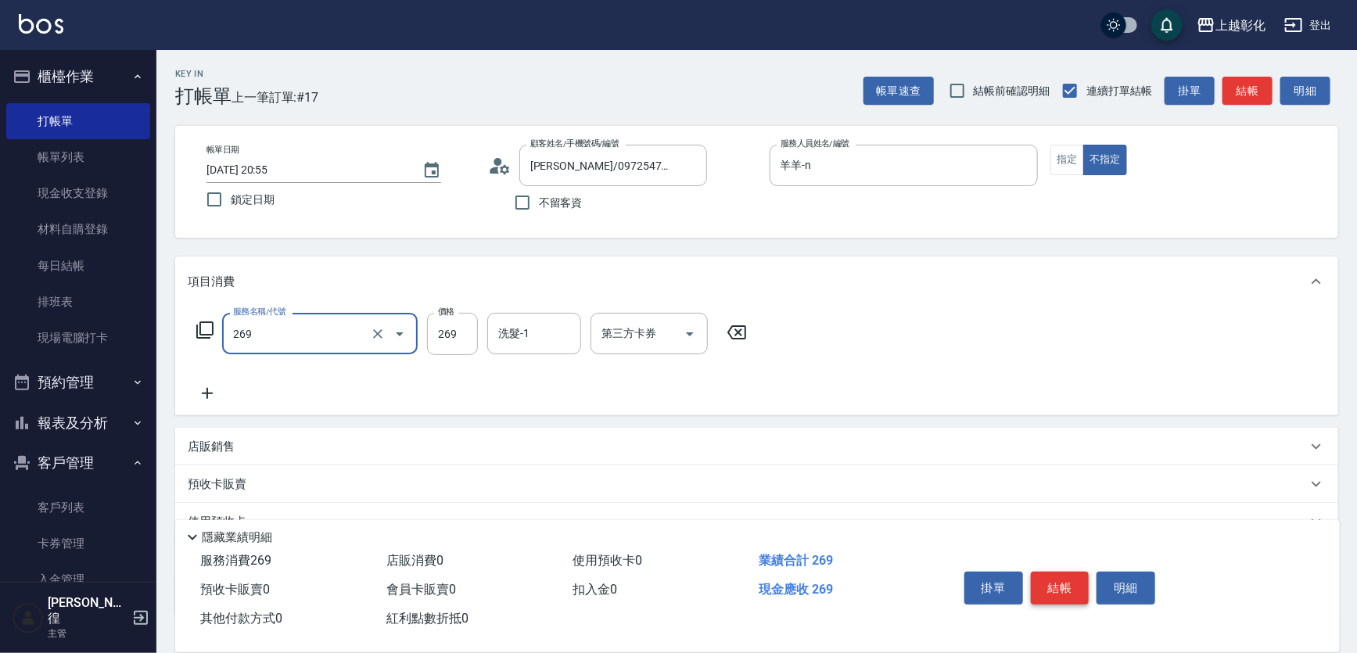
type input "一般洗剪(269)"
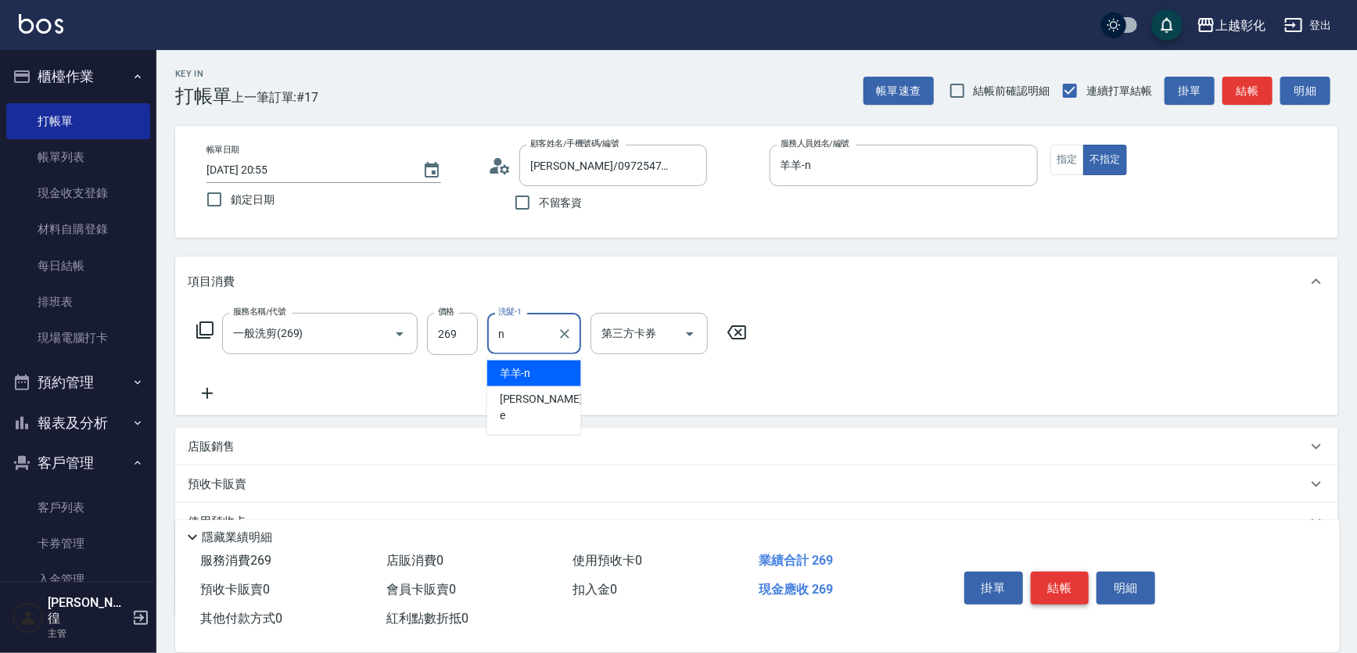
type input "羊羊-n"
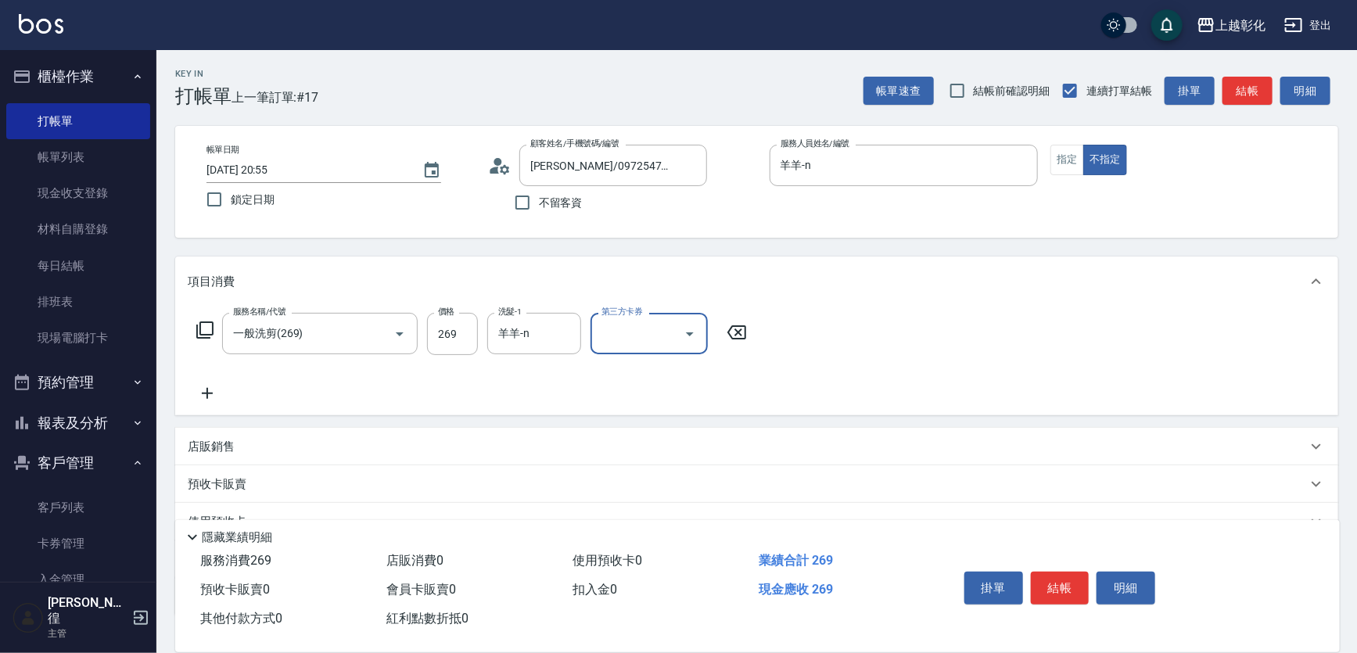
click at [1052, 588] on button "結帳" at bounding box center [1060, 588] width 59 height 33
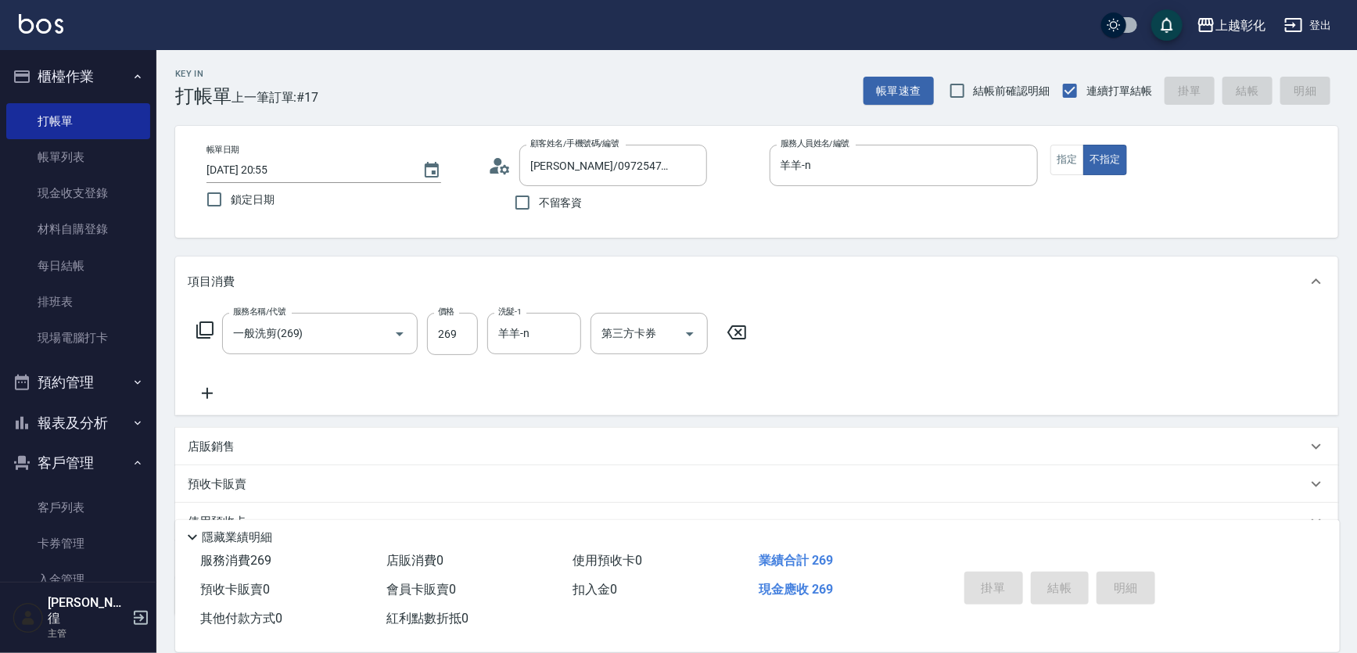
type input "[DATE] 20:56"
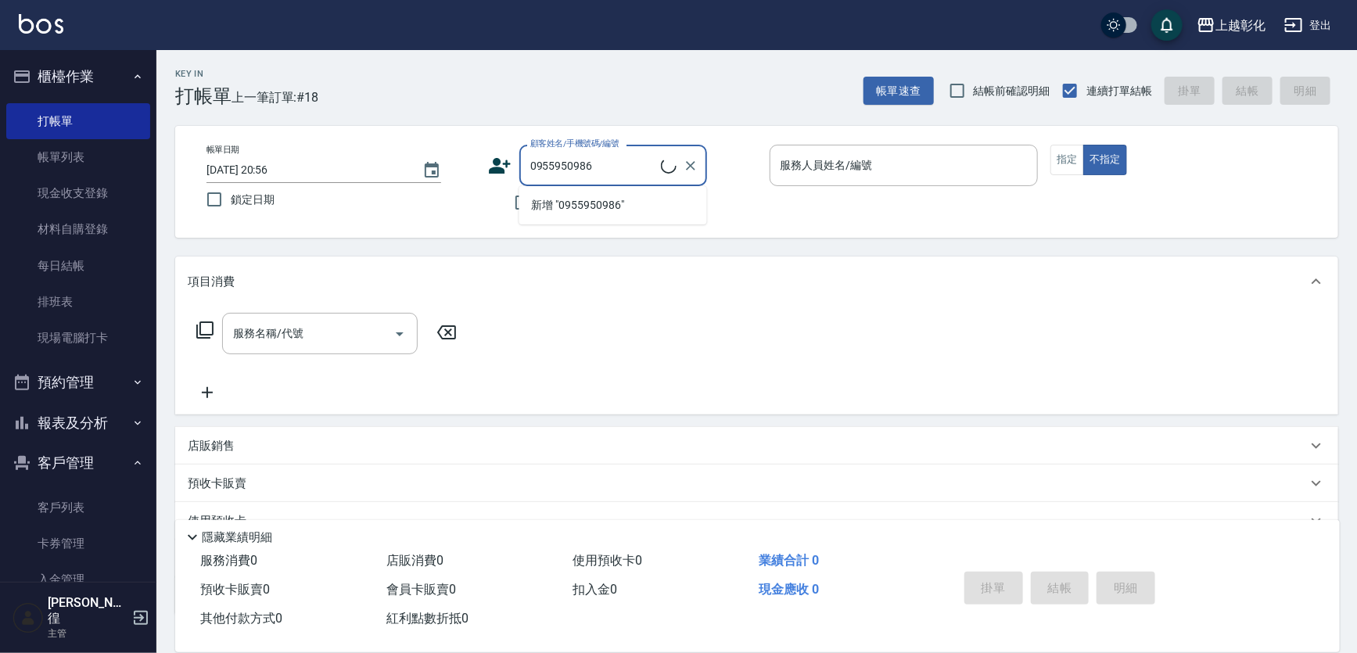
type input "[PERSON_NAME]/0955950986/null"
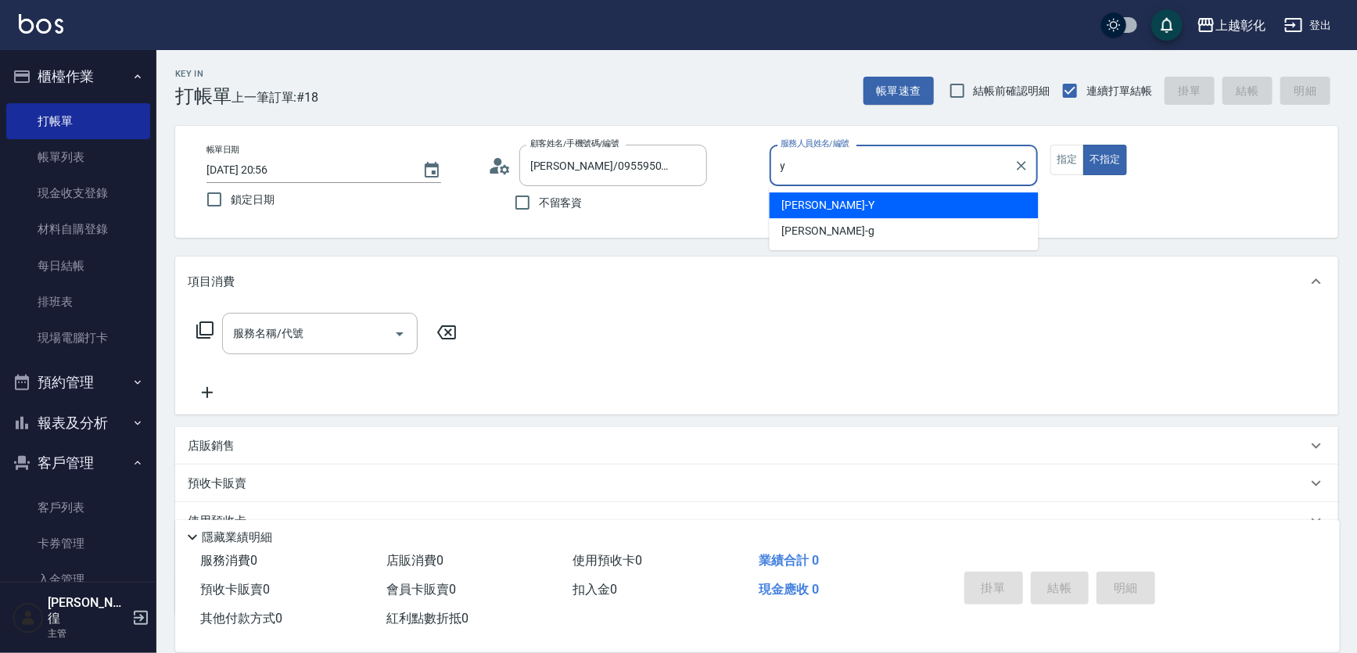
type input "[PERSON_NAME]-Y"
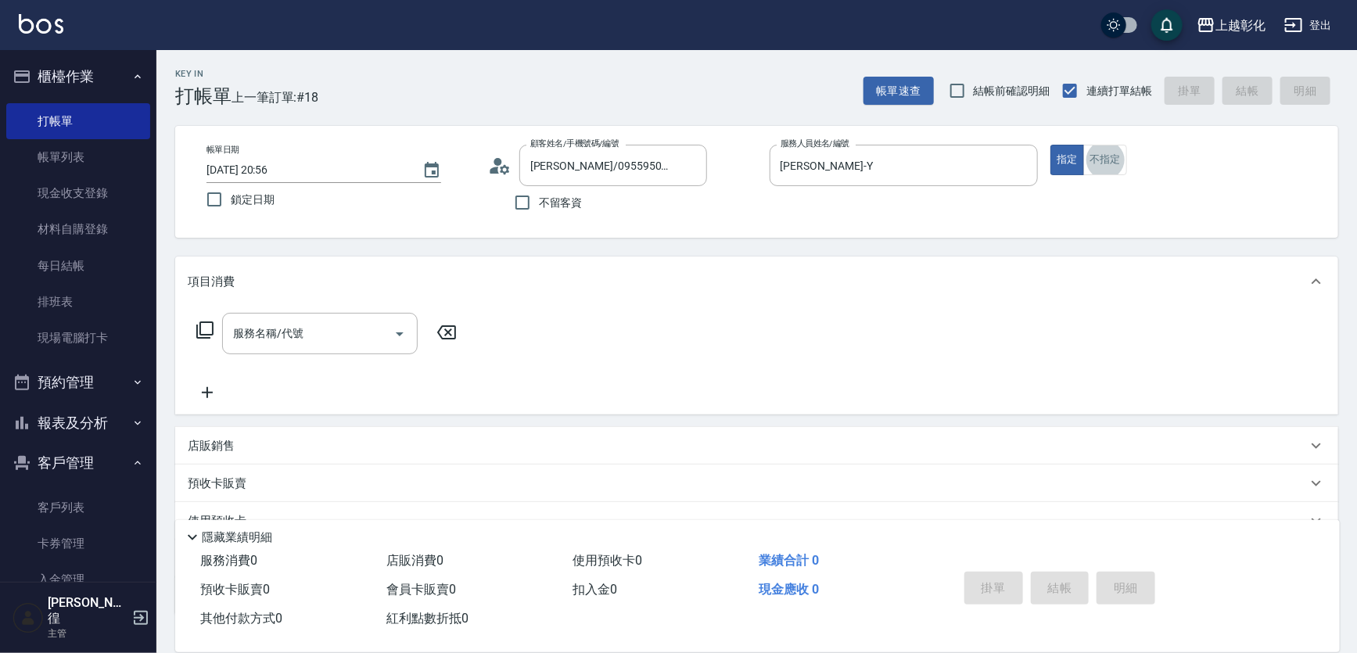
scroll to position [28, 0]
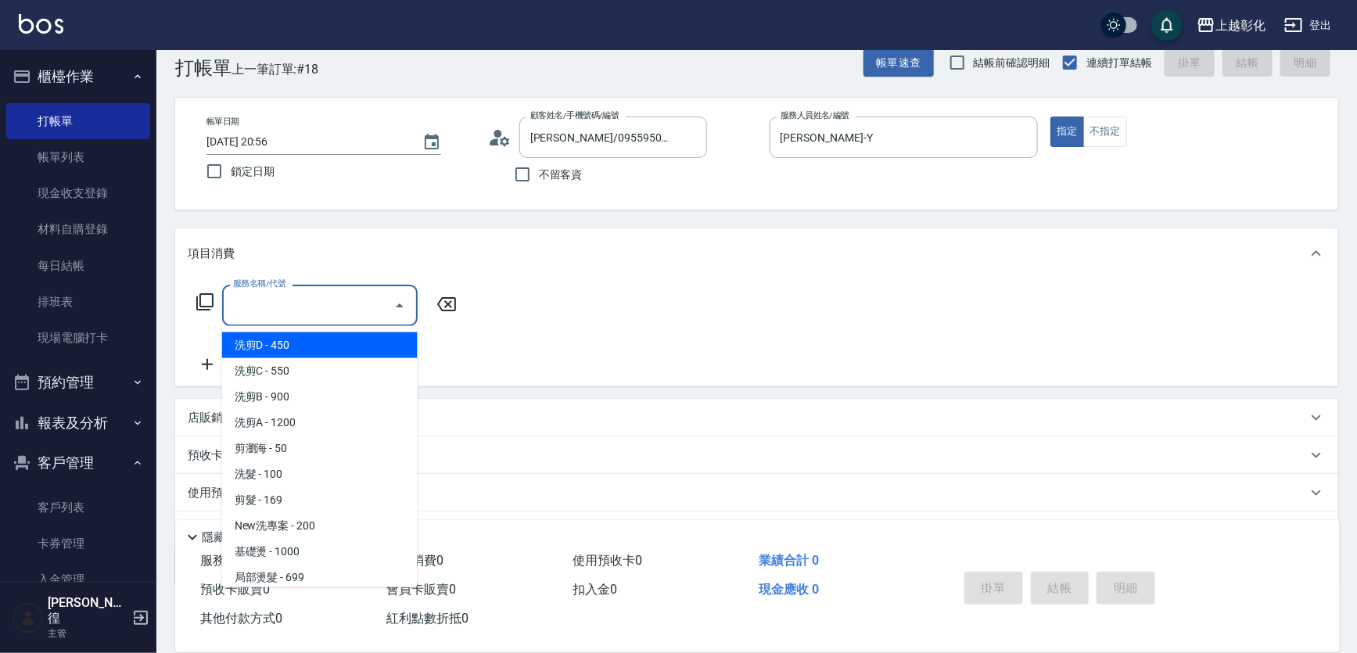
type input "洗剪D(002)"
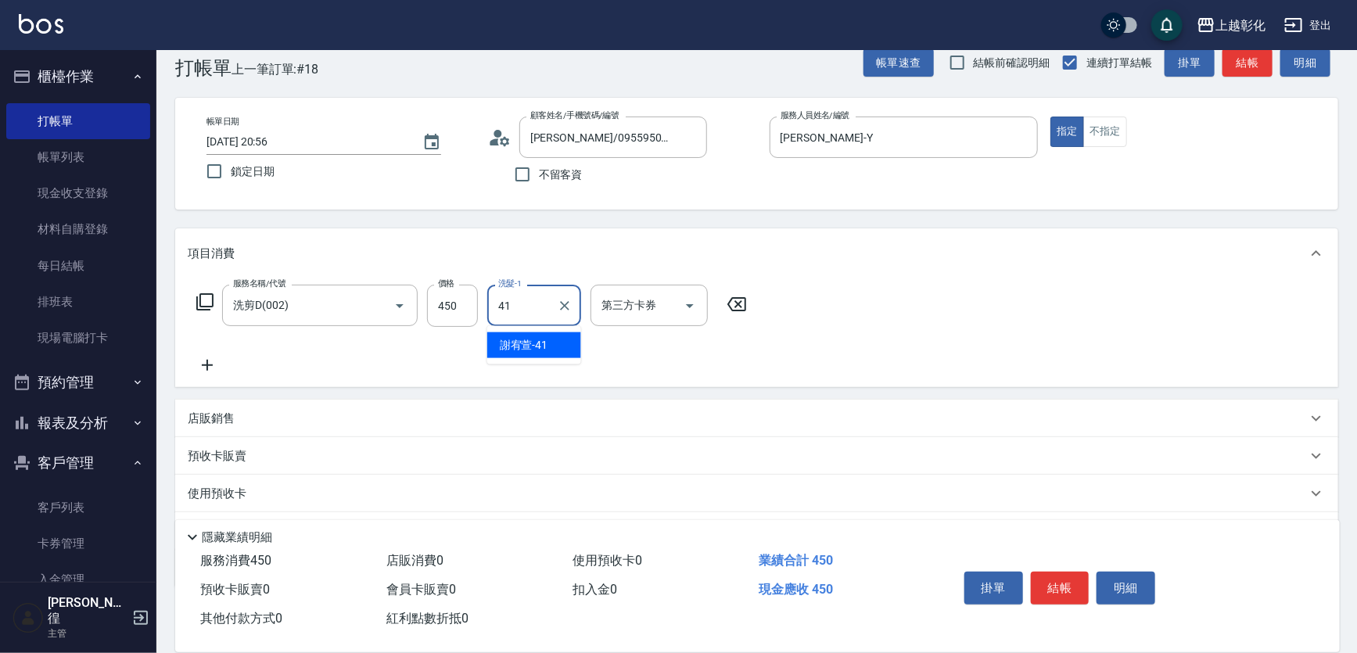
type input "[PERSON_NAME]-41"
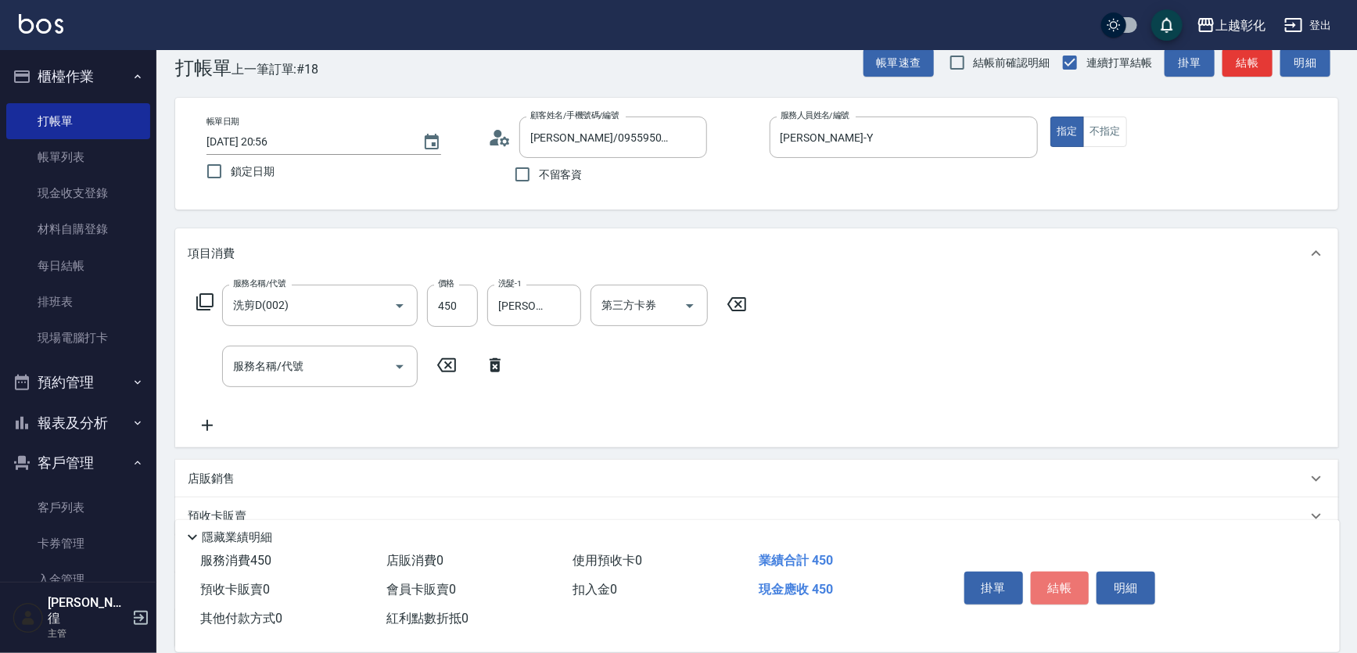
click at [1054, 582] on button "結帳" at bounding box center [1060, 588] width 59 height 33
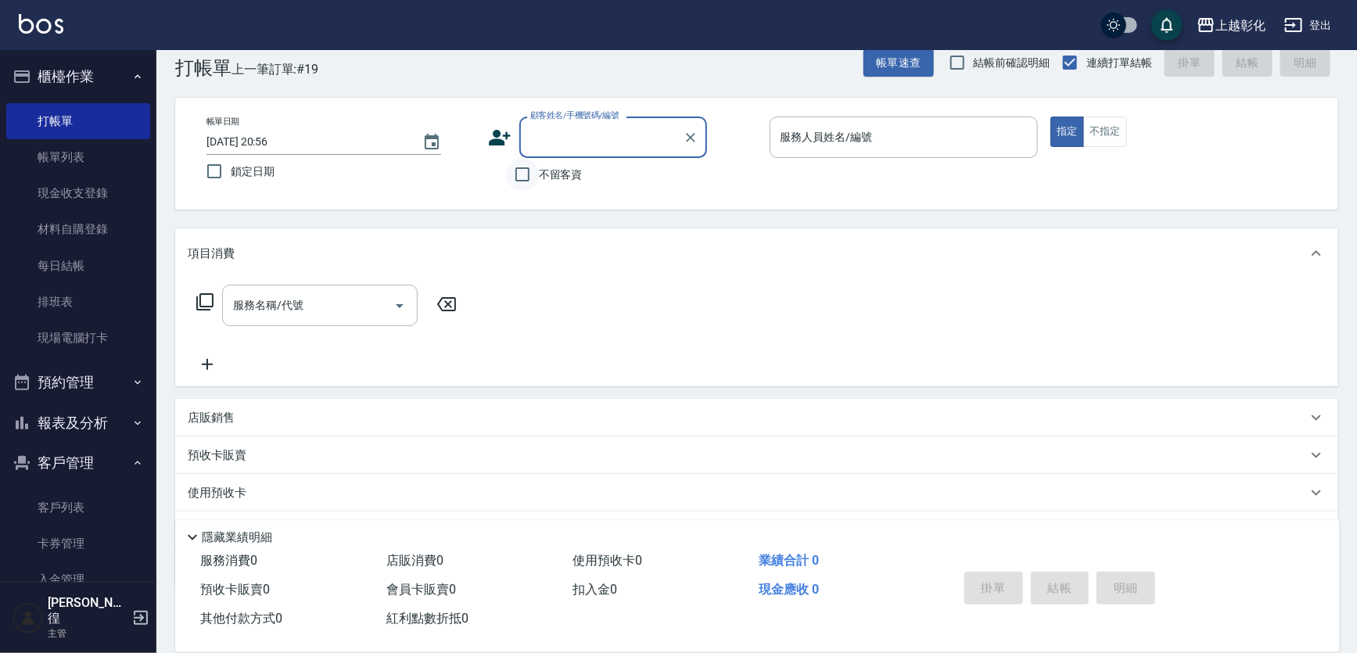
click at [513, 171] on input "不留客資" at bounding box center [522, 174] width 33 height 33
checkbox input "true"
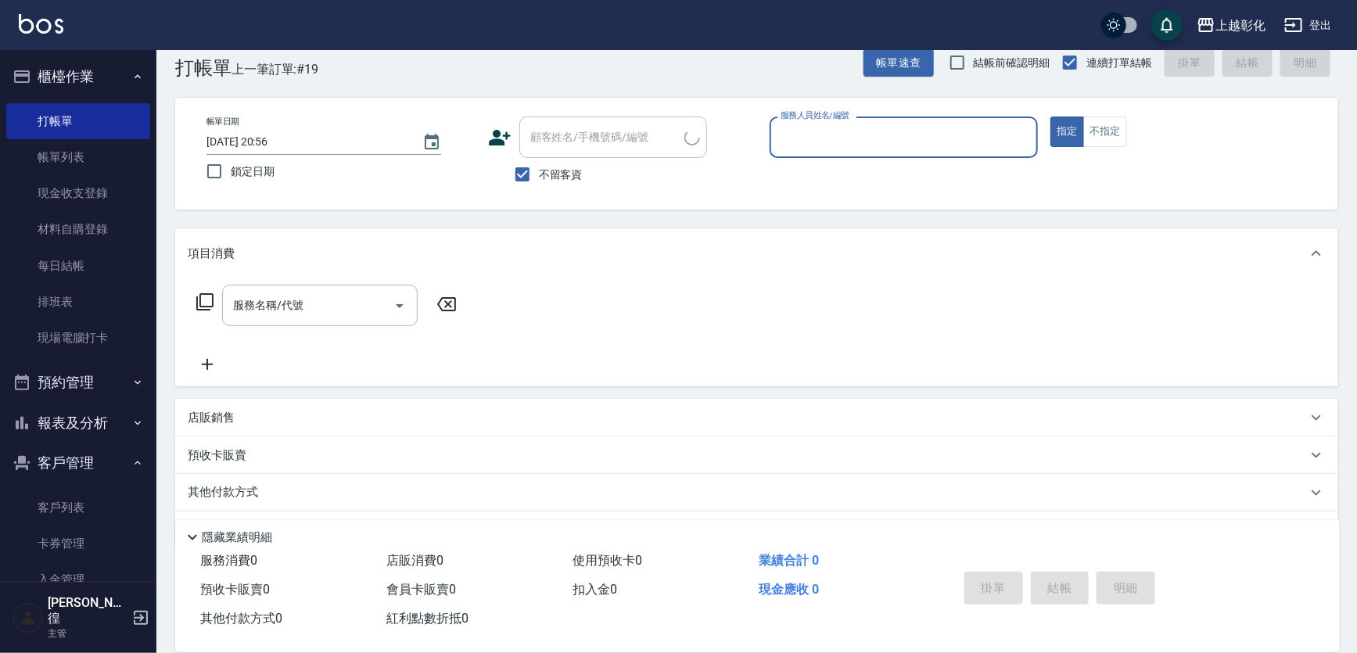
type input "[PERSON_NAME]/0966844340/"
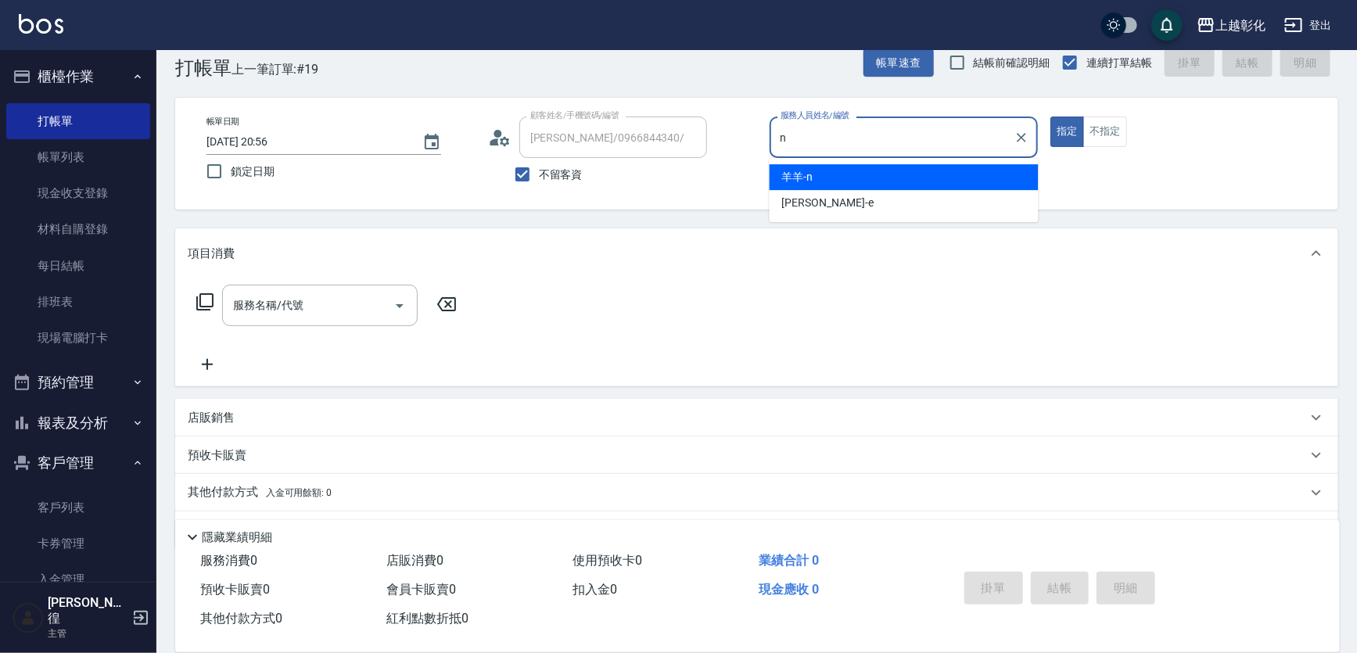
type input "羊羊-n"
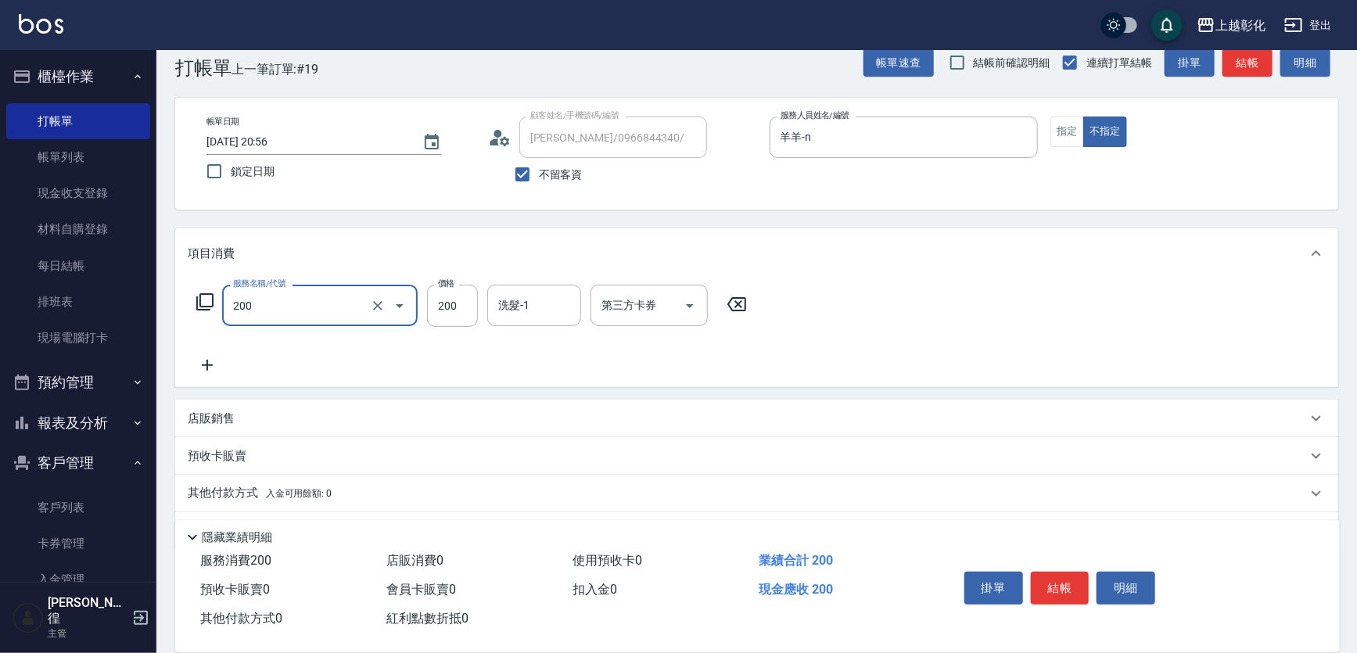
type input "New洗專案(200)"
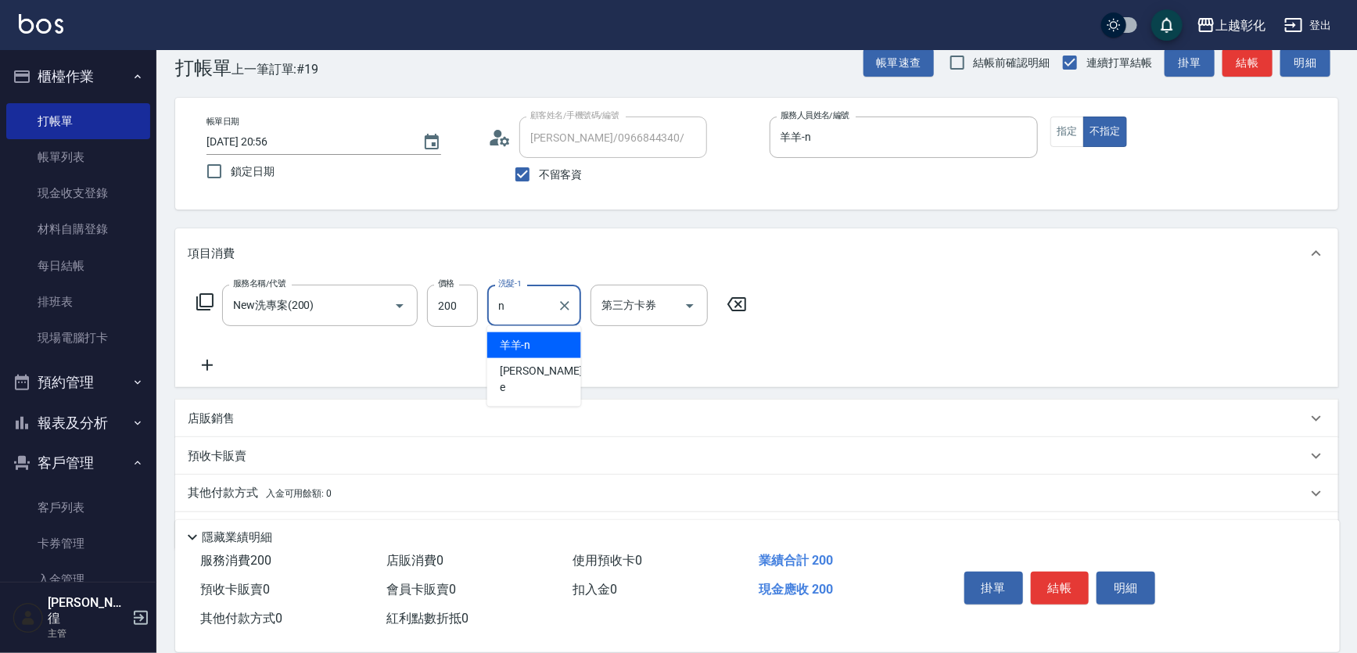
type input "羊羊-n"
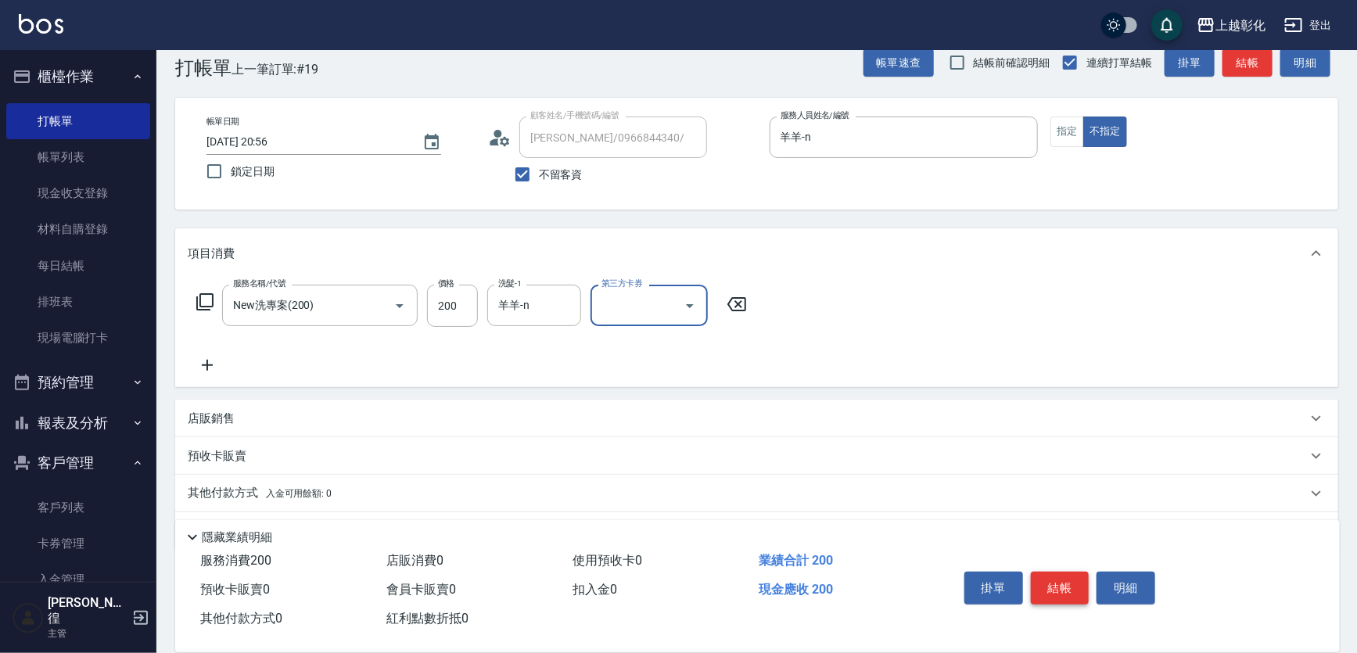
click at [1077, 594] on button "結帳" at bounding box center [1060, 588] width 59 height 33
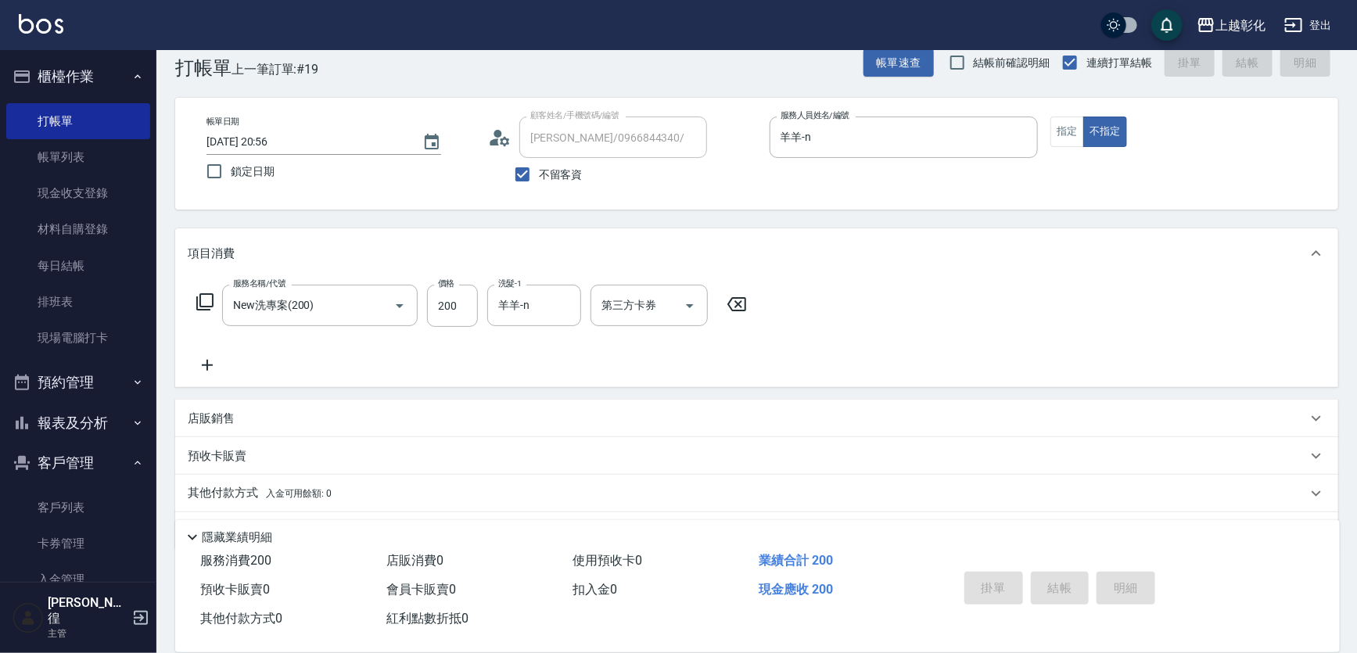
type input "[DATE] 20:57"
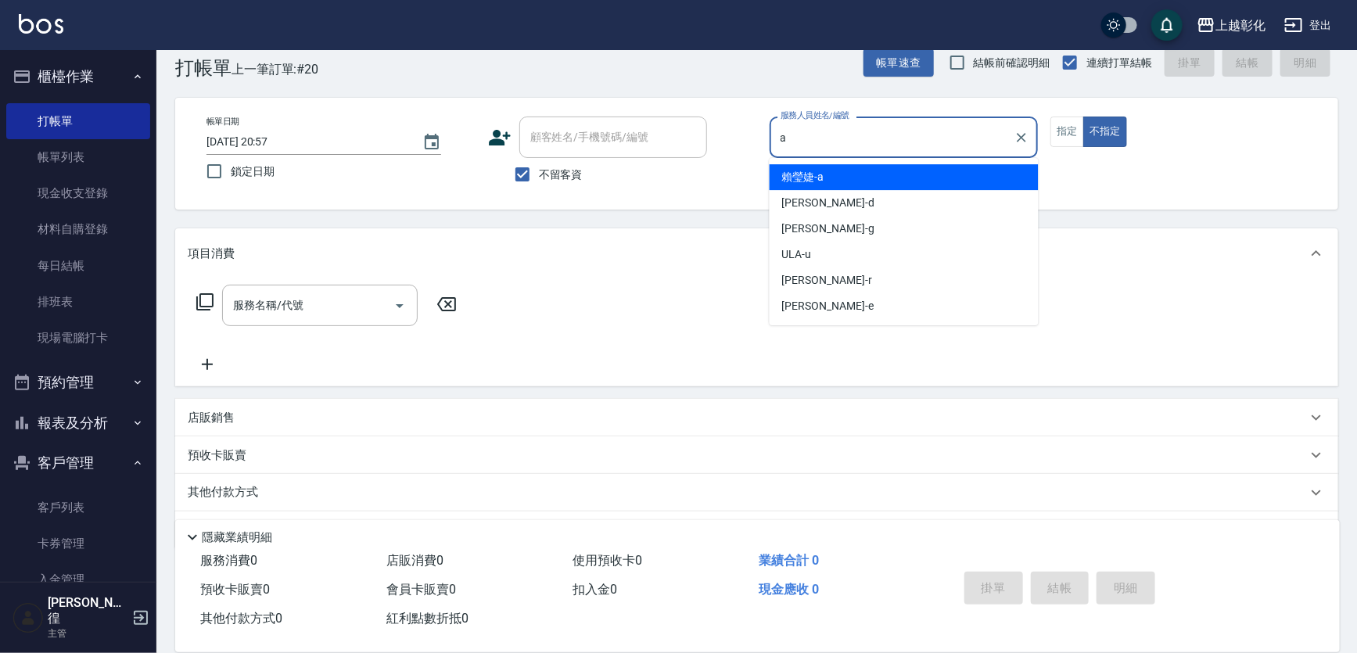
type input "[PERSON_NAME]"
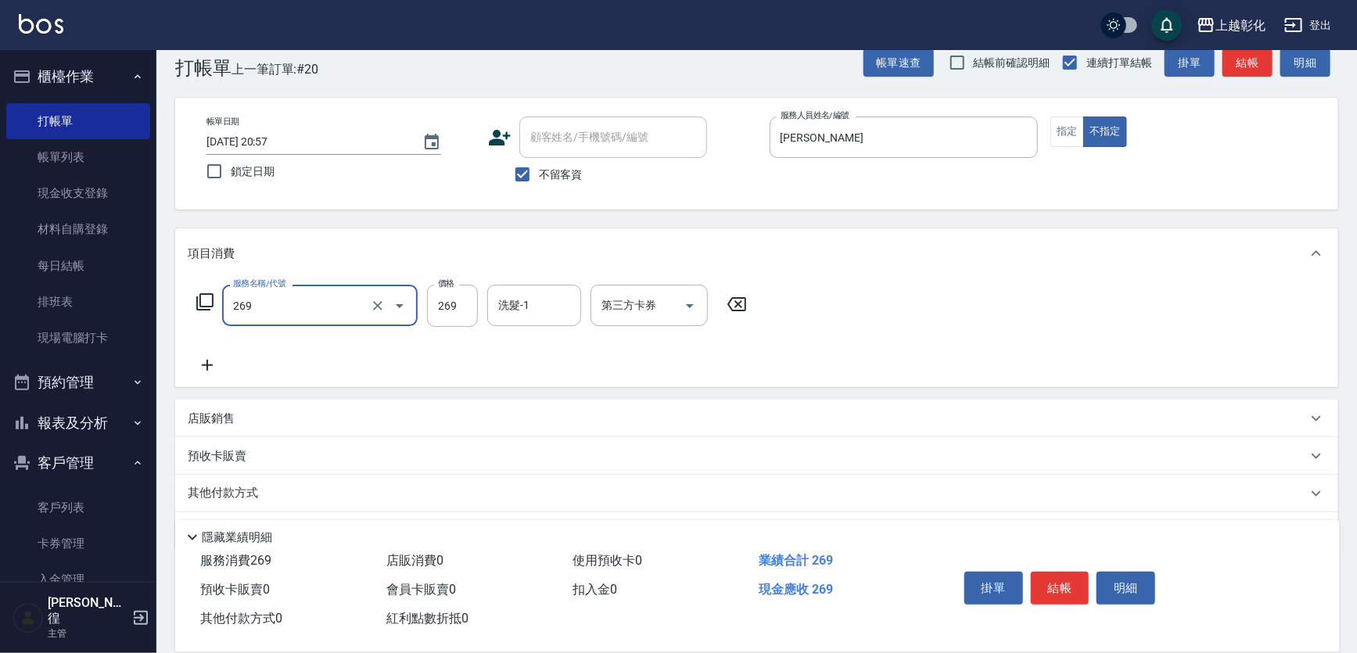
type input "一般洗剪(269)"
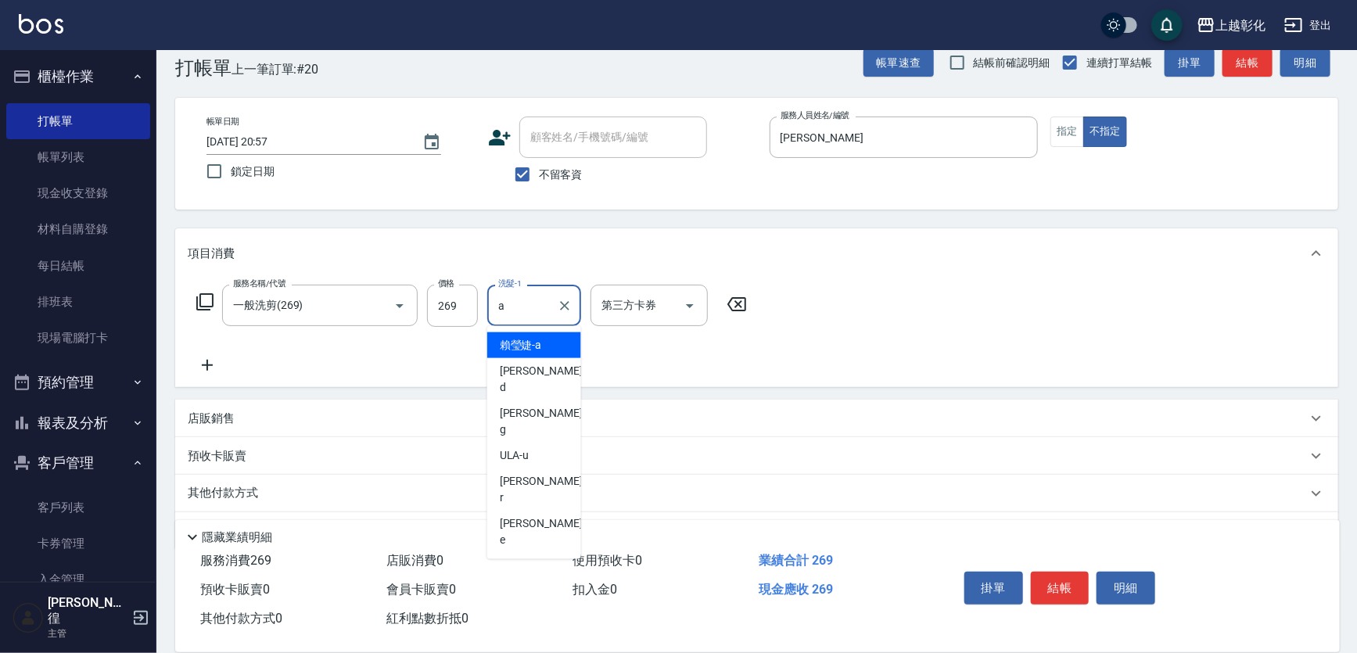
type input "[PERSON_NAME]"
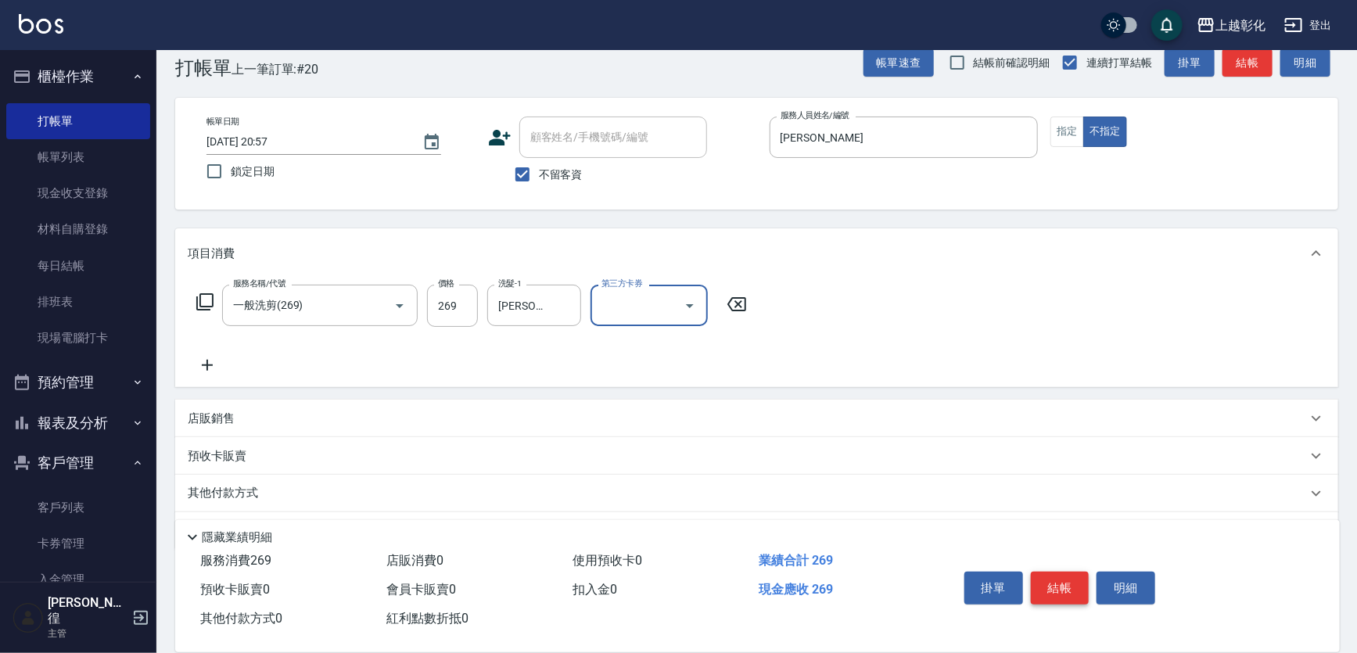
click at [1062, 592] on button "結帳" at bounding box center [1060, 588] width 59 height 33
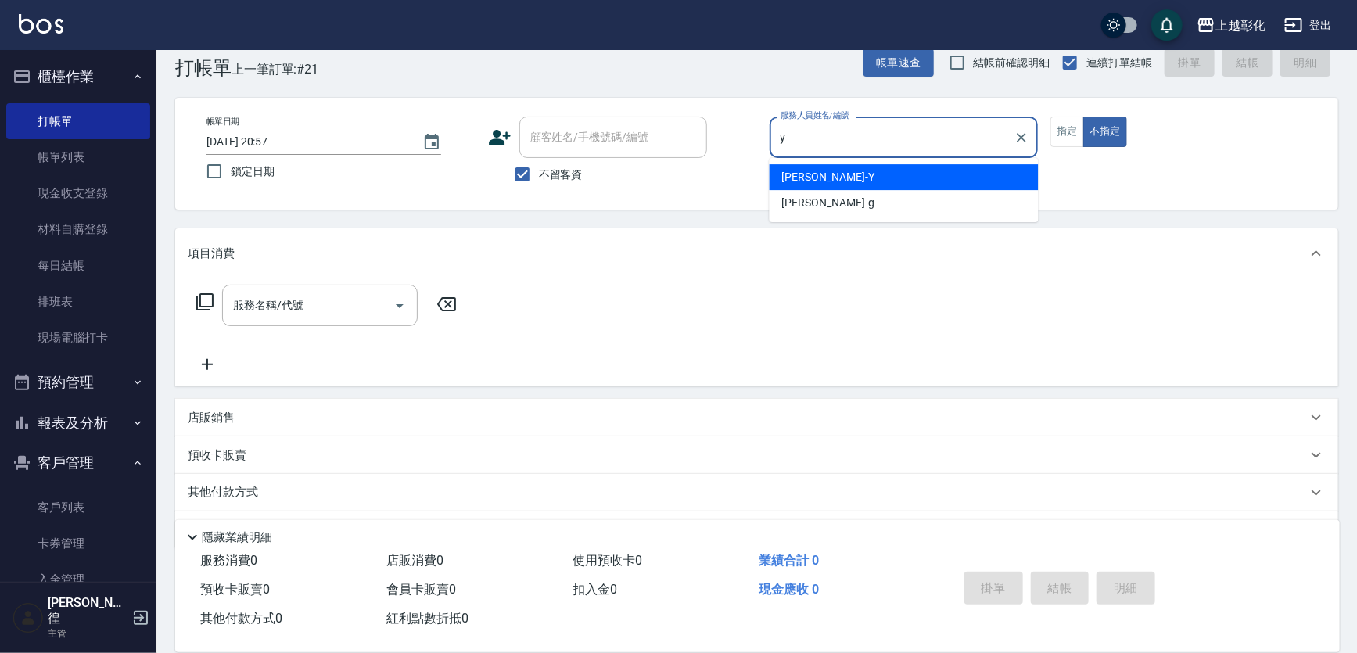
type input "[PERSON_NAME]-Y"
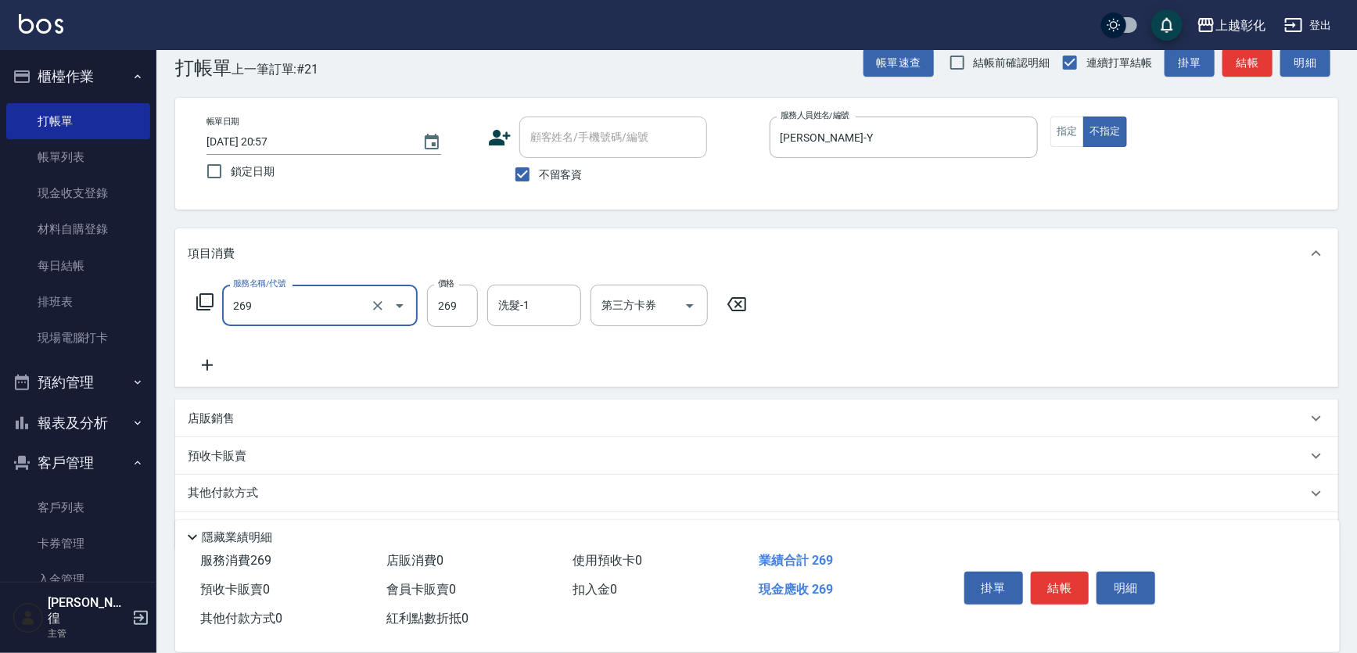
type input "一般洗剪(269)"
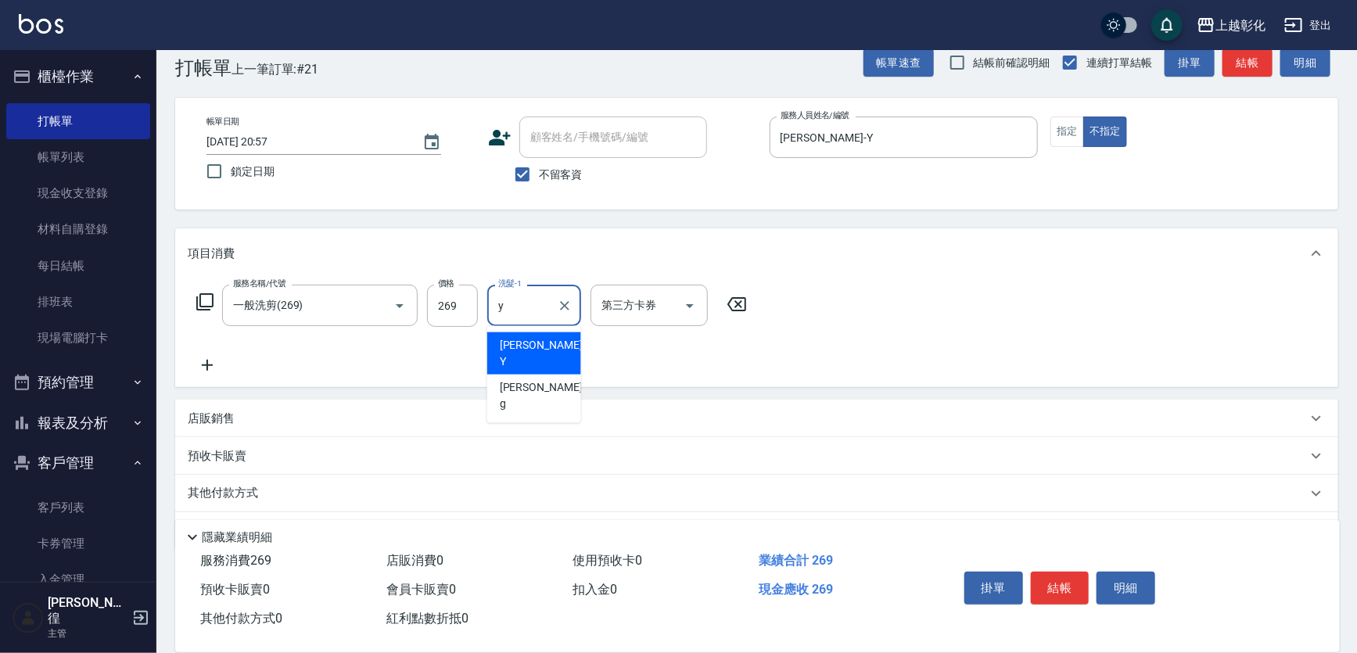
type input "[PERSON_NAME]-Y"
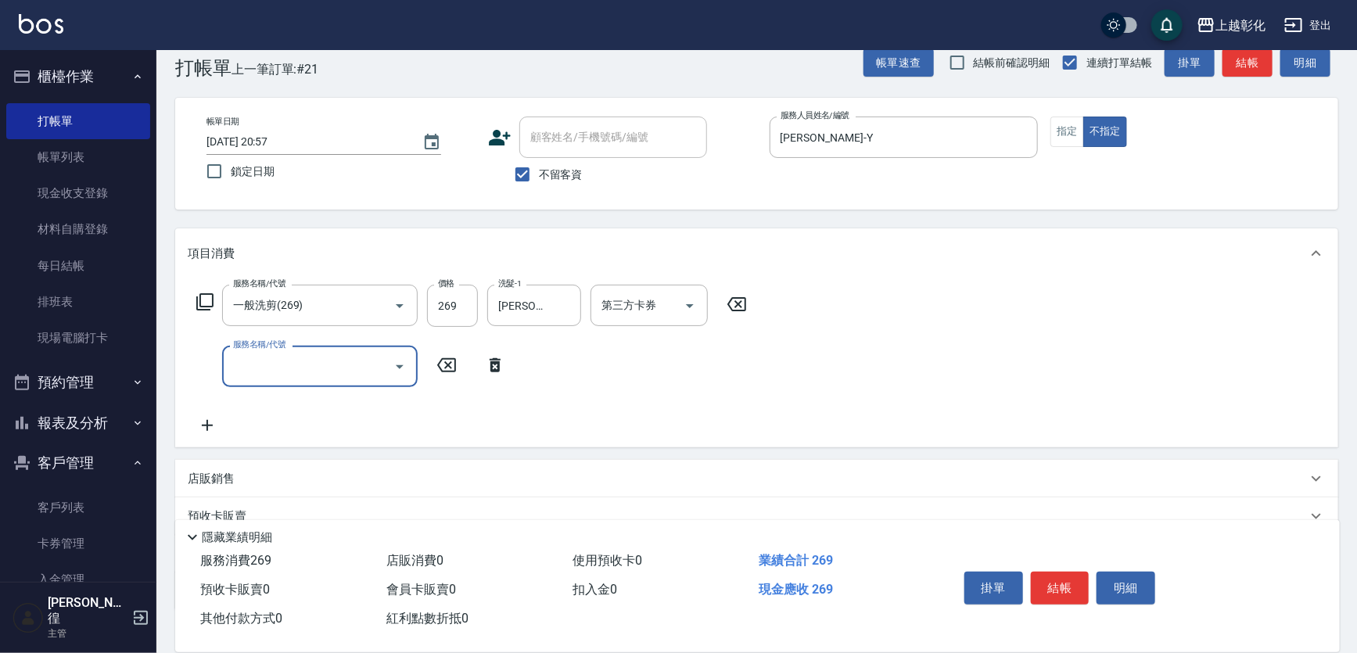
type input "2"
type input "潤絲(1020)"
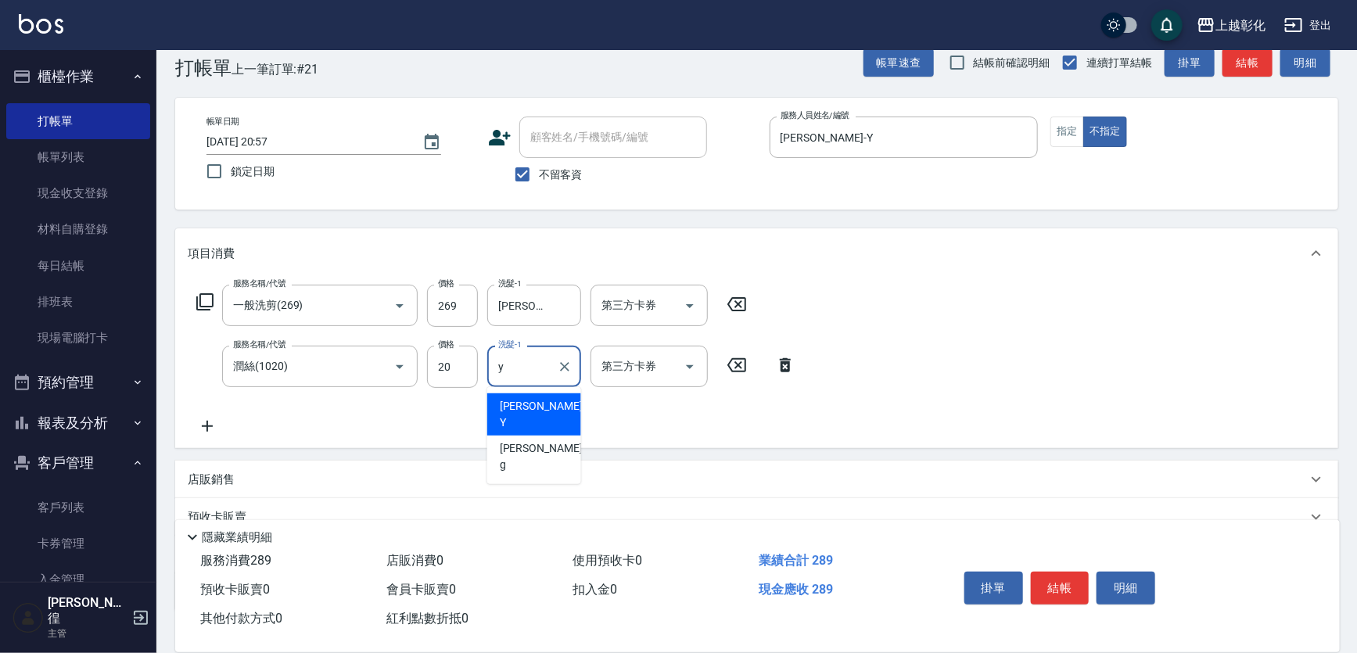
type input "[PERSON_NAME]-Y"
click at [1019, 418] on div "服務名稱/代號 一般洗剪(269) 服務名稱/代號 價格 269 價格 洗髮-1 YURI-Y 洗髮-1 第三方卡券 第三方卡券 服務名稱/代號 潤絲(102…" at bounding box center [756, 364] width 1163 height 170
click at [1056, 592] on button "結帳" at bounding box center [1060, 588] width 59 height 33
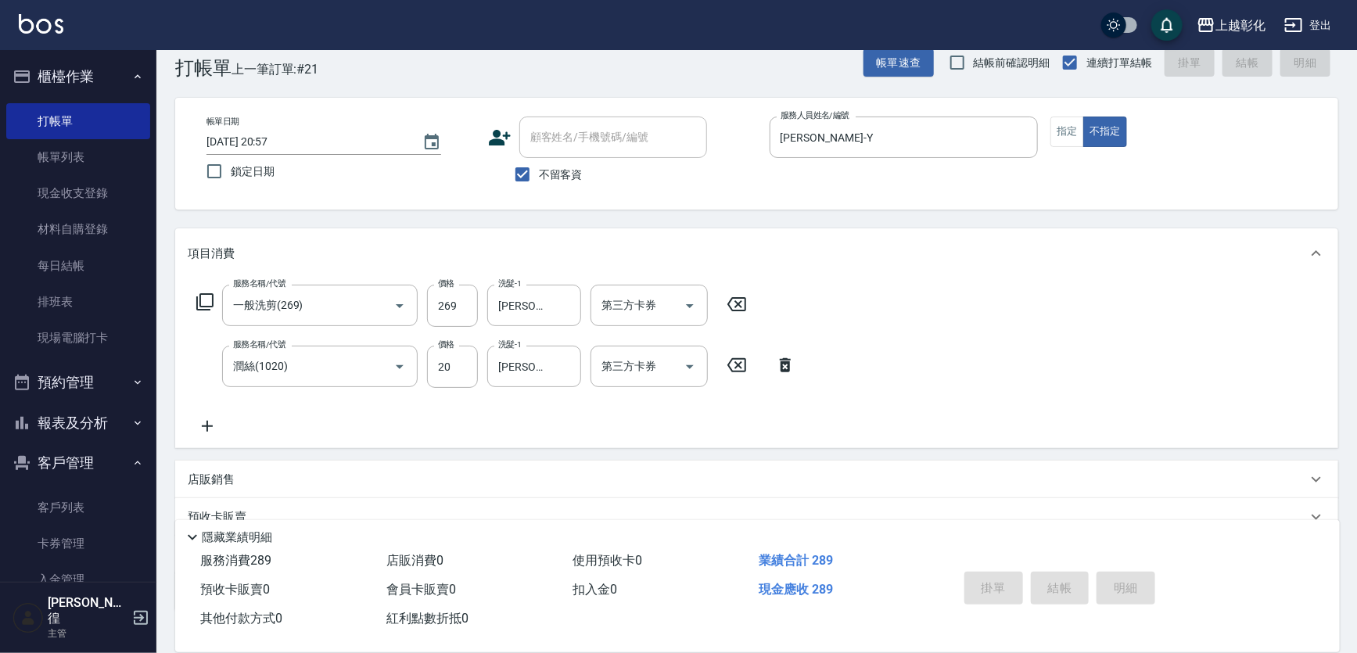
type input "[DATE] 20:58"
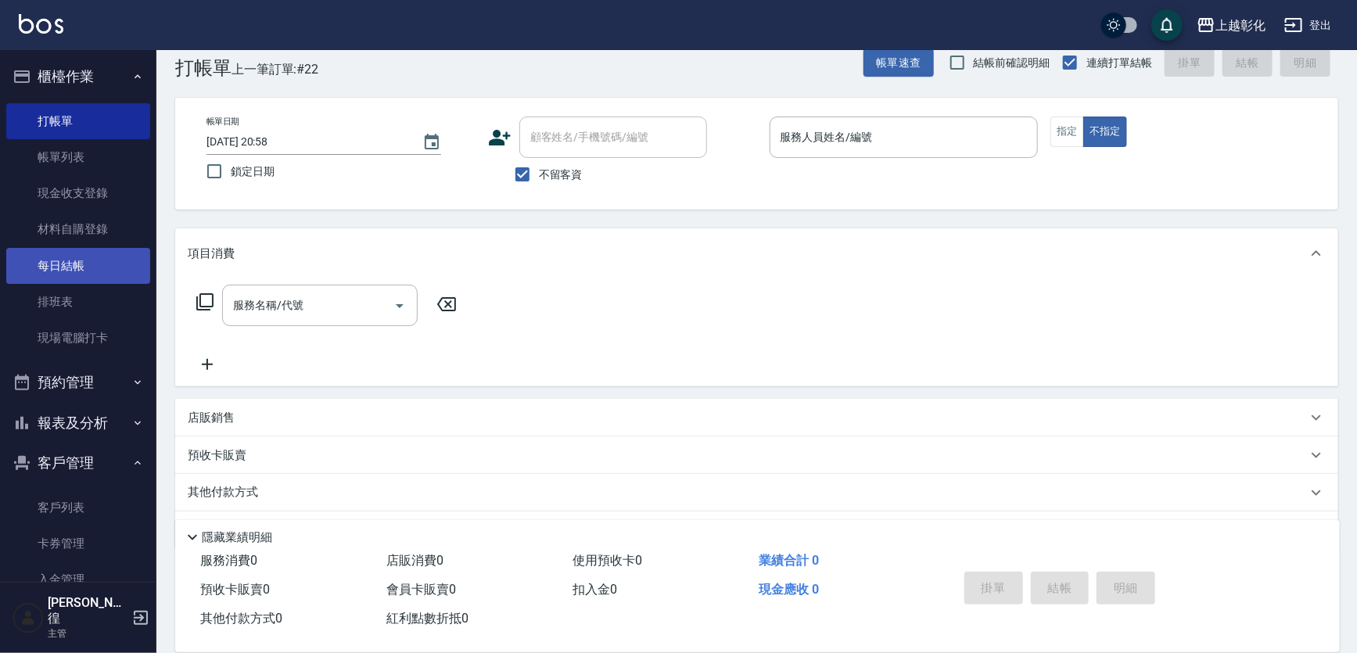
click at [72, 271] on link "每日結帳" at bounding box center [78, 266] width 144 height 36
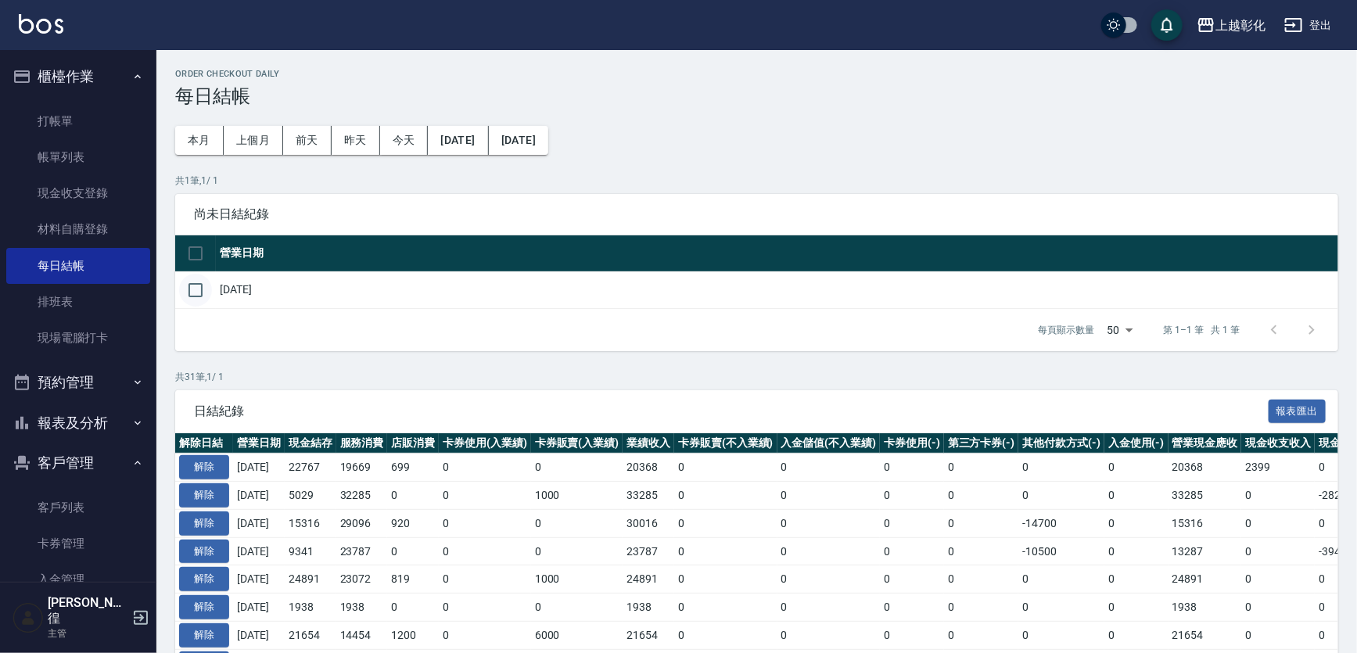
click at [198, 290] on input "checkbox" at bounding box center [195, 290] width 33 height 33
checkbox input "true"
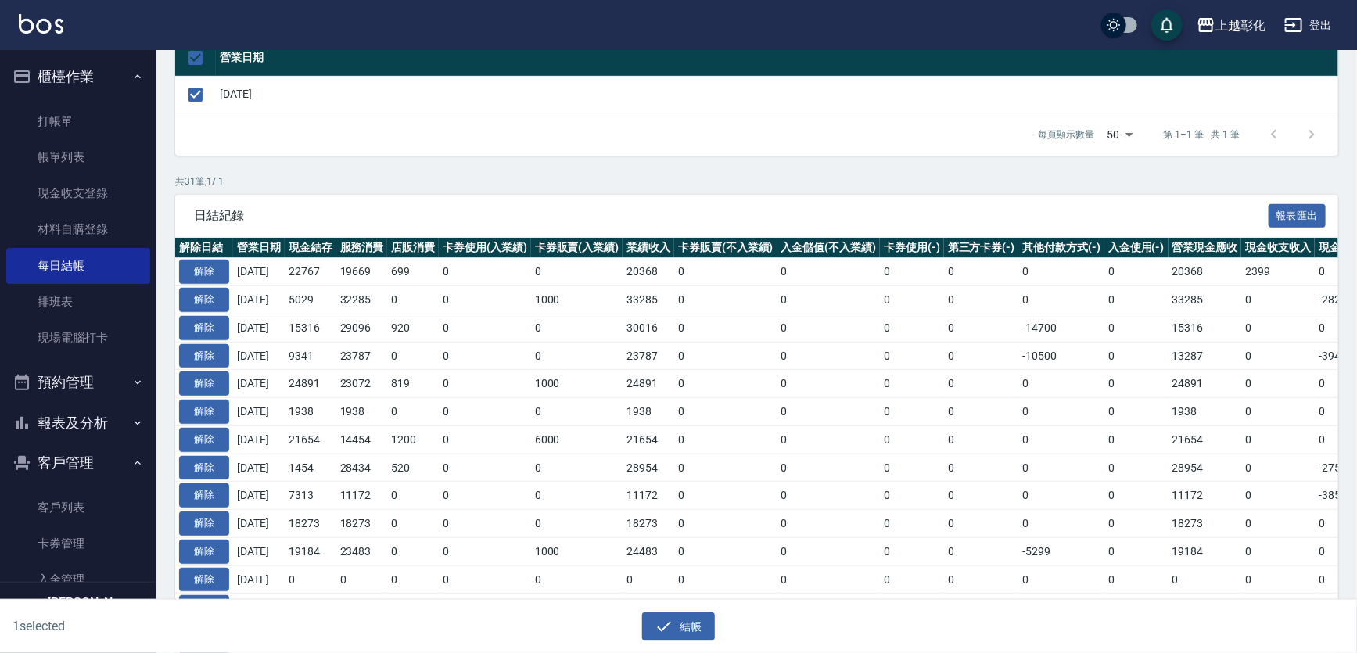
scroll to position [284, 0]
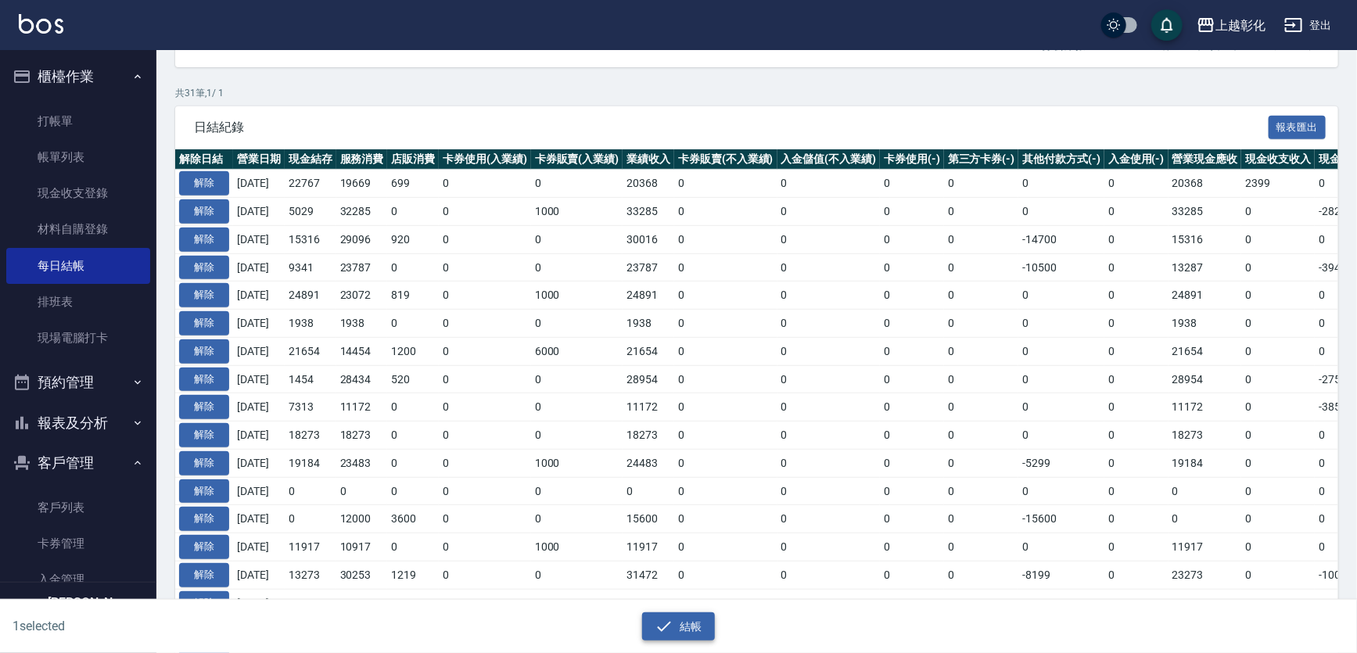
click at [673, 631] on icon "button" at bounding box center [664, 626] width 19 height 19
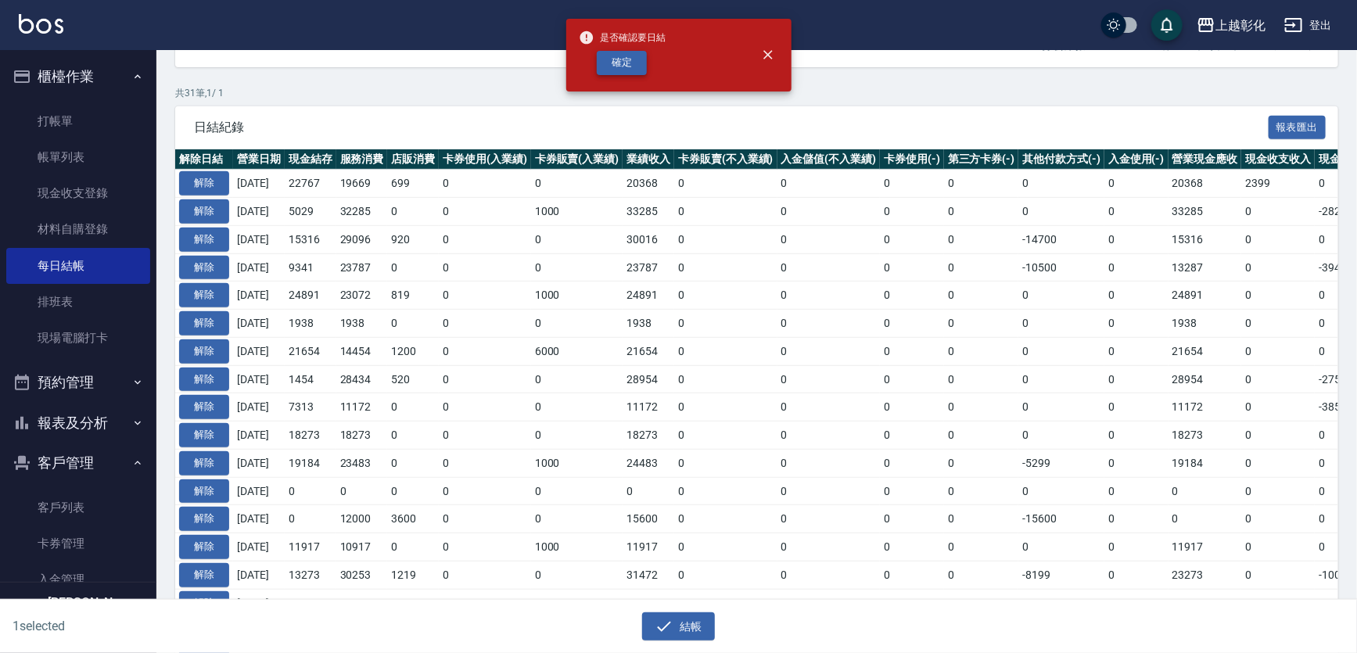
click at [613, 71] on button "確定" at bounding box center [622, 63] width 50 height 24
checkbox input "false"
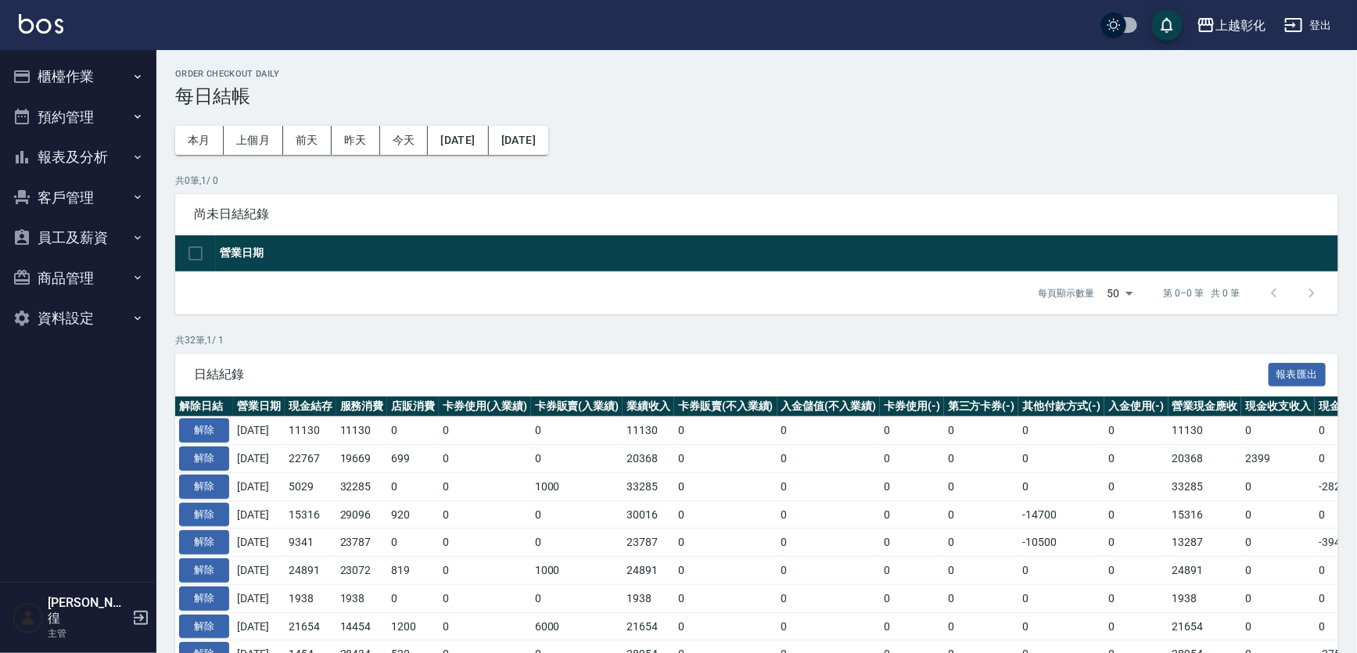
click at [87, 68] on button "櫃檯作業" at bounding box center [78, 76] width 144 height 41
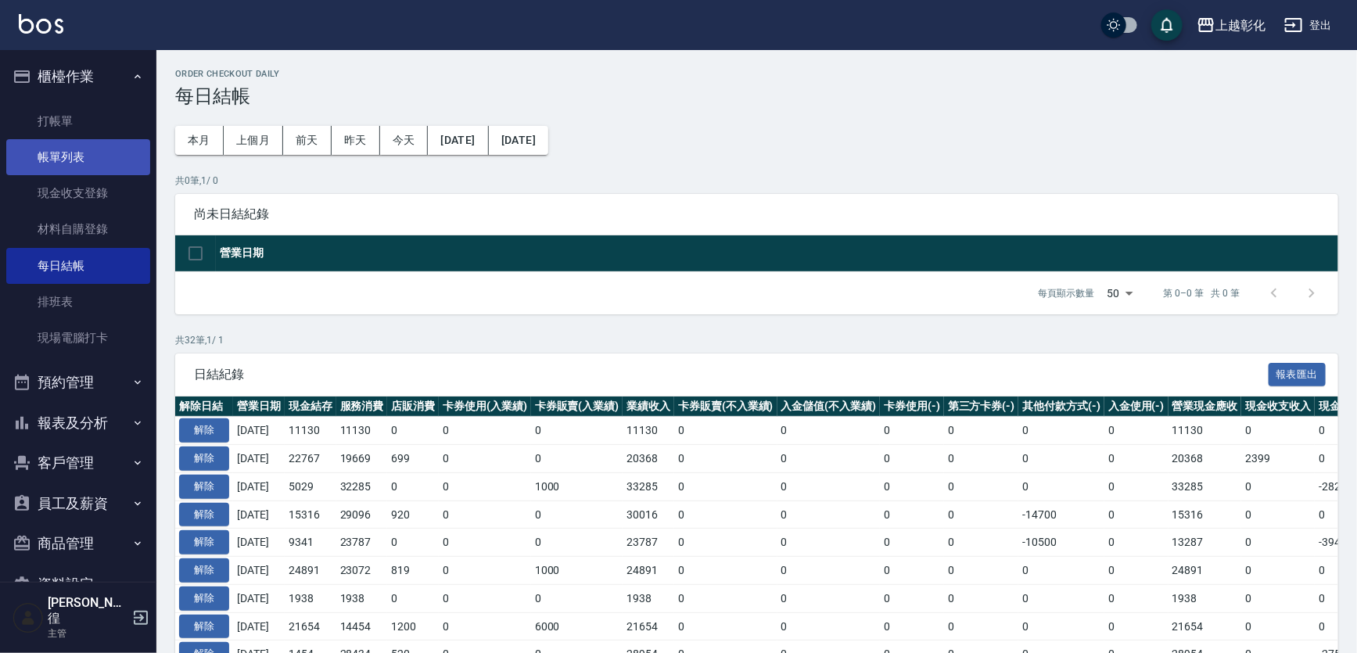
click at [71, 165] on link "帳單列表" at bounding box center [78, 157] width 144 height 36
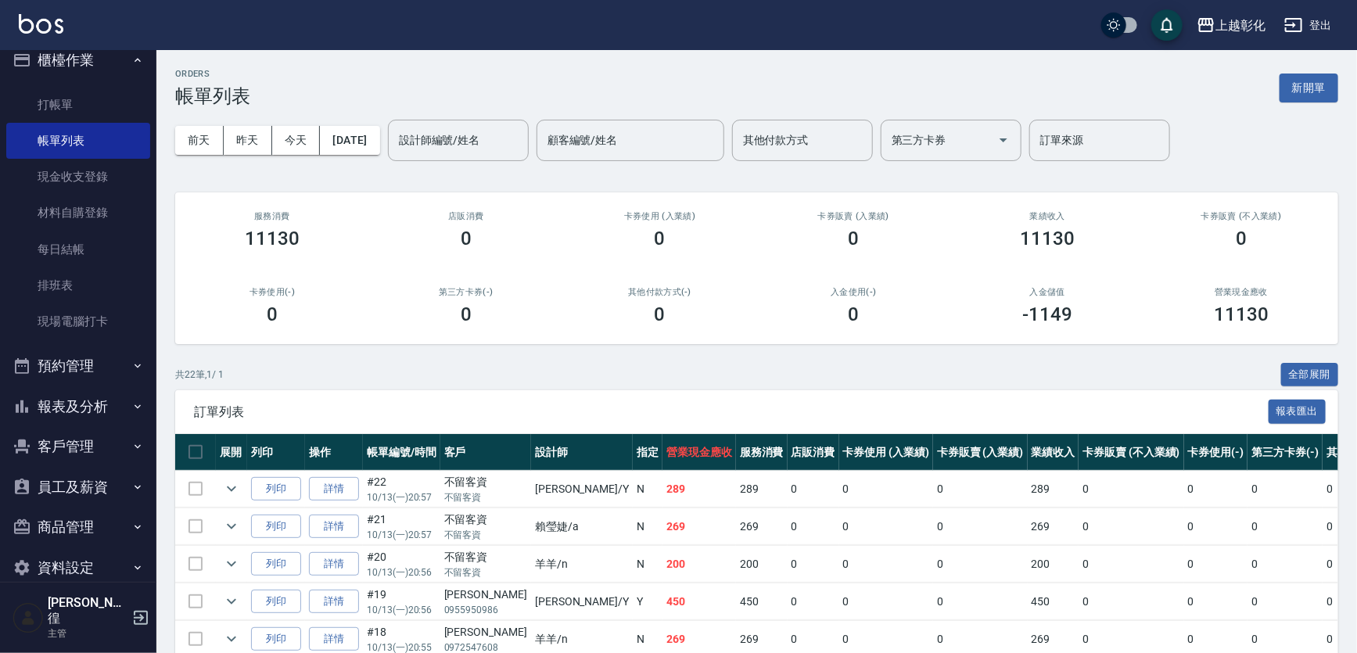
scroll to position [26, 0]
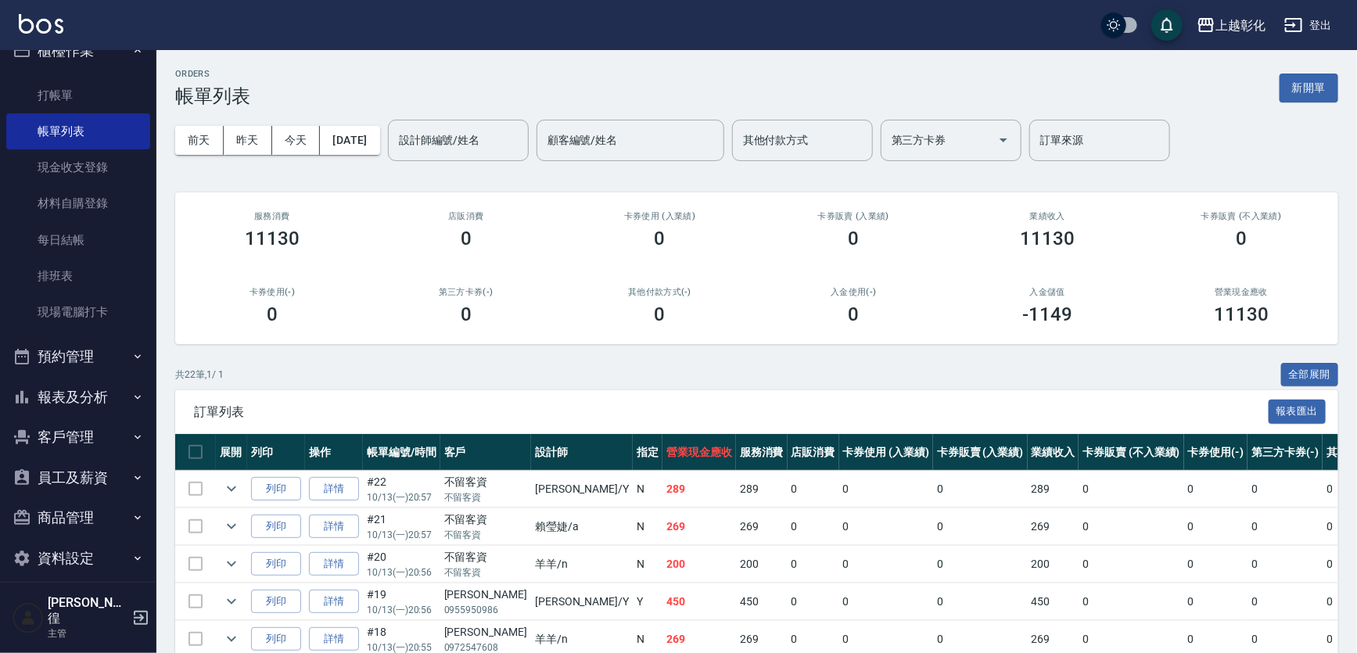
drag, startPoint x: 65, startPoint y: 430, endPoint x: 82, endPoint y: 424, distance: 18.3
click at [63, 430] on button "客戶管理" at bounding box center [78, 437] width 144 height 41
click at [84, 485] on link "客戶列表" at bounding box center [78, 482] width 144 height 36
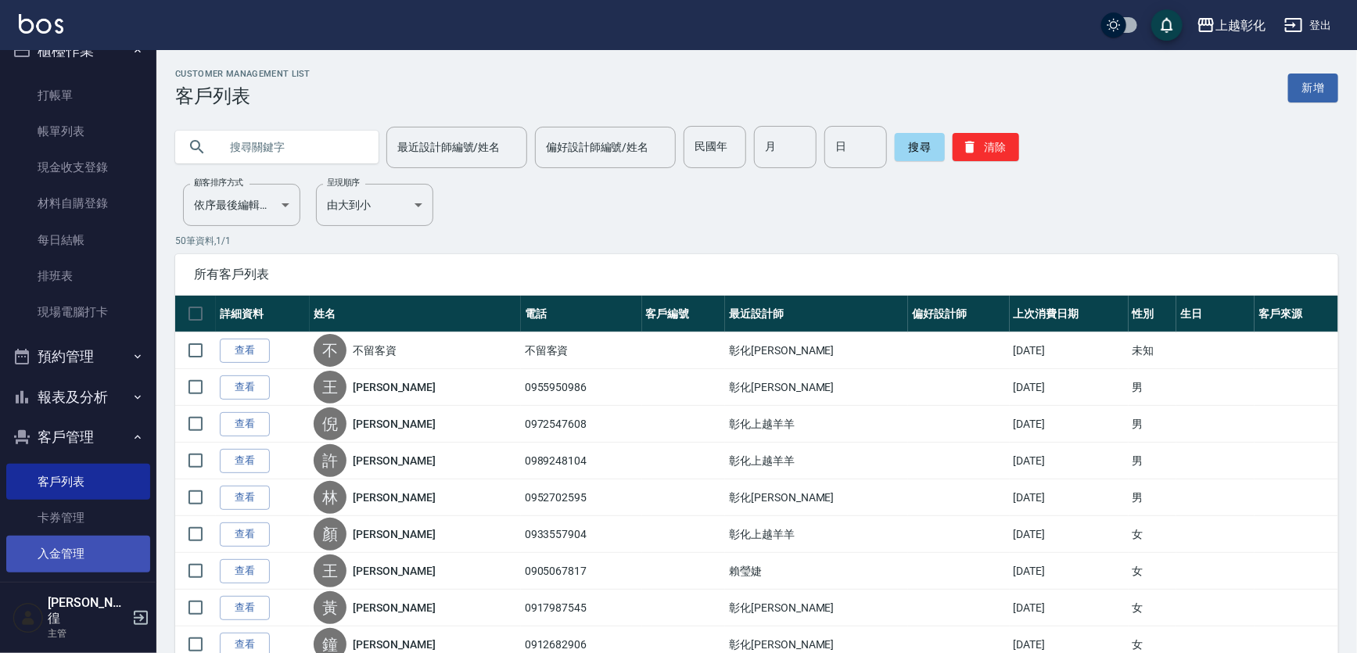
click at [81, 553] on link "入金管理" at bounding box center [78, 554] width 144 height 36
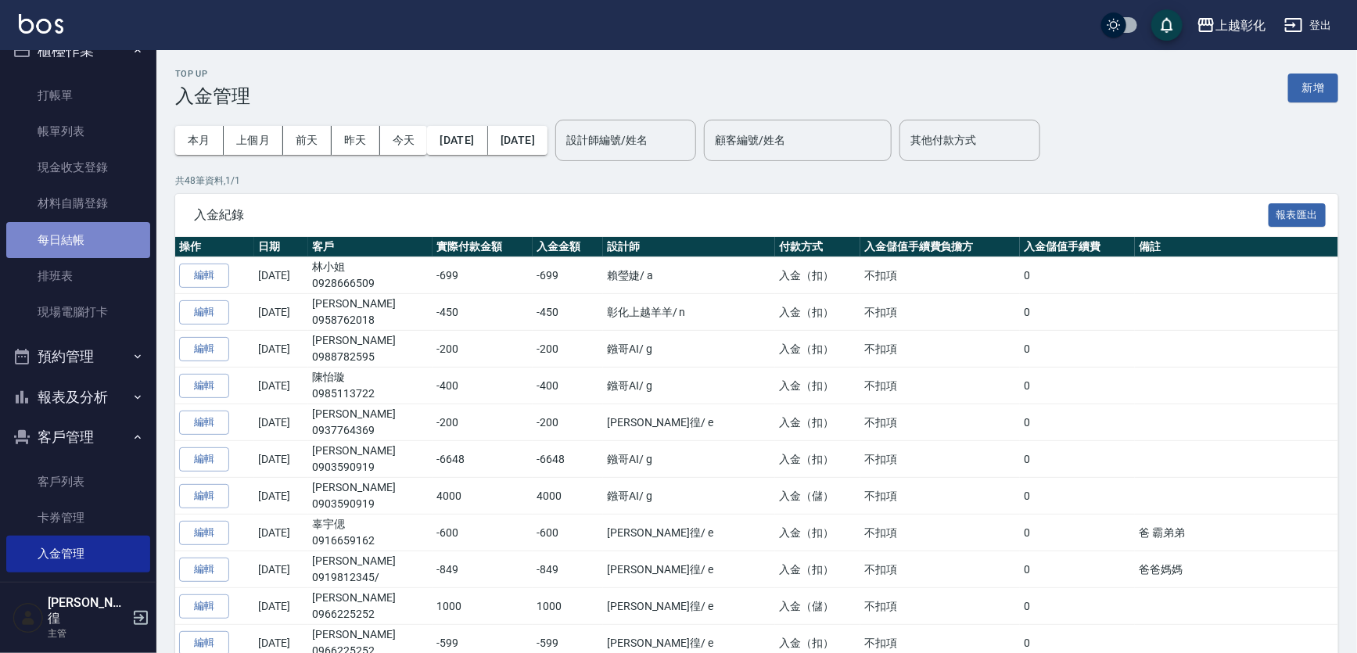
click at [95, 249] on link "每日結帳" at bounding box center [78, 240] width 144 height 36
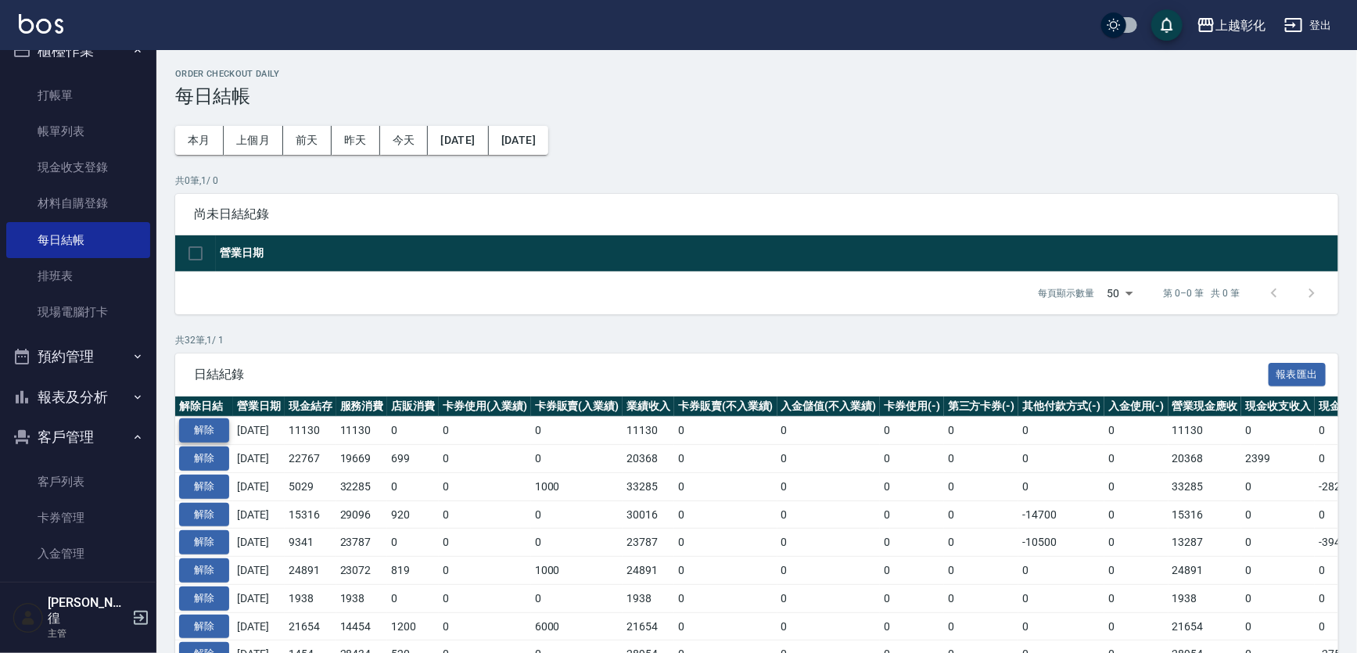
click at [222, 431] on button "解除" at bounding box center [204, 431] width 50 height 24
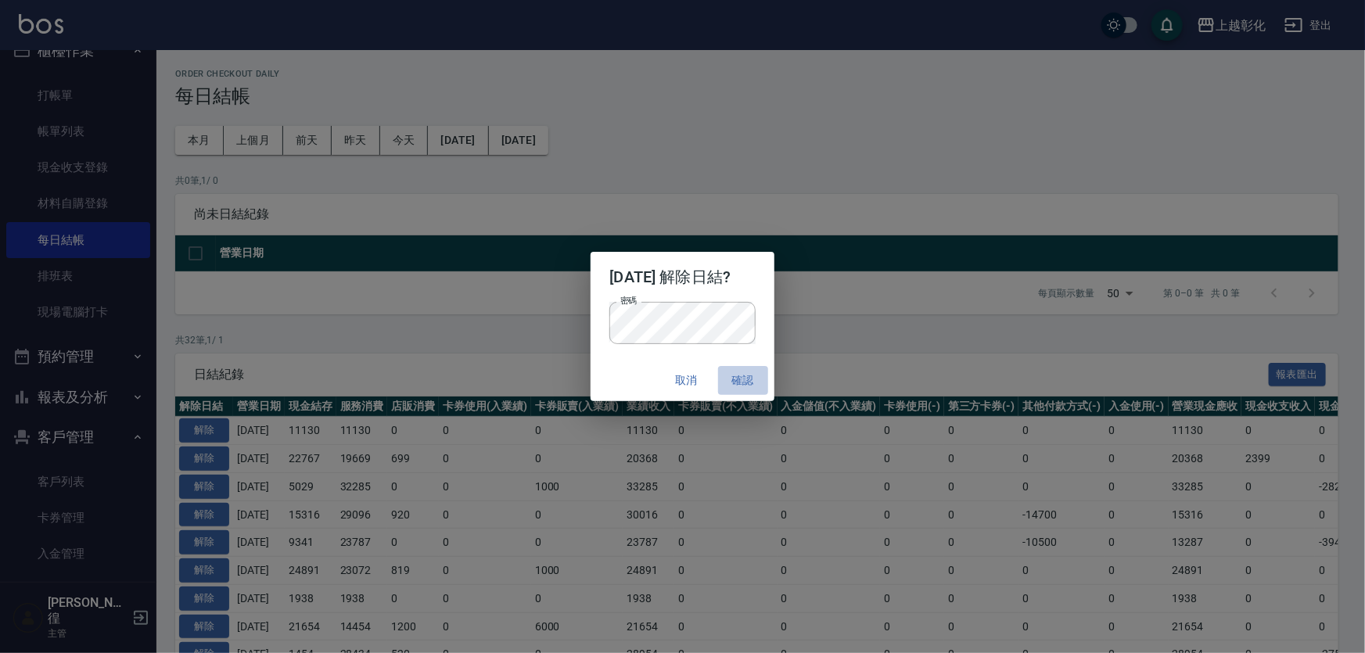
click at [749, 378] on button "確認" at bounding box center [743, 380] width 50 height 29
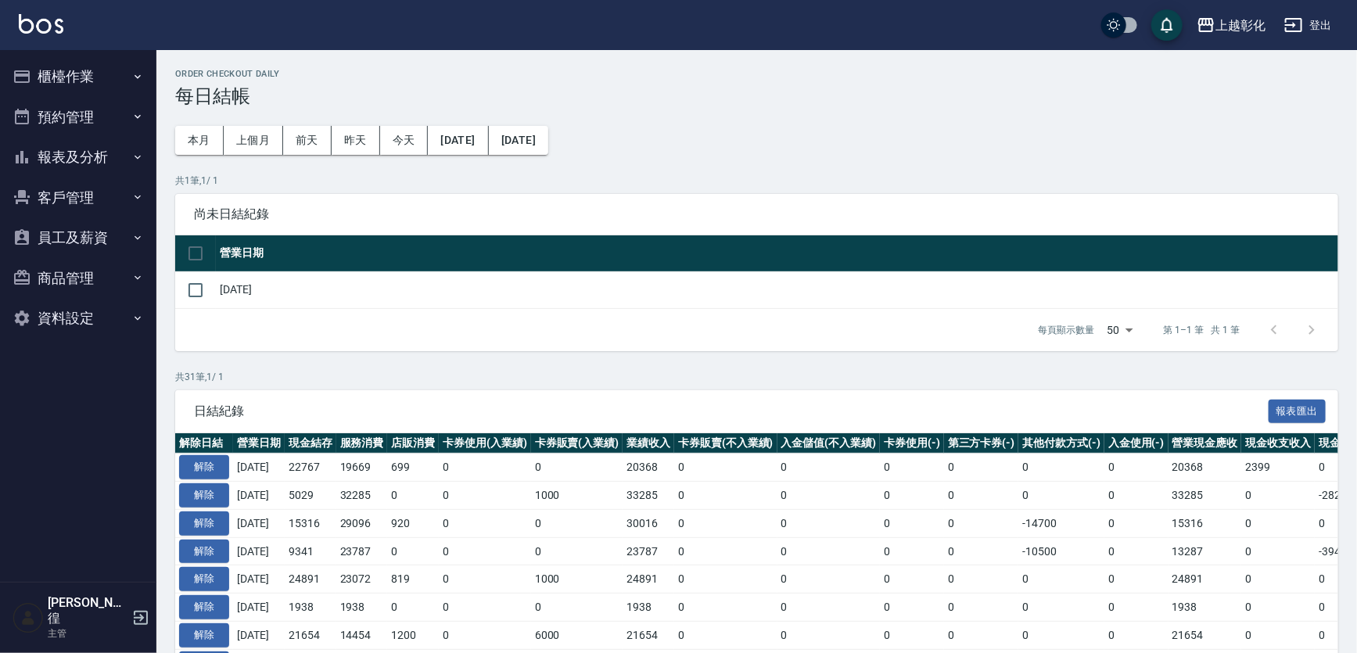
click at [54, 61] on button "櫃檯作業" at bounding box center [78, 76] width 144 height 41
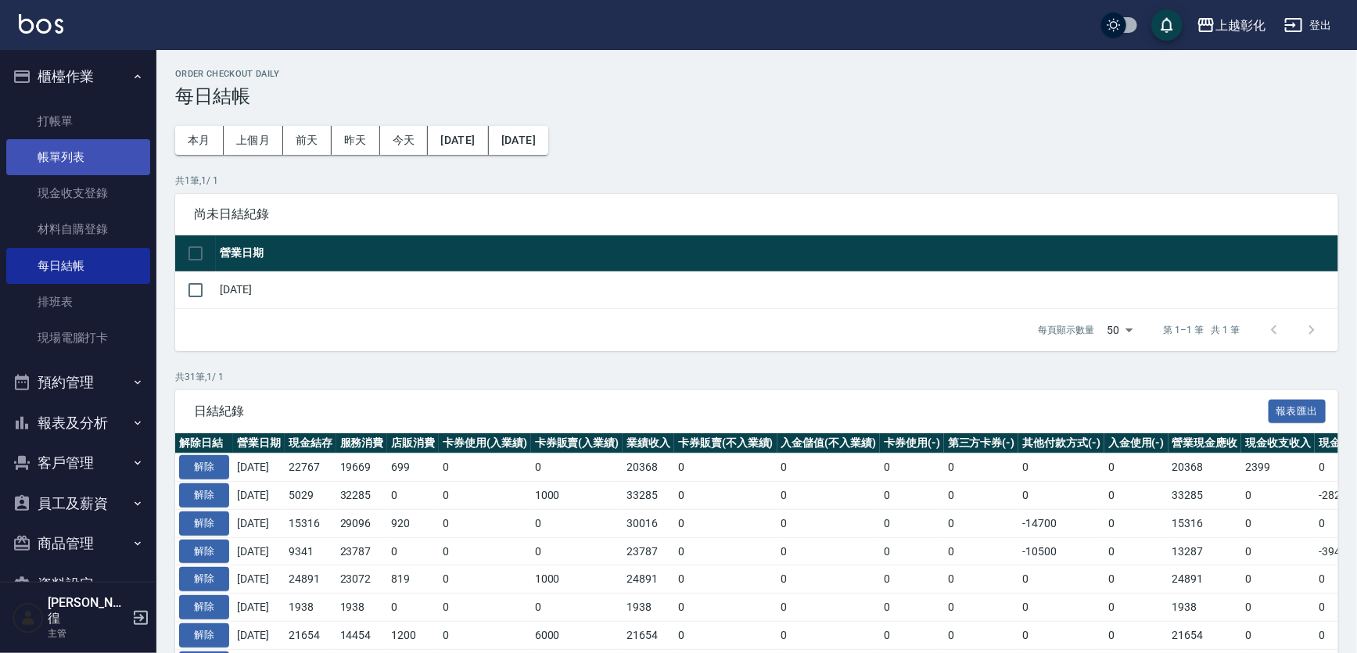
drag, startPoint x: 67, startPoint y: 167, endPoint x: 79, endPoint y: 167, distance: 12.5
click at [69, 167] on link "帳單列表" at bounding box center [78, 157] width 144 height 36
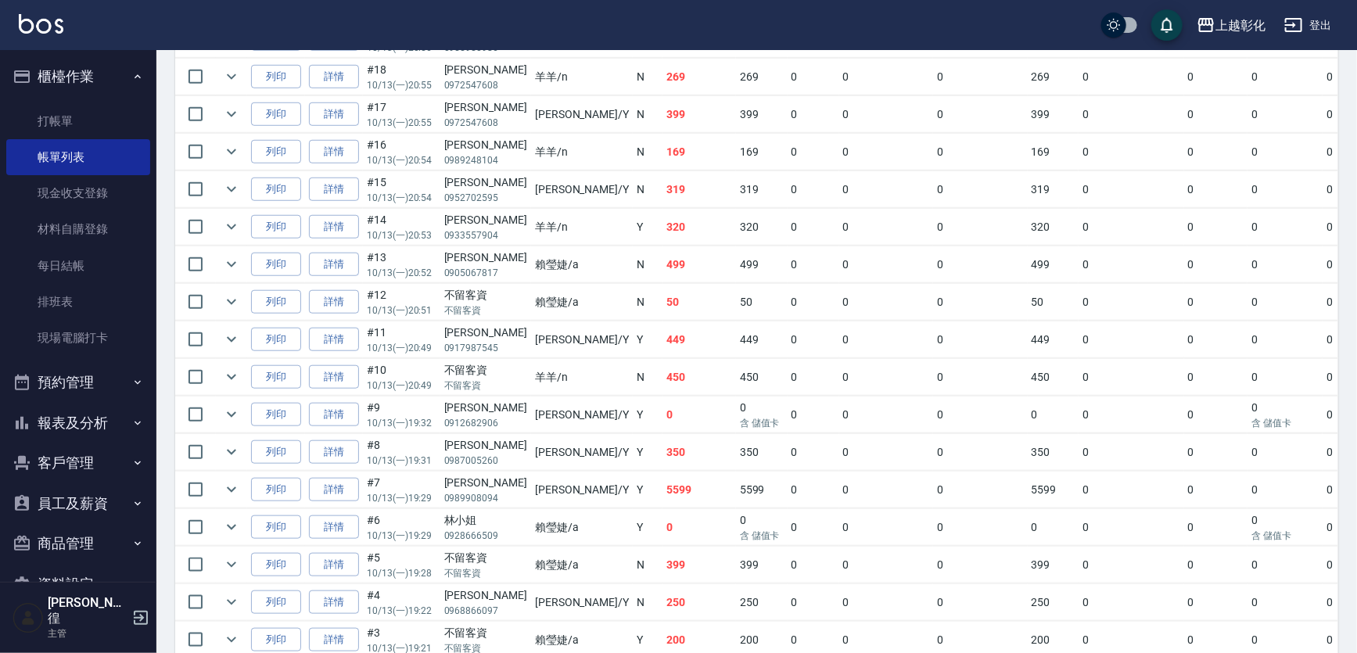
scroll to position [569, 0]
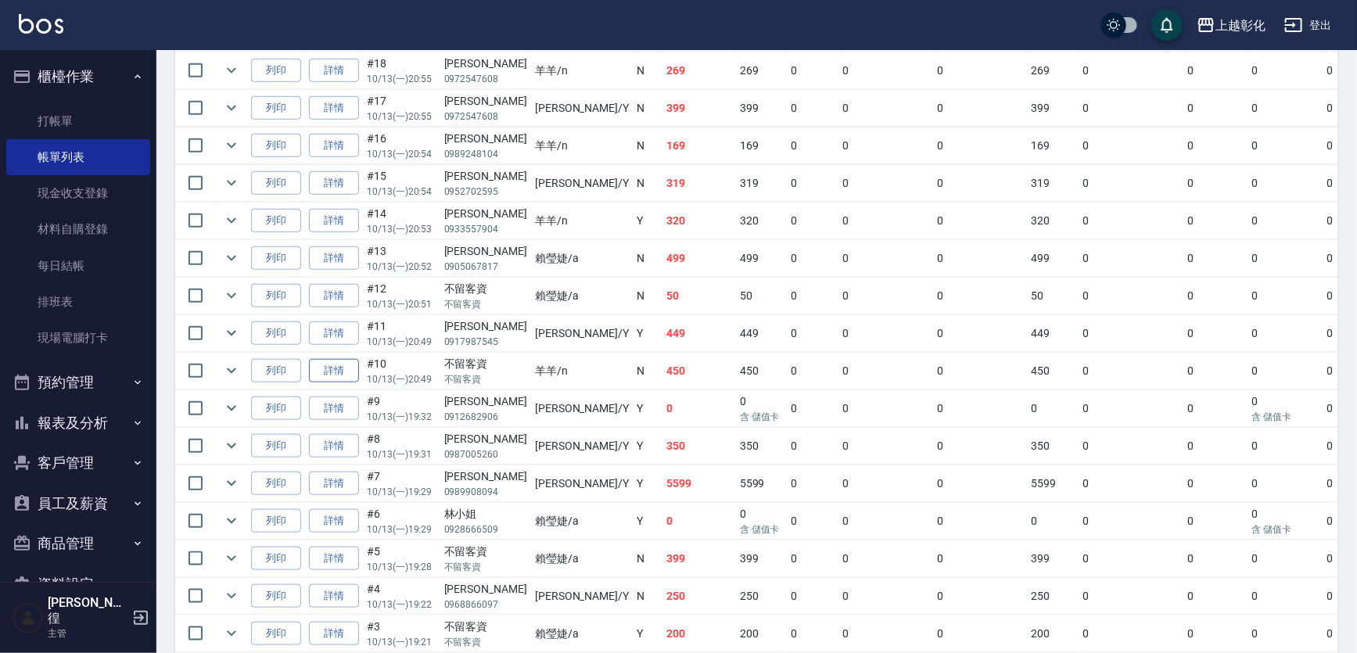
click at [329, 363] on link "詳情" at bounding box center [334, 371] width 50 height 24
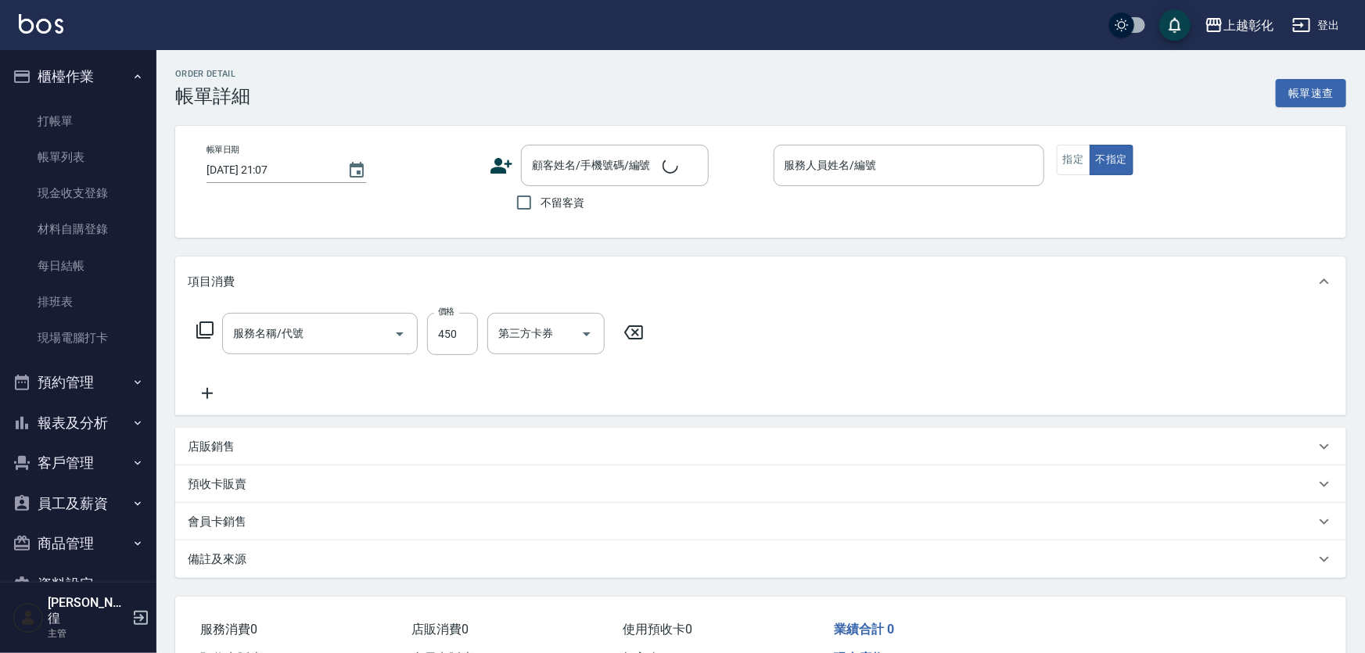
type input "[DATE] 20:49"
checkbox input "true"
type input "羊羊-n"
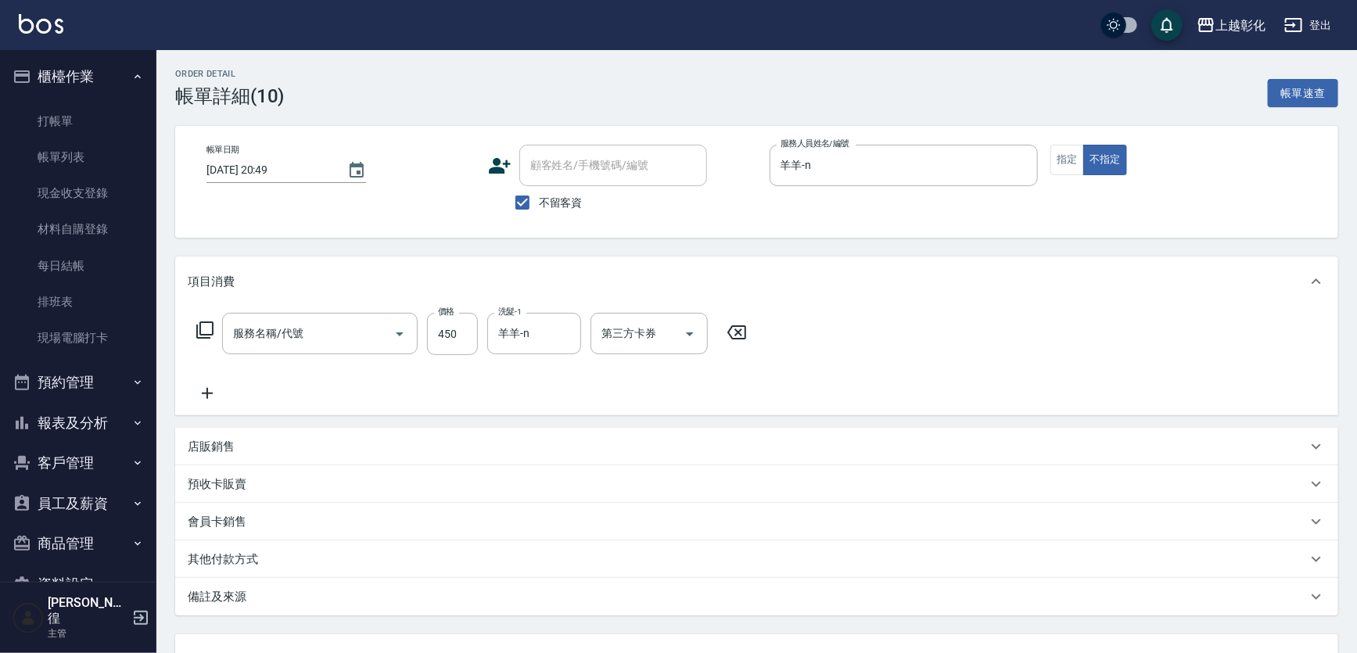
type input "洗剪D(002)"
click at [654, 340] on input "第三方卡券" at bounding box center [638, 333] width 80 height 27
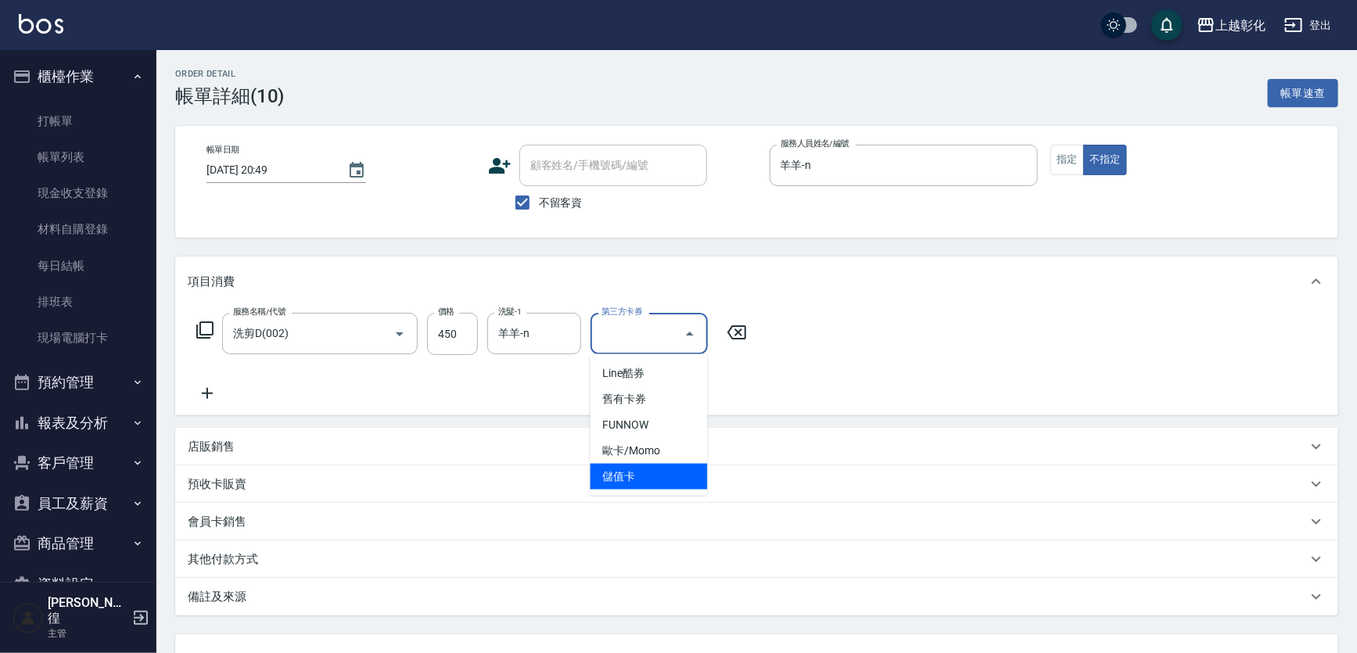
click at [621, 480] on span "儲值卡" at bounding box center [649, 477] width 117 height 26
type input "儲值卡"
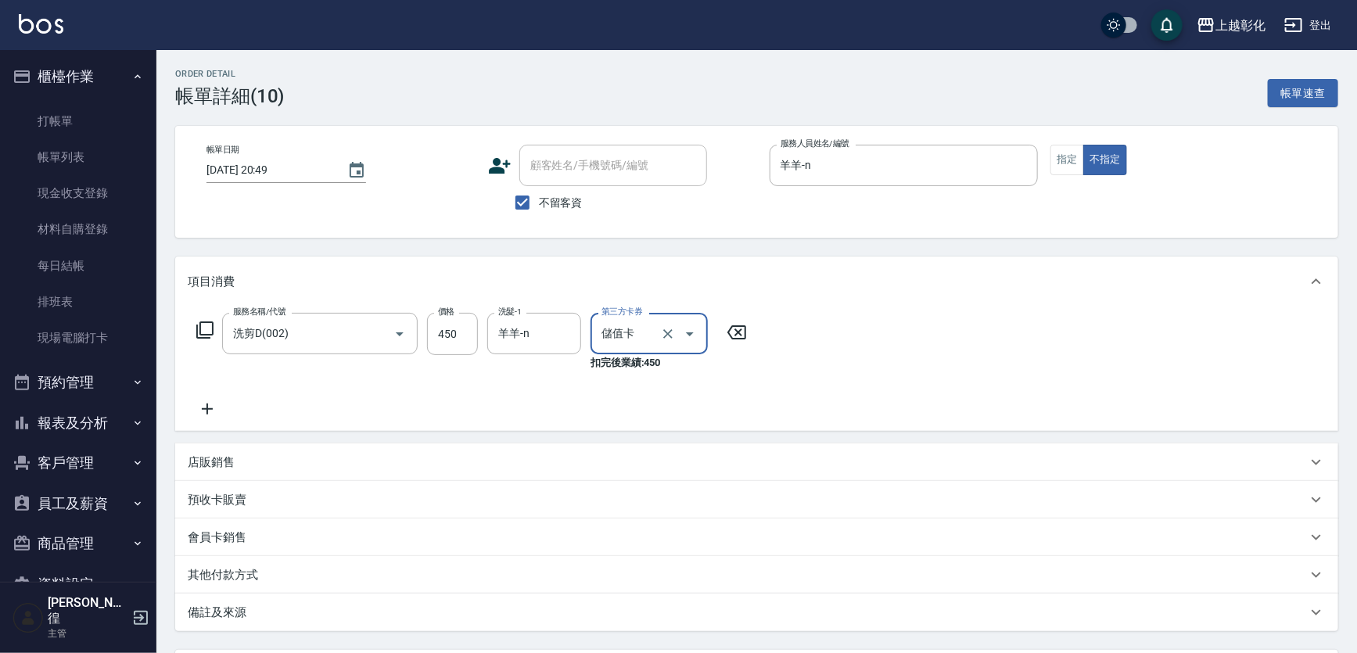
click at [886, 362] on div "服務名稱/代號 洗剪D(002) 服務名稱/代號 價格 450 價格 洗髮-1 羊羊-n 洗髮-1 第三方卡券 儲值卡 第三方卡券 扣完後業績: 450" at bounding box center [756, 369] width 1163 height 124
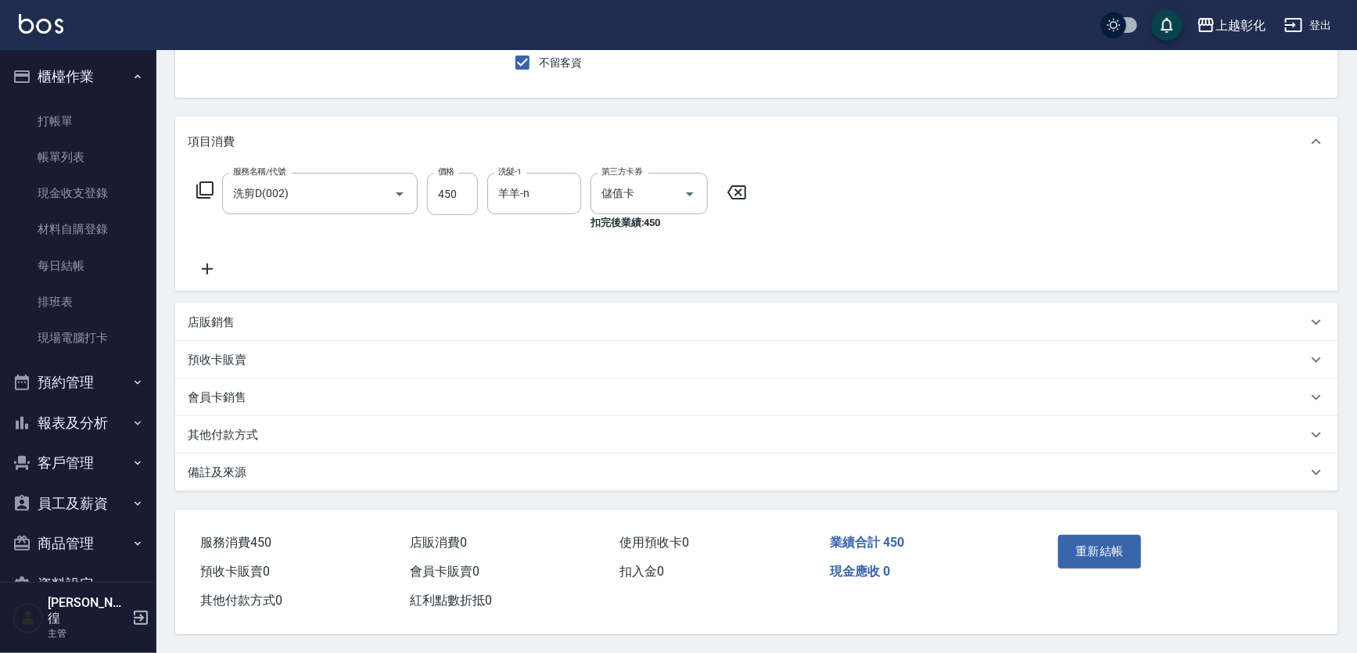
scroll to position [143, 0]
click at [1086, 547] on button "重新結帳" at bounding box center [1100, 551] width 83 height 33
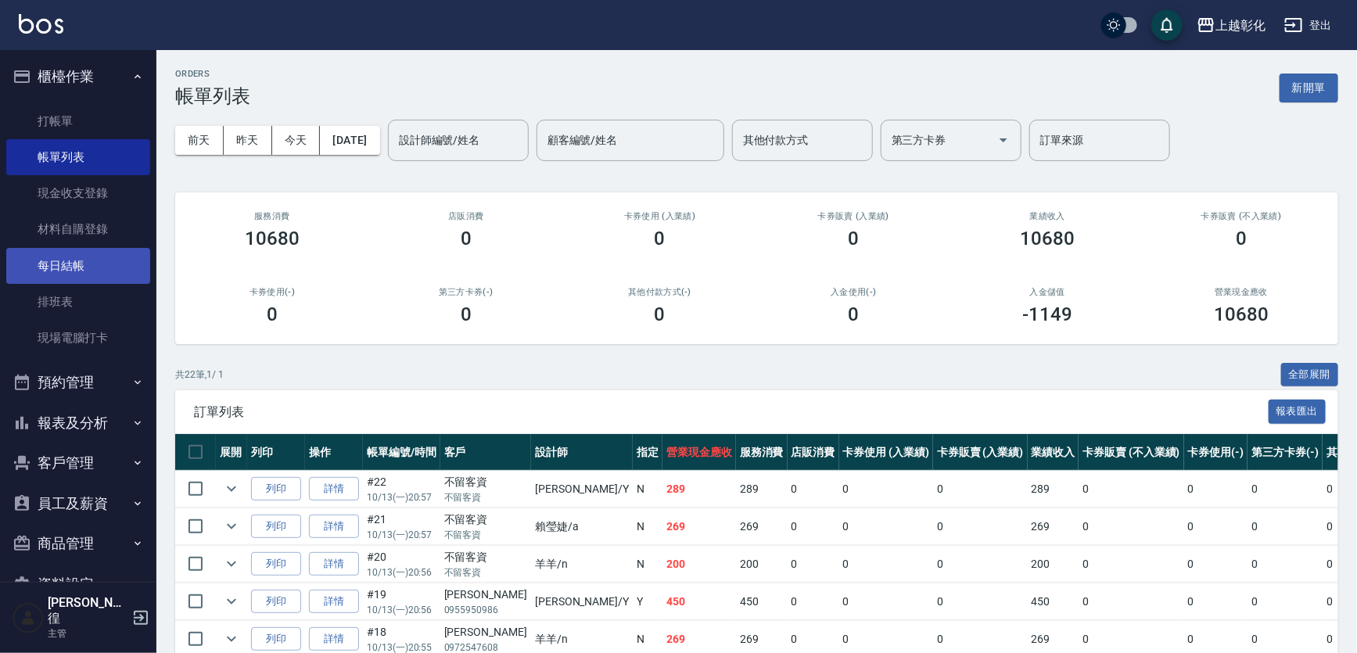
click at [59, 260] on link "每日結帳" at bounding box center [78, 266] width 144 height 36
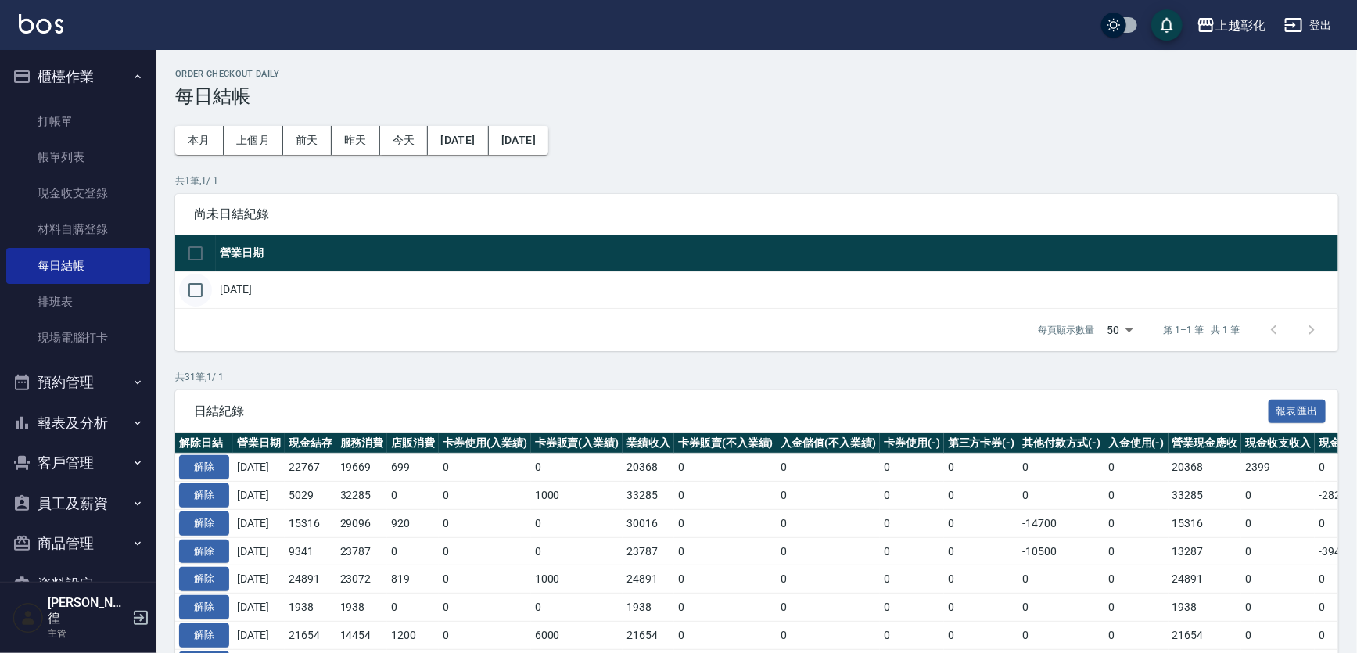
click at [195, 290] on input "checkbox" at bounding box center [195, 290] width 33 height 33
checkbox input "true"
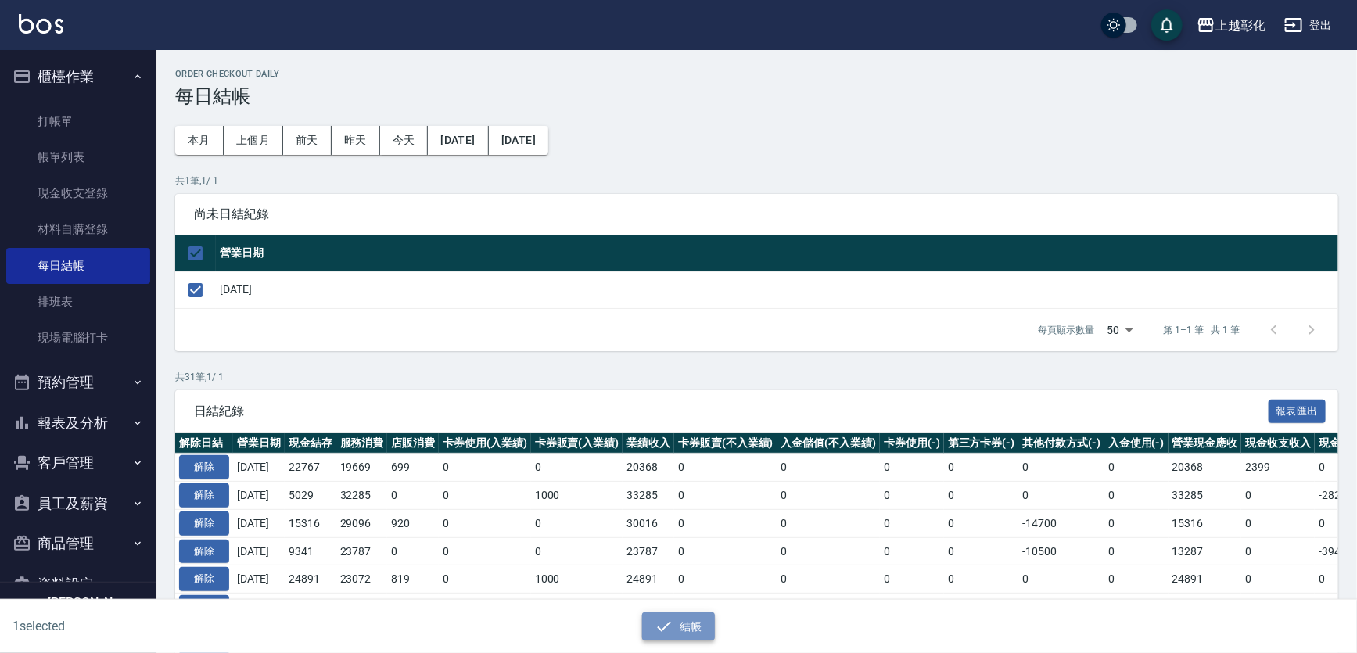
click at [663, 628] on icon "button" at bounding box center [665, 626] width 14 height 10
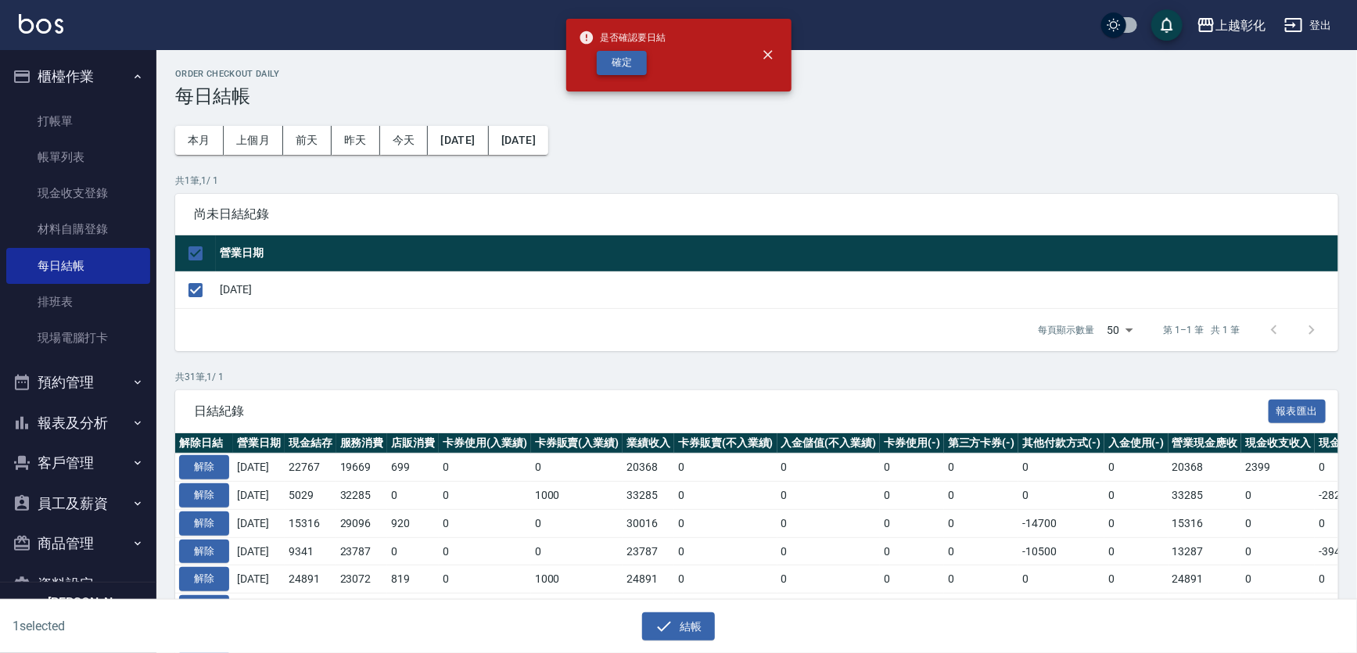
click at [606, 63] on button "確定" at bounding box center [622, 63] width 50 height 24
checkbox input "false"
